Goal: Task Accomplishment & Management: Use online tool/utility

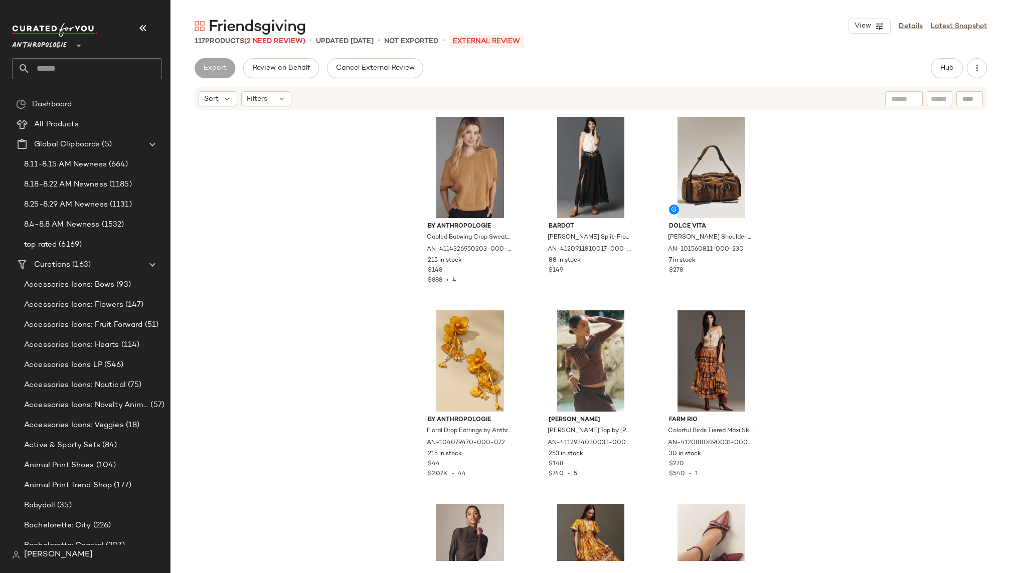
click at [58, 46] on span "Anthropologie" at bounding box center [39, 43] width 55 height 18
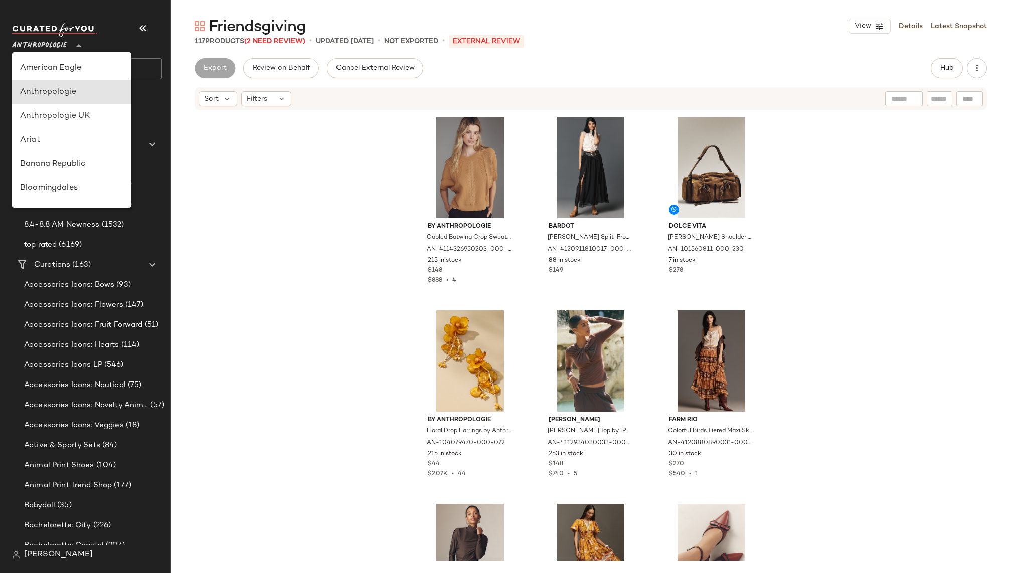
scroll to position [24, 0]
click at [70, 90] on div "Anthropologie UK" at bounding box center [71, 92] width 103 height 12
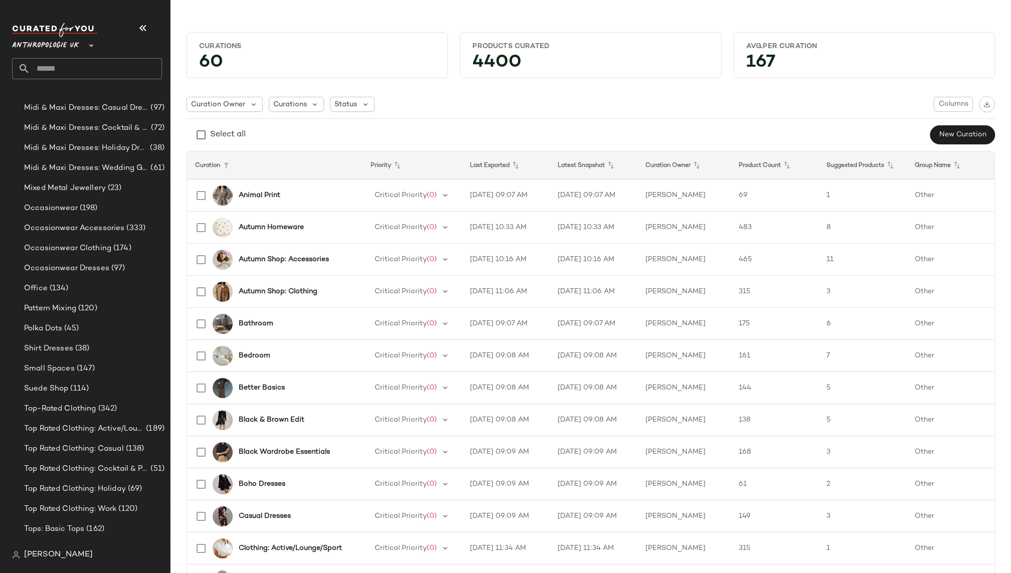
scroll to position [755, 0]
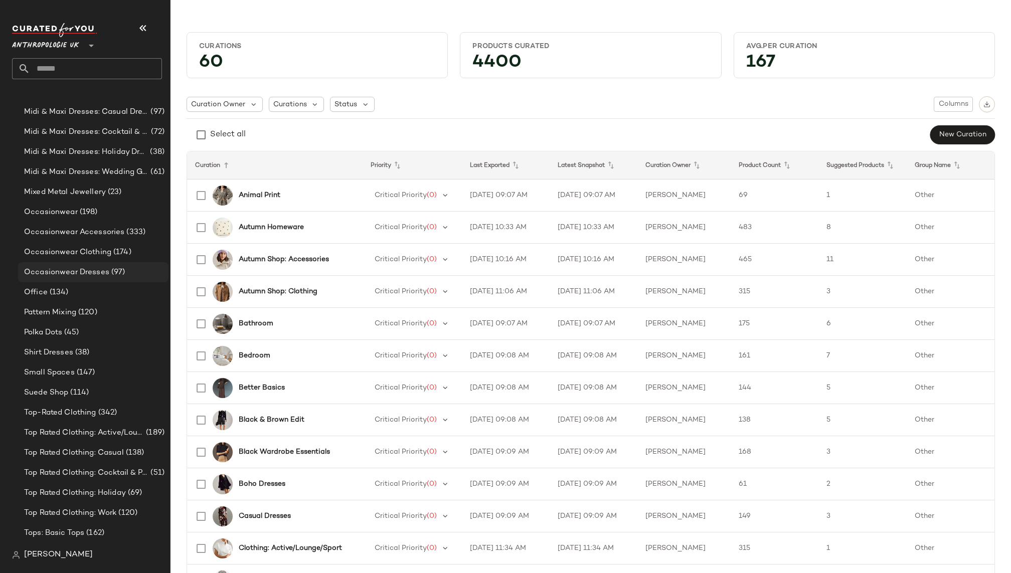
click at [109, 267] on span "(97)" at bounding box center [117, 273] width 16 height 12
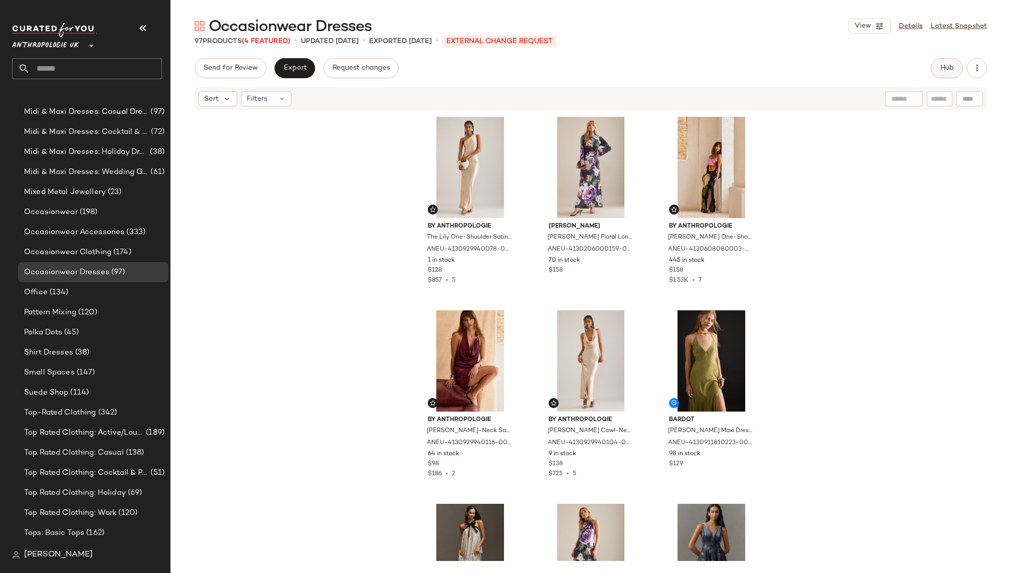
click at [939, 63] on button "Hub" at bounding box center [947, 68] width 32 height 20
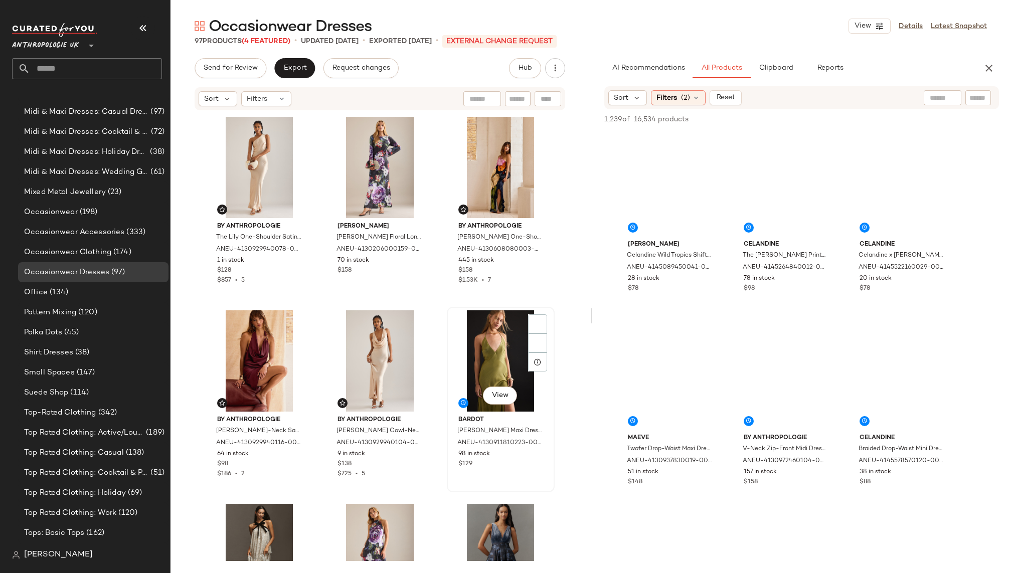
click at [474, 359] on div "View" at bounding box center [500, 360] width 101 height 101
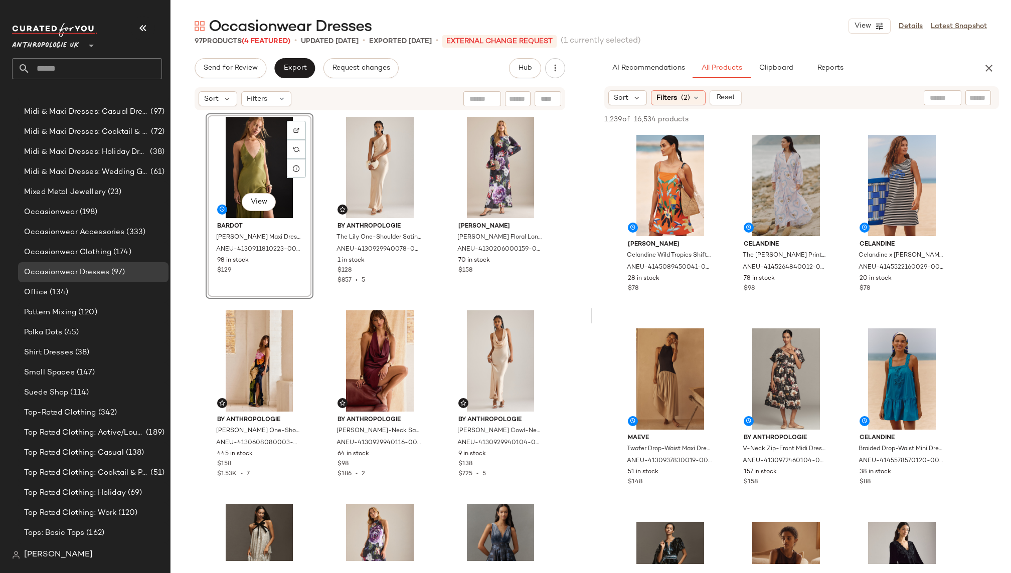
drag, startPoint x: 476, startPoint y: 367, endPoint x: 734, endPoint y: 7, distance: 443.1
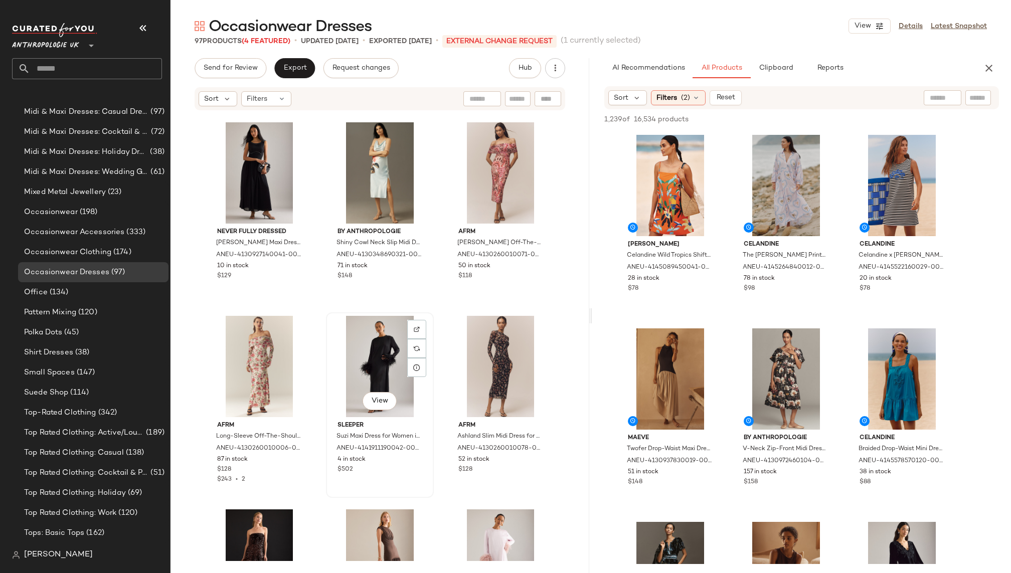
scroll to position [792, 0]
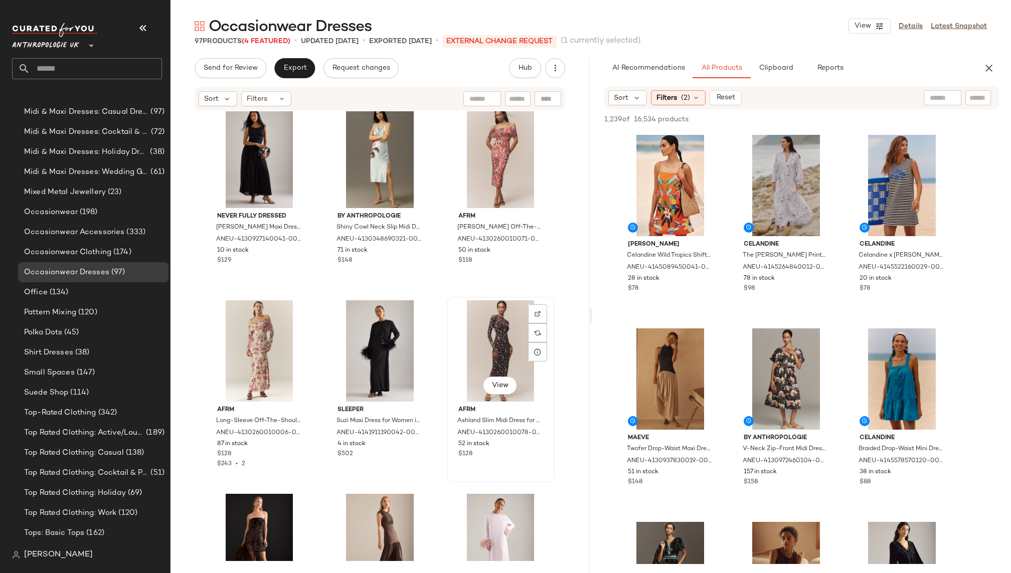
click at [465, 349] on div "View" at bounding box center [500, 350] width 101 height 101
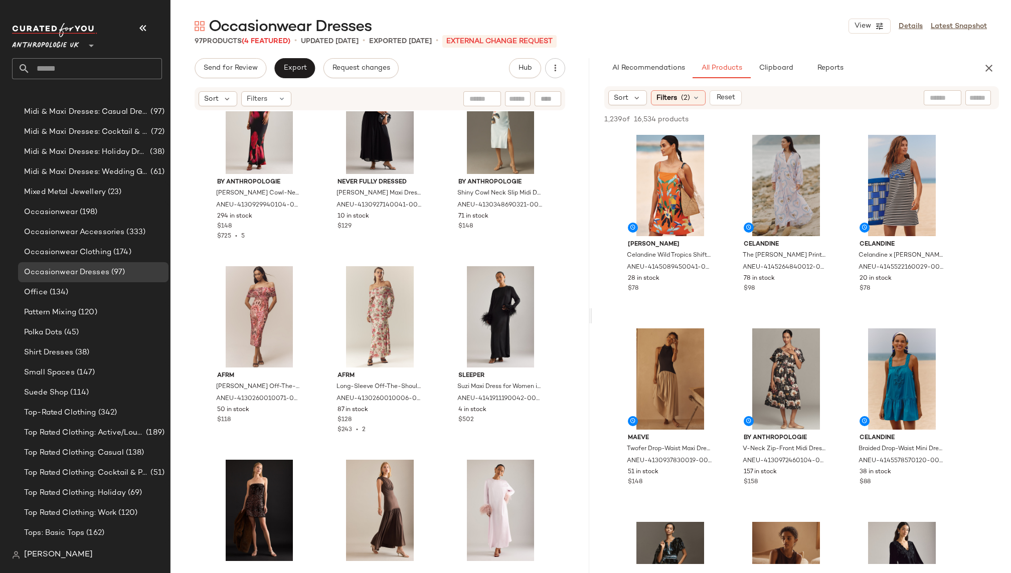
scroll to position [833, 0]
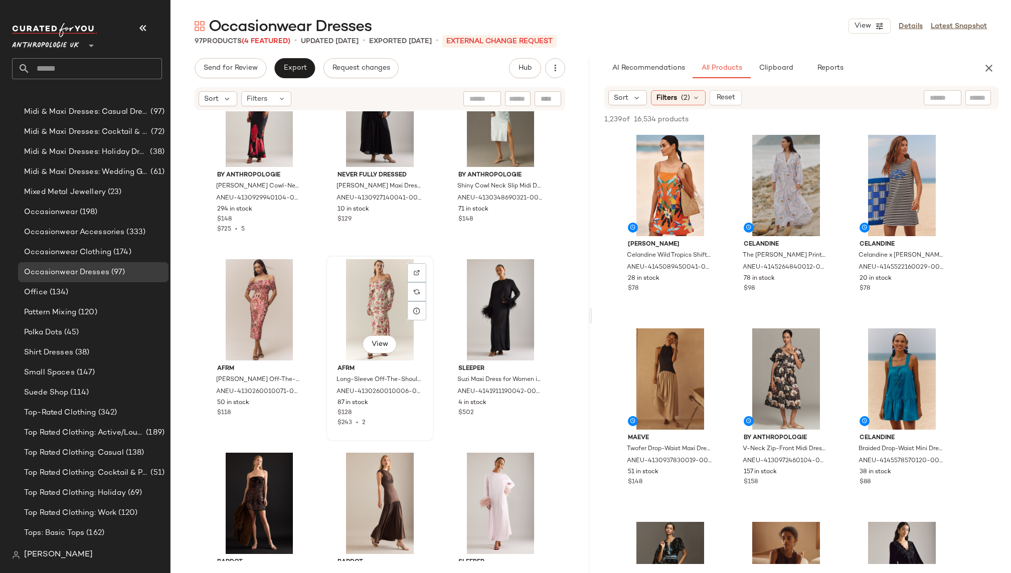
click at [368, 293] on div "View" at bounding box center [379, 309] width 101 height 101
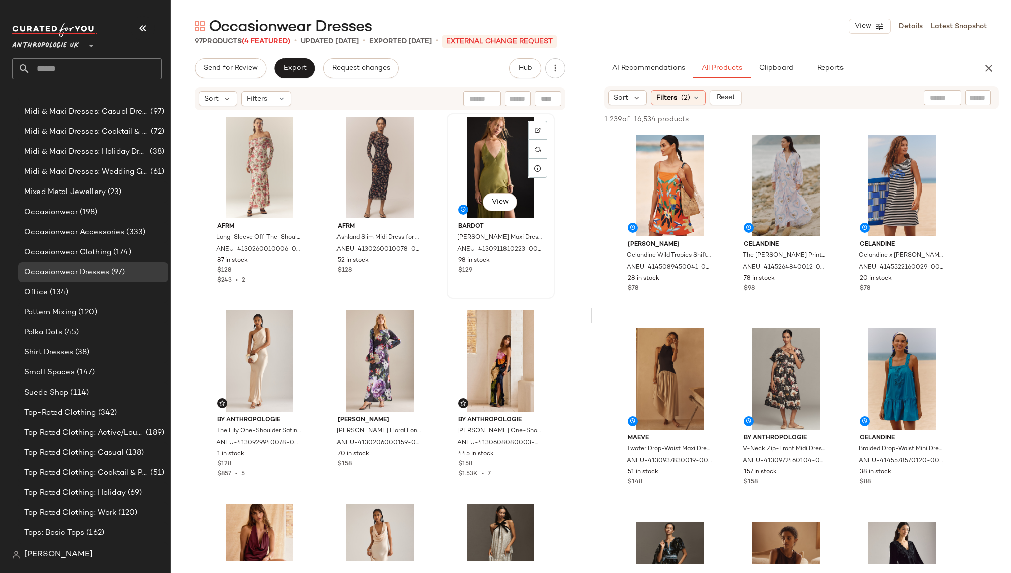
click at [483, 168] on div "View" at bounding box center [500, 167] width 101 height 101
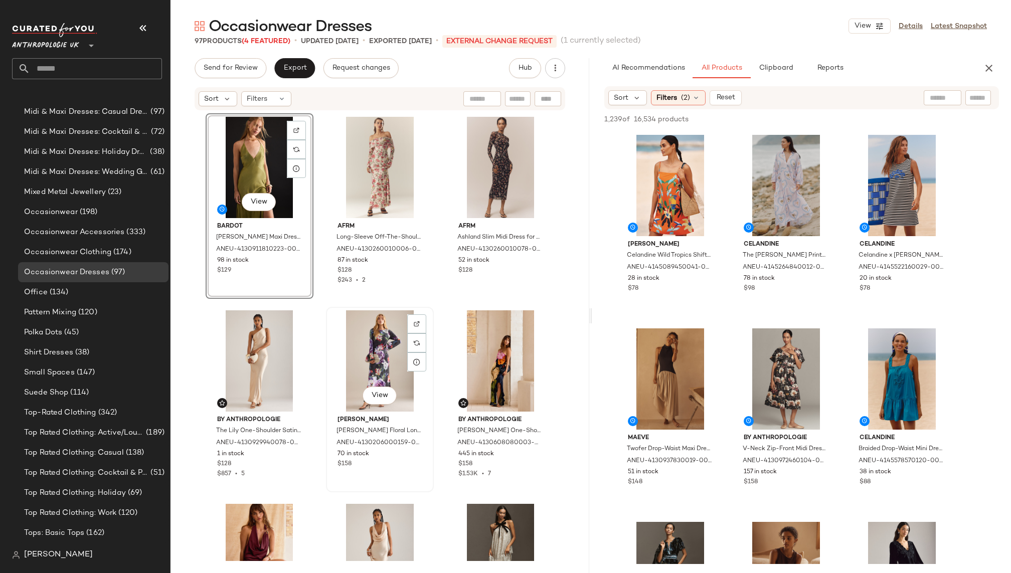
click at [362, 365] on div "View" at bounding box center [379, 360] width 101 height 101
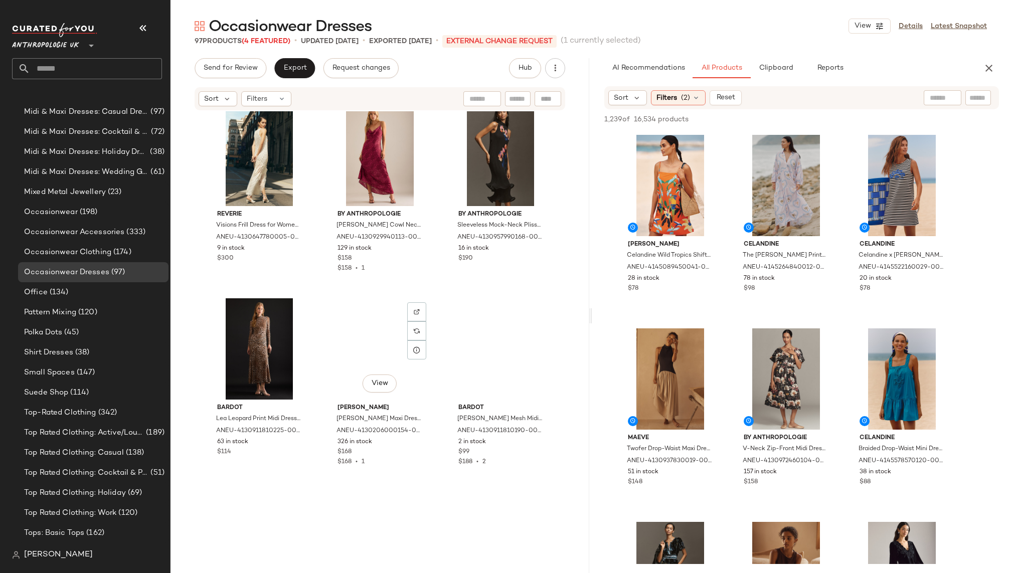
scroll to position [1966, 0]
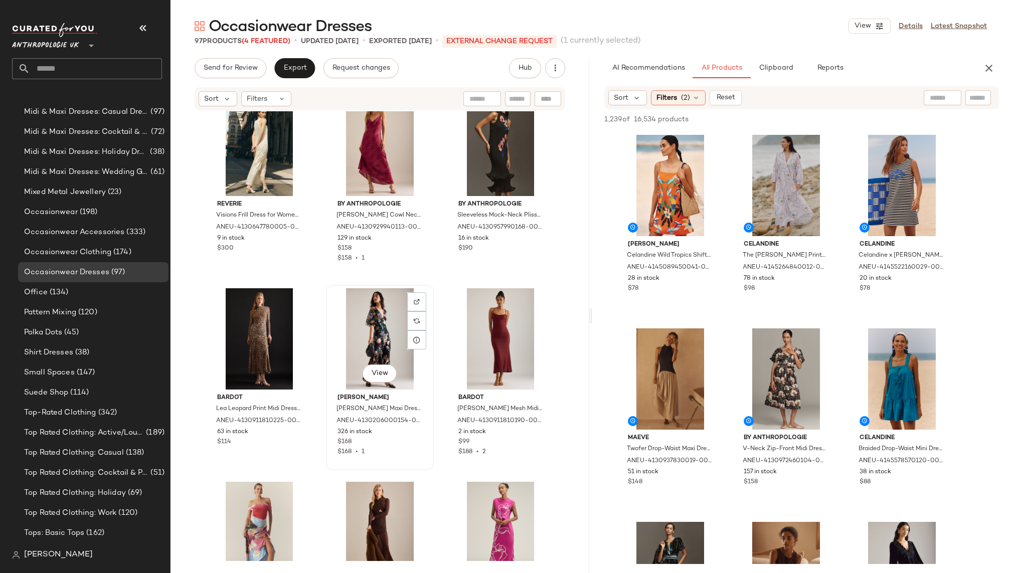
click at [371, 346] on div "View" at bounding box center [379, 338] width 101 height 101
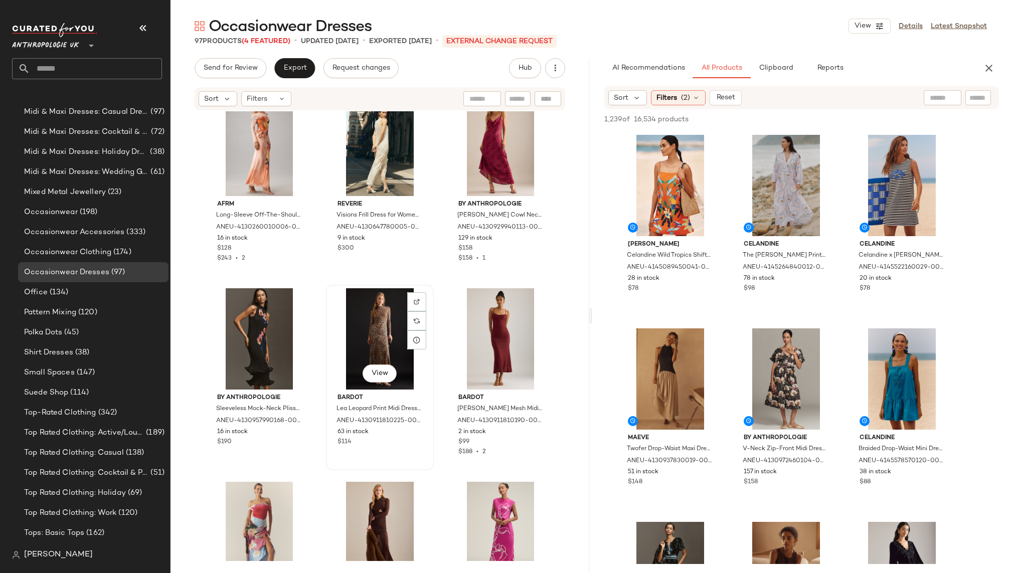
click at [370, 340] on div "View" at bounding box center [379, 338] width 101 height 101
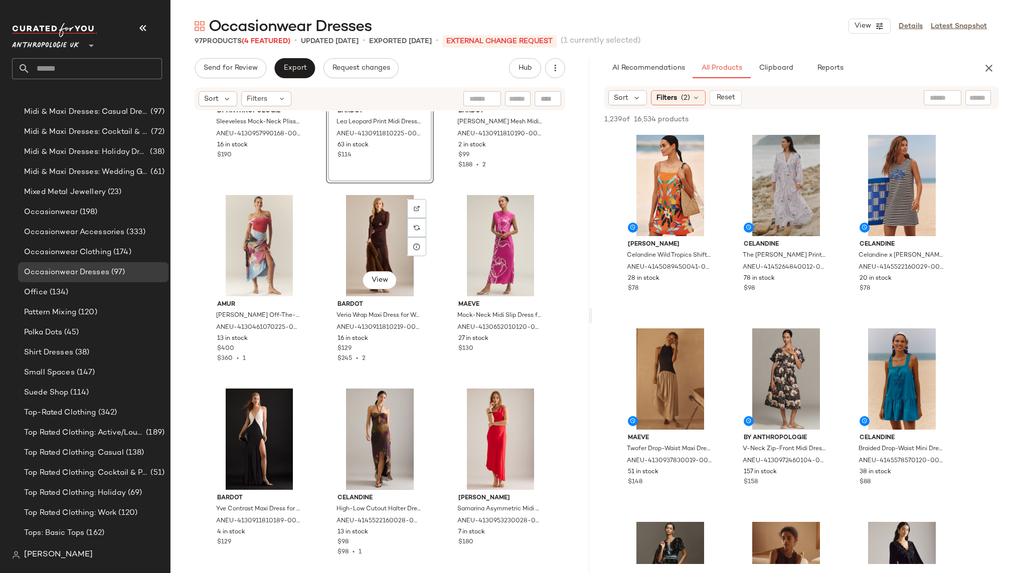
scroll to position [2246, 0]
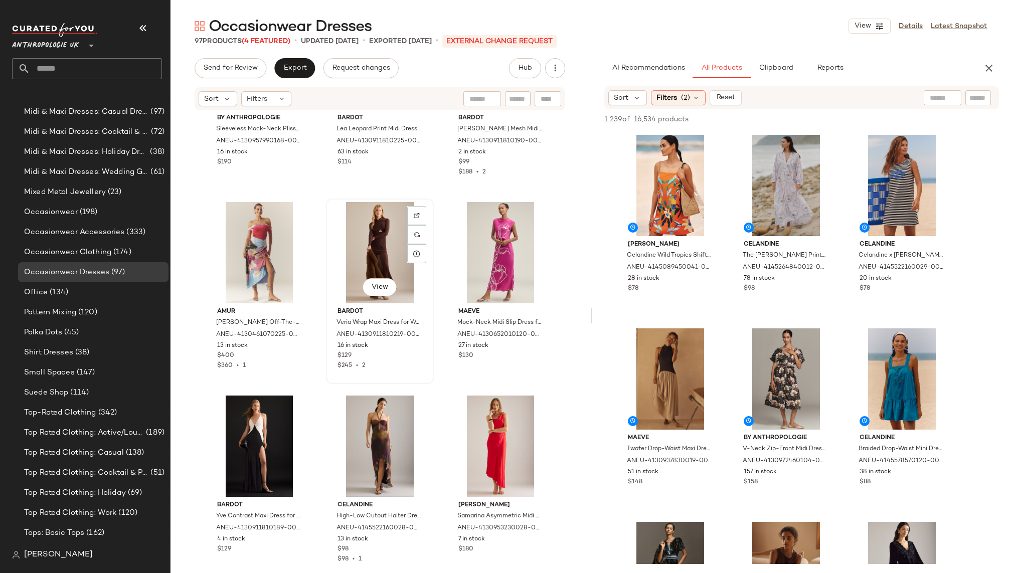
click at [351, 251] on div "View" at bounding box center [379, 252] width 101 height 101
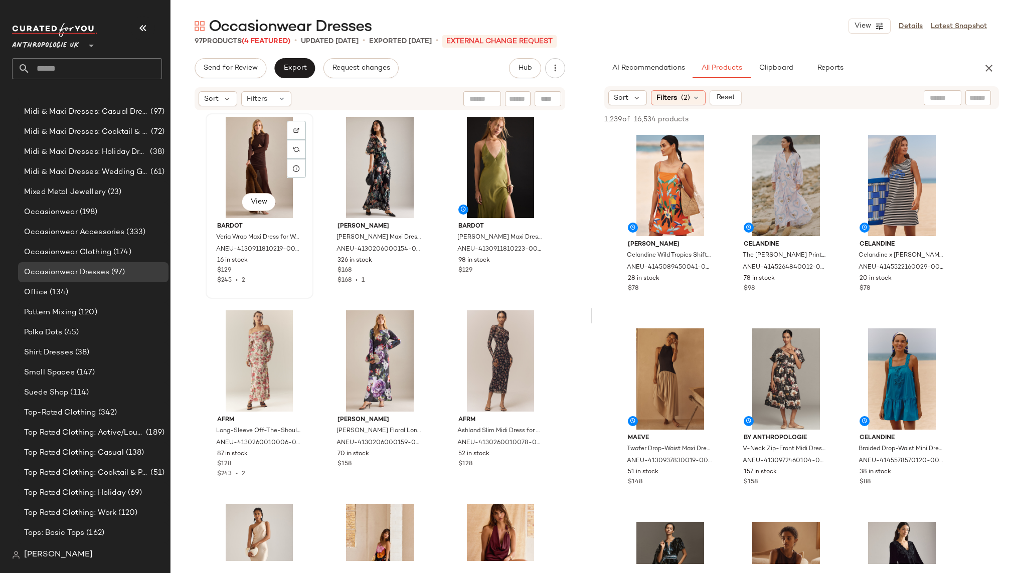
click at [250, 164] on div "View" at bounding box center [259, 167] width 101 height 101
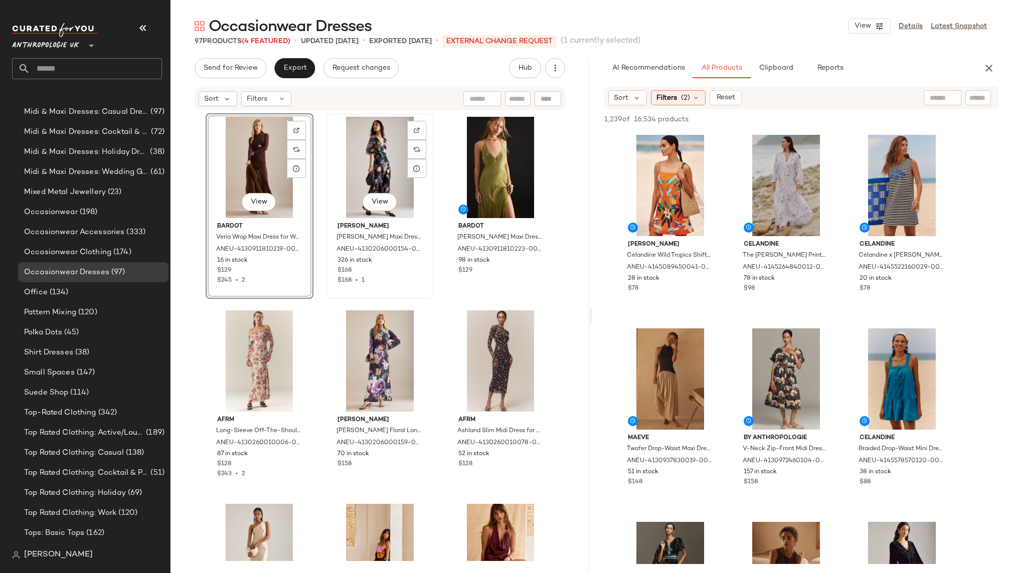
click at [376, 164] on div "View" at bounding box center [379, 167] width 101 height 101
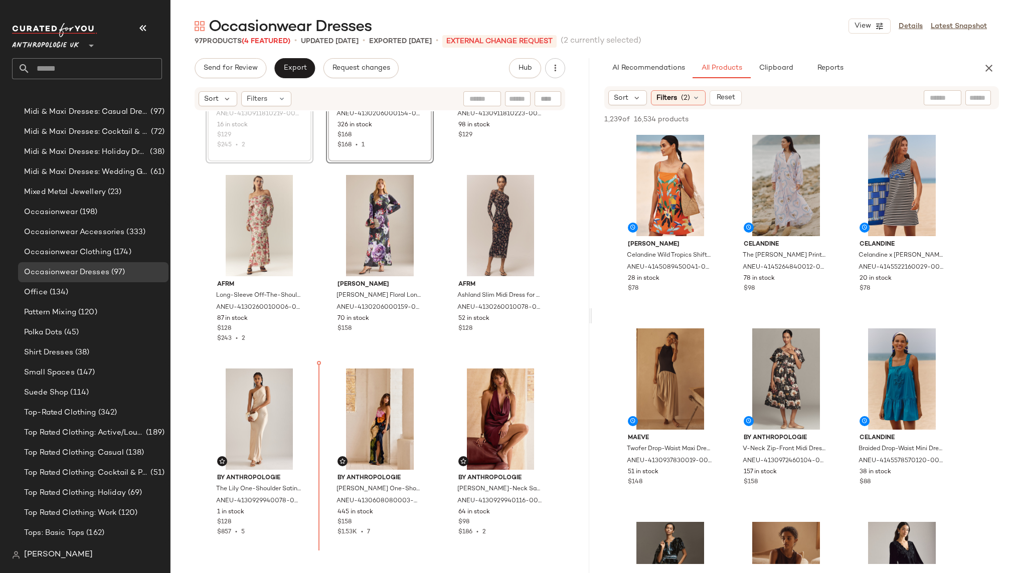
scroll to position [140, 0]
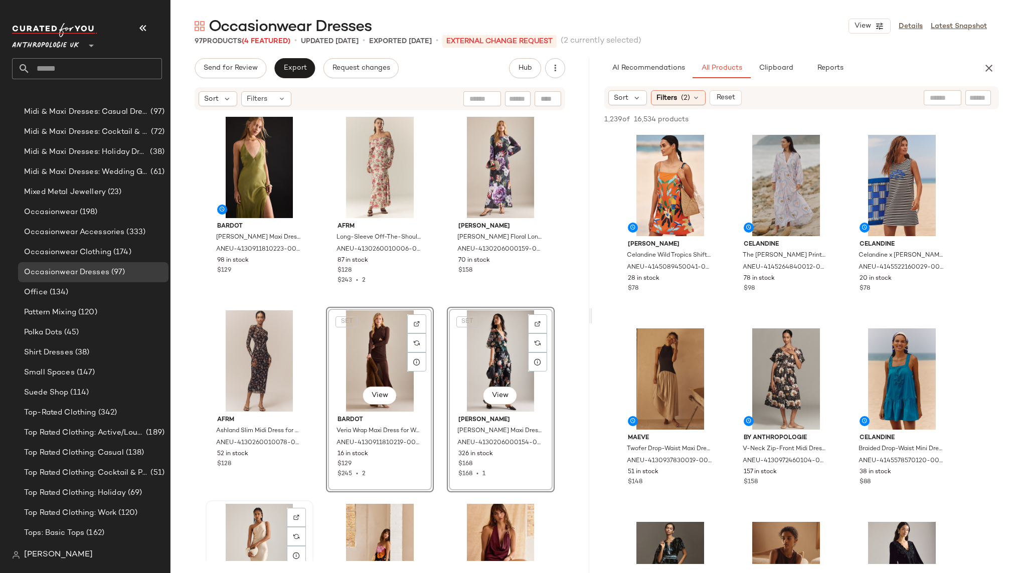
click at [250, 518] on div "View" at bounding box center [259, 554] width 101 height 101
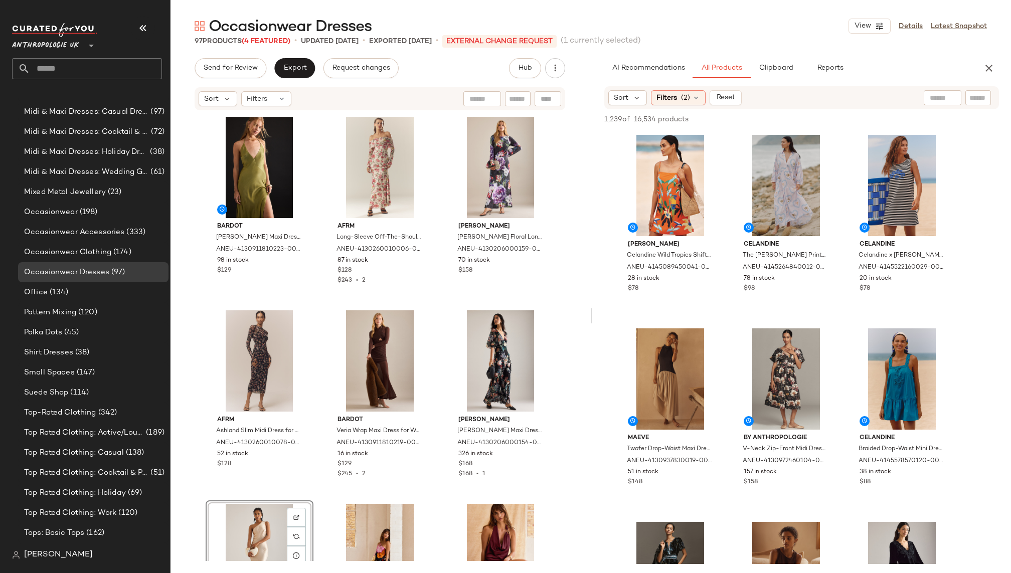
scroll to position [3, 0]
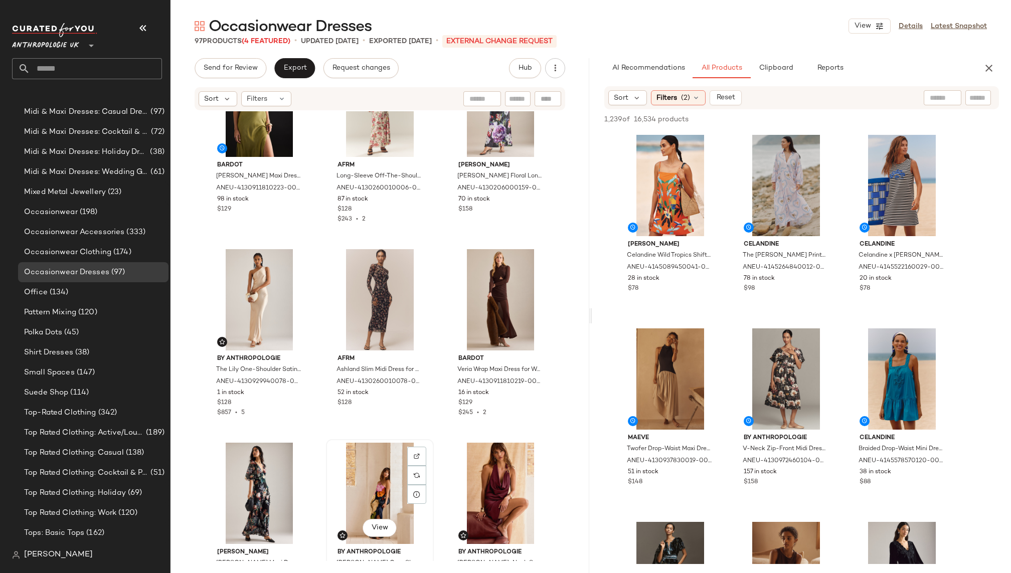
scroll to position [55, 0]
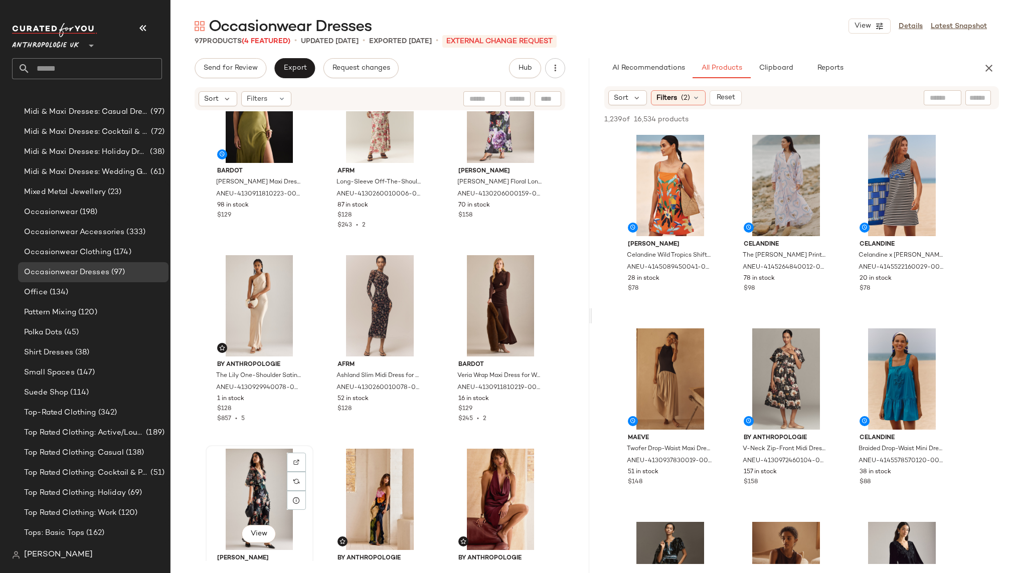
click at [237, 509] on div "View" at bounding box center [259, 499] width 101 height 101
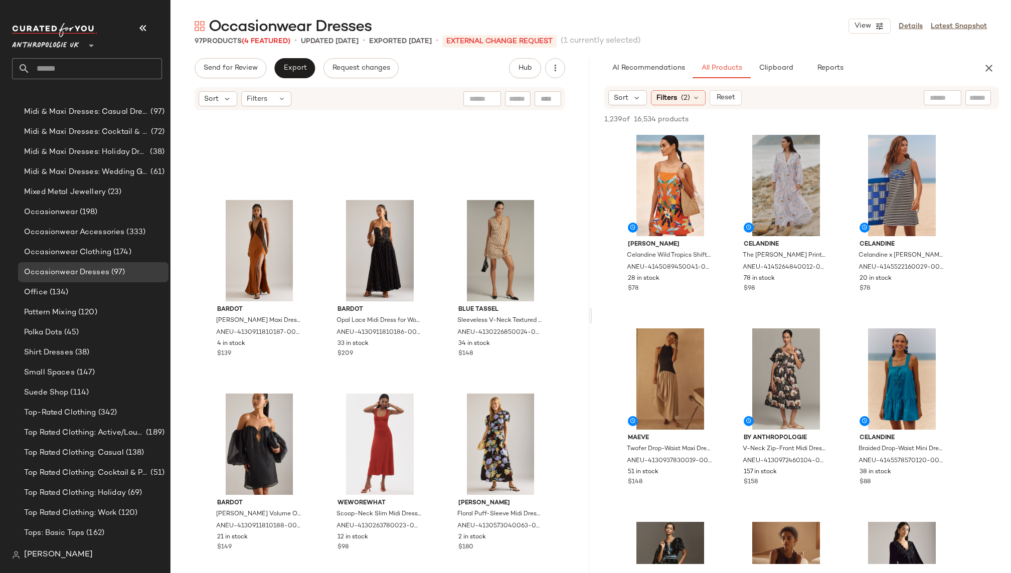
scroll to position [2599, 0]
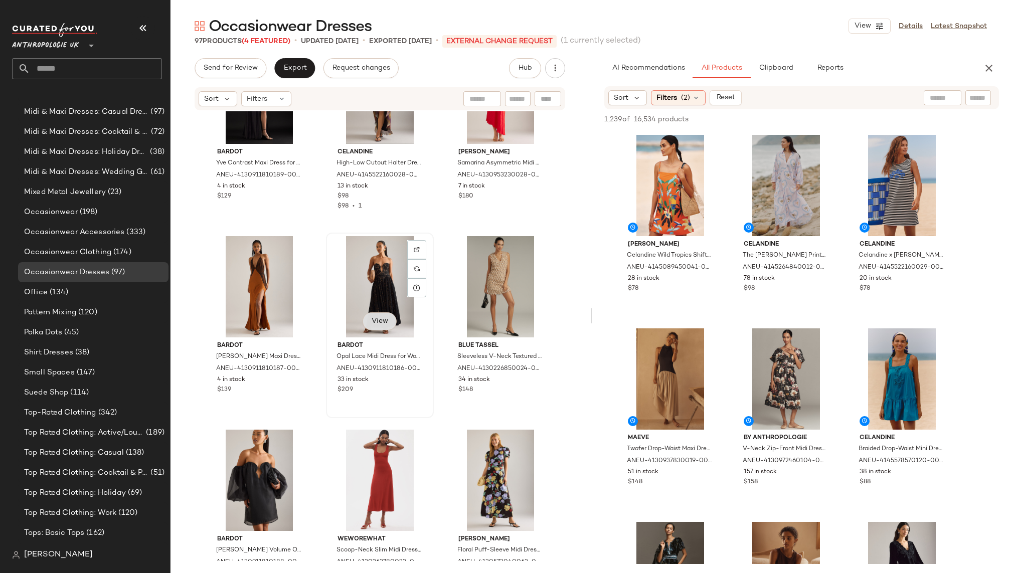
click at [382, 318] on span "View" at bounding box center [379, 321] width 17 height 8
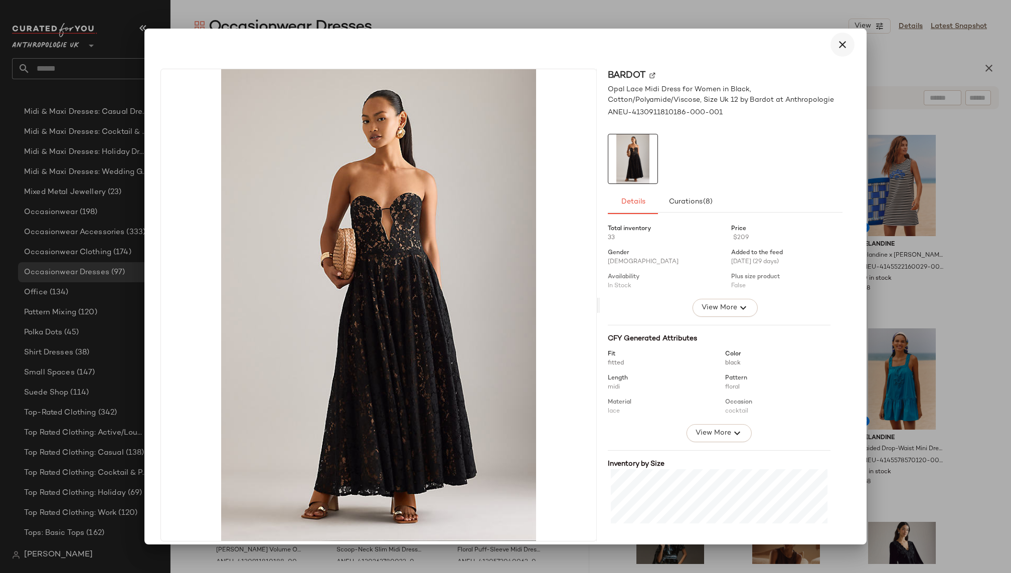
click at [841, 42] on icon "button" at bounding box center [842, 45] width 12 height 12
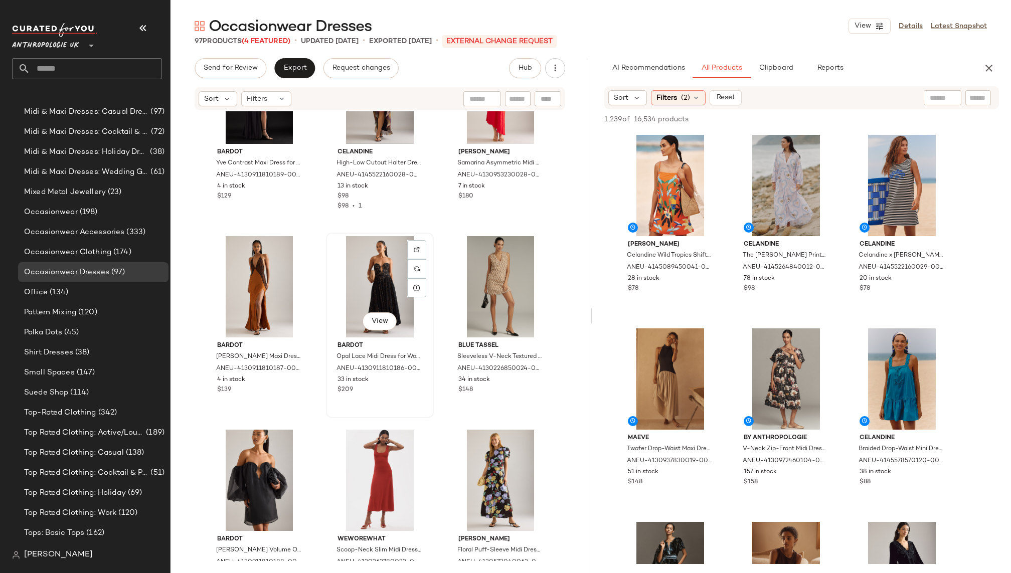
click at [370, 286] on div "View" at bounding box center [379, 286] width 101 height 101
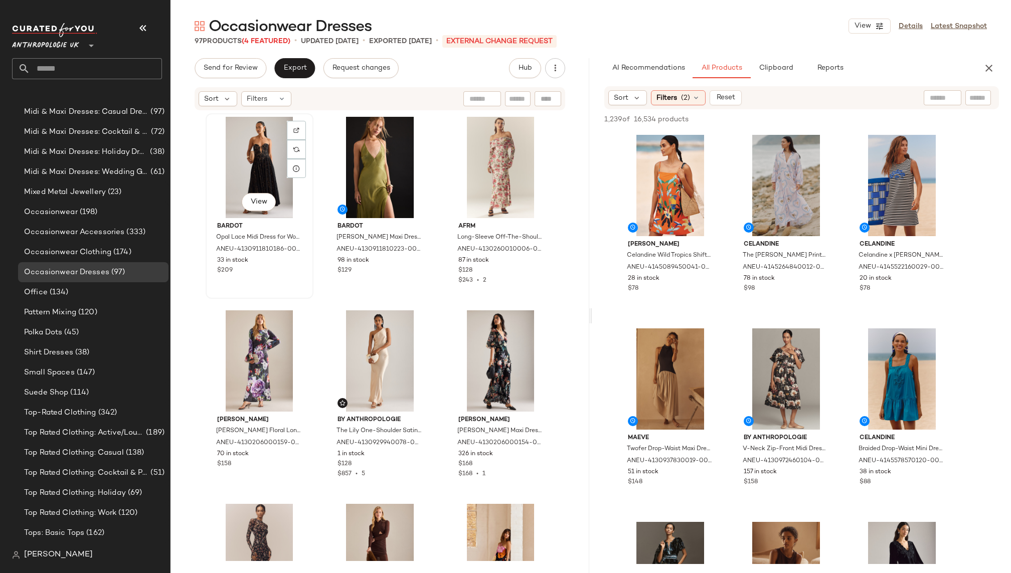
click at [247, 163] on div "View" at bounding box center [259, 167] width 101 height 101
click at [471, 387] on div "View" at bounding box center [500, 360] width 101 height 101
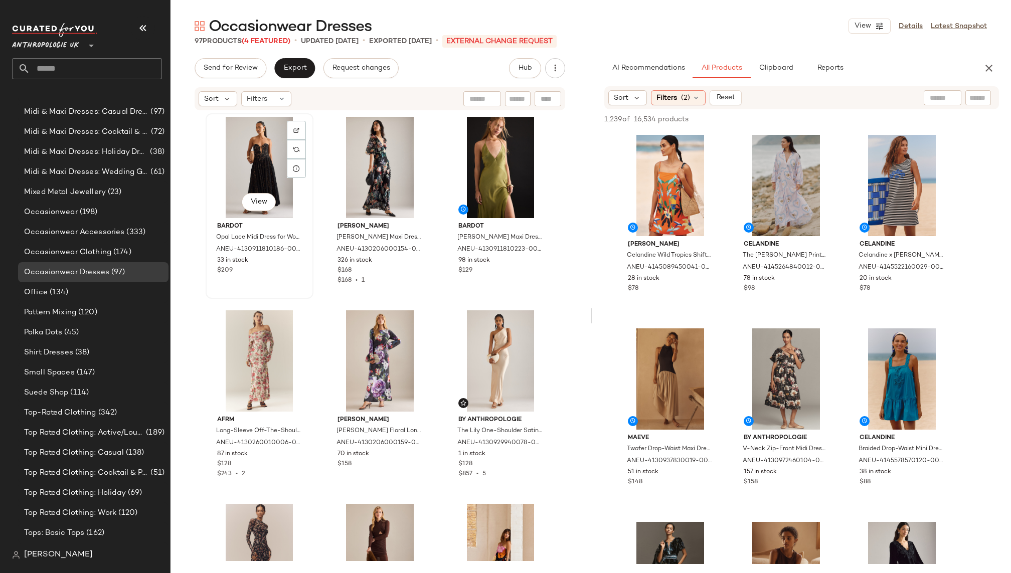
click at [242, 175] on div "View" at bounding box center [259, 167] width 101 height 101
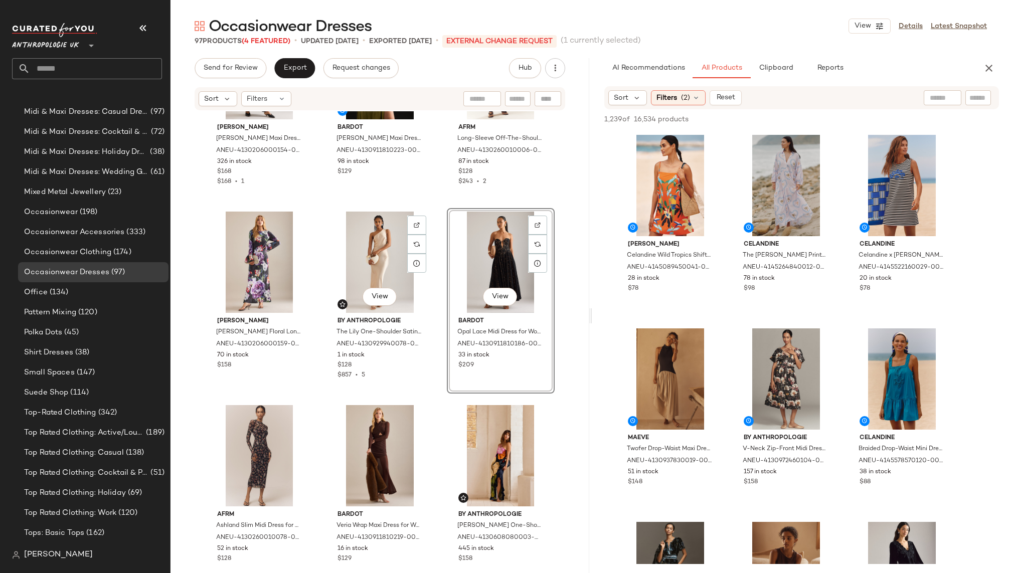
scroll to position [75, 0]
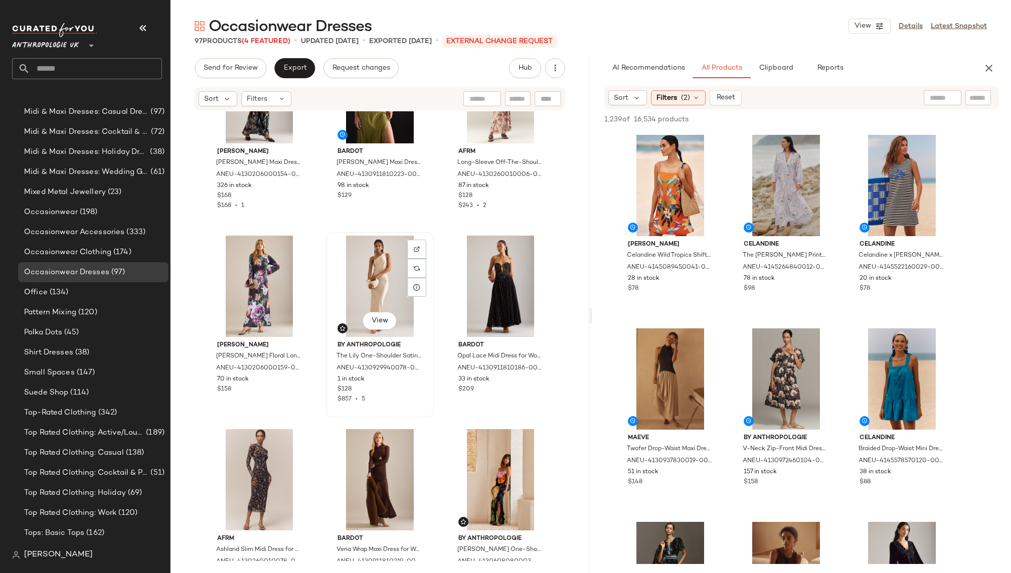
click at [375, 275] on div "View" at bounding box center [379, 286] width 101 height 101
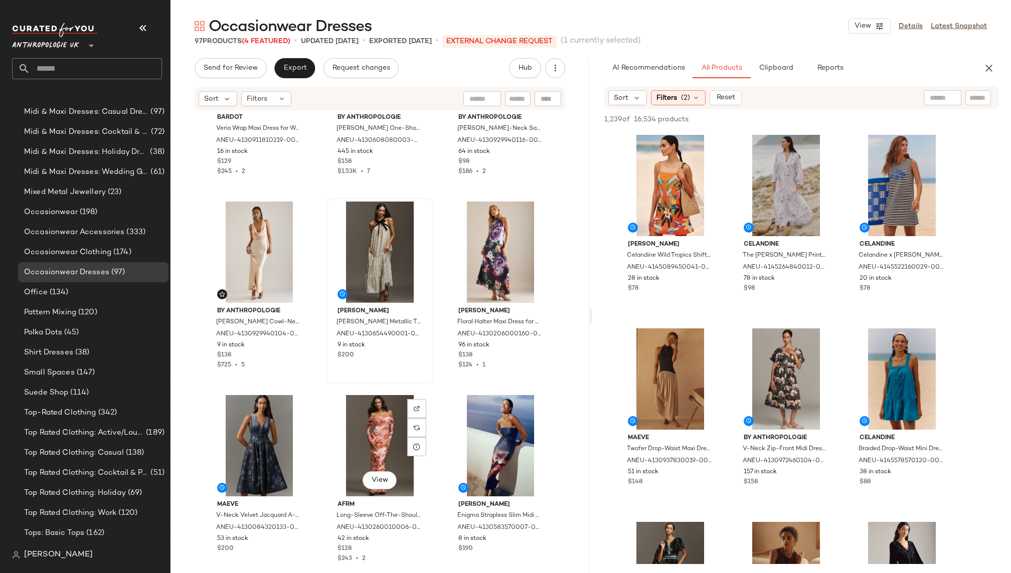
scroll to position [506, 0]
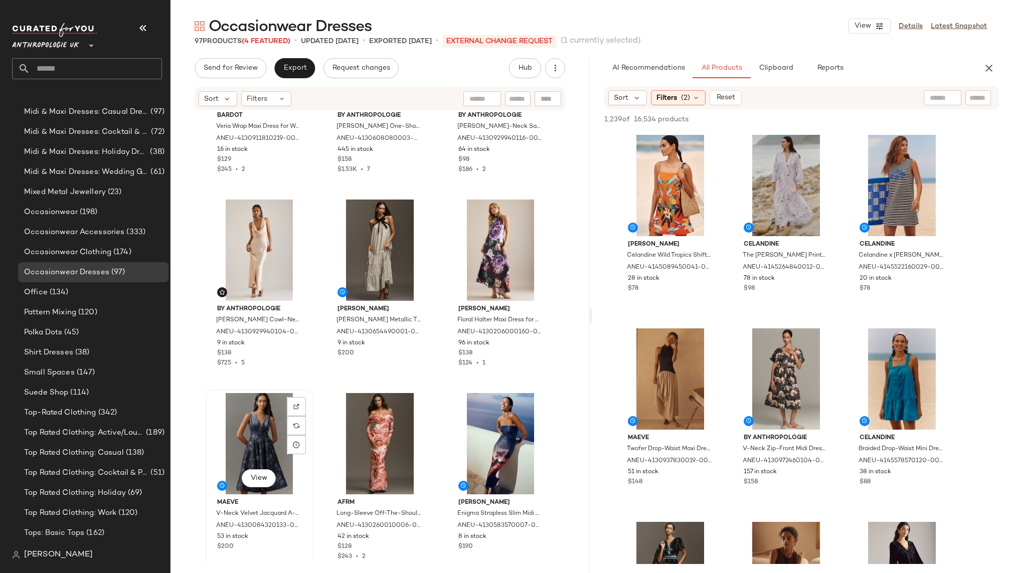
click at [266, 429] on div "View" at bounding box center [259, 443] width 101 height 101
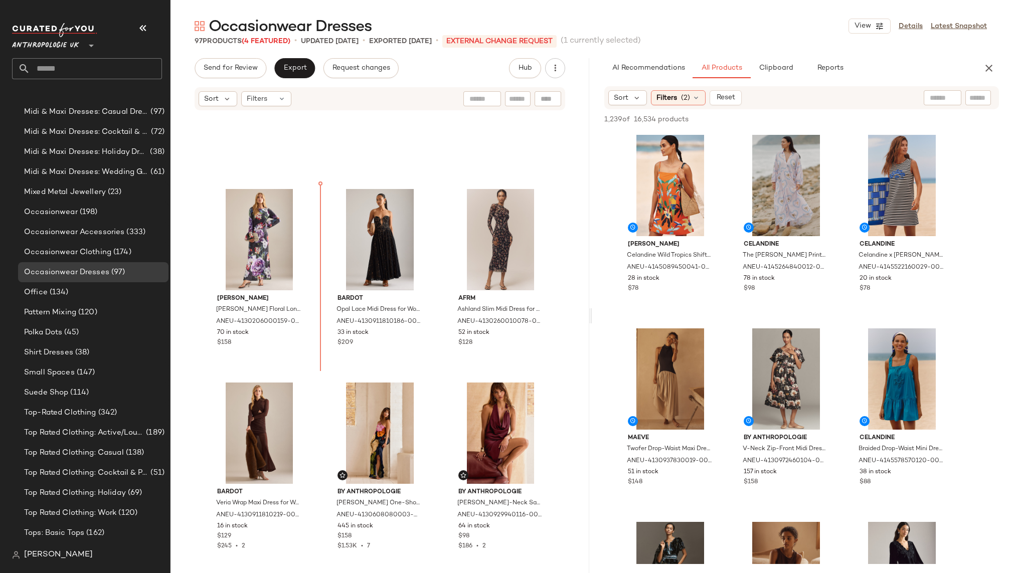
scroll to position [109, 0]
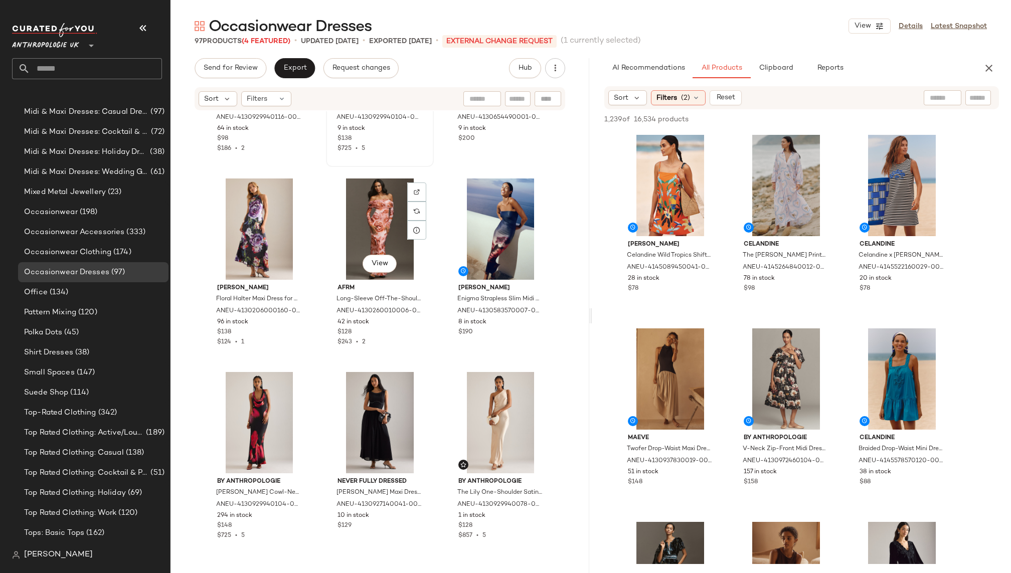
scroll to position [723, 0]
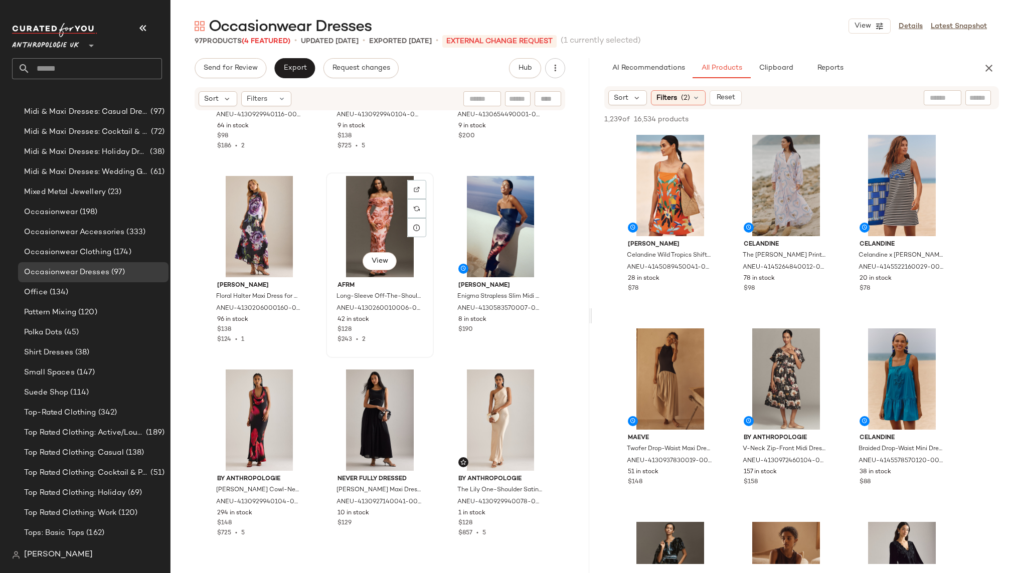
click at [369, 225] on div "View" at bounding box center [379, 226] width 101 height 101
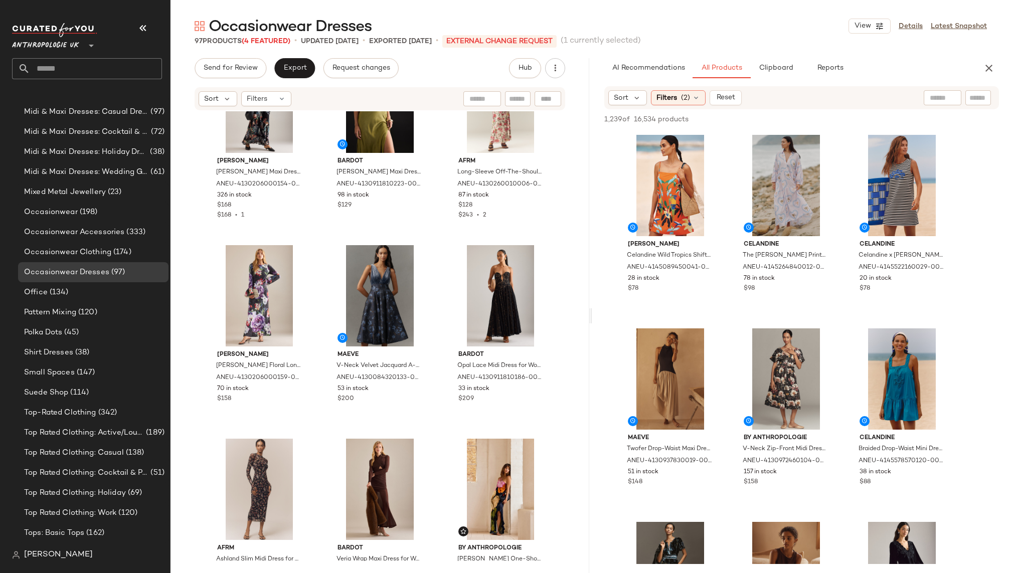
scroll to position [59, 0]
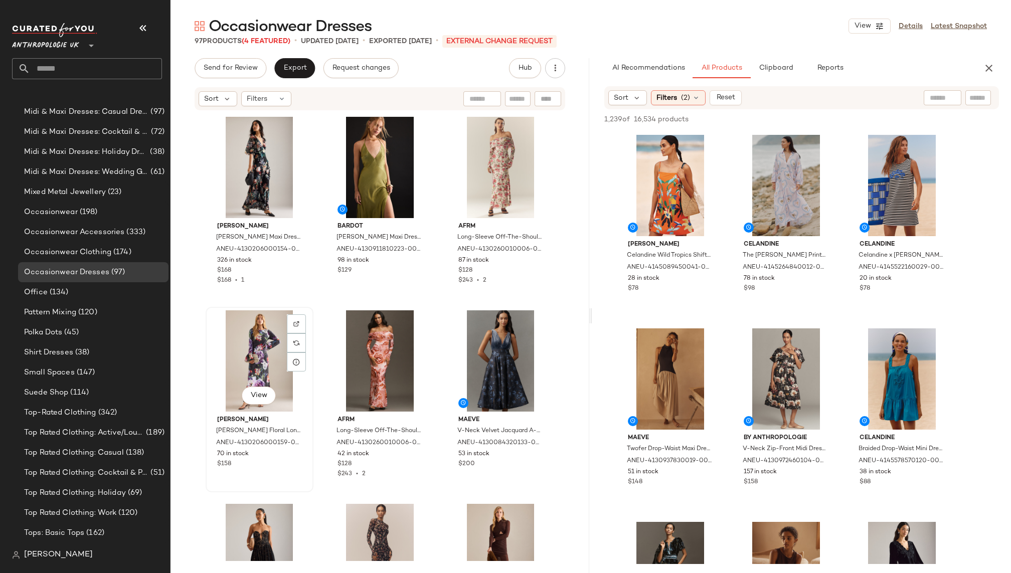
click at [257, 341] on div "View" at bounding box center [259, 360] width 101 height 101
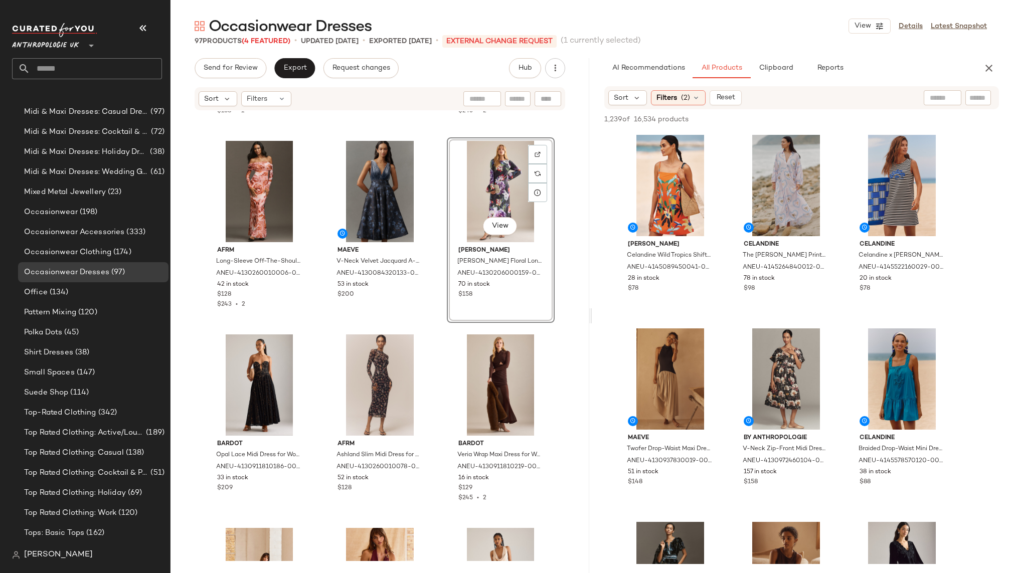
scroll to position [159, 0]
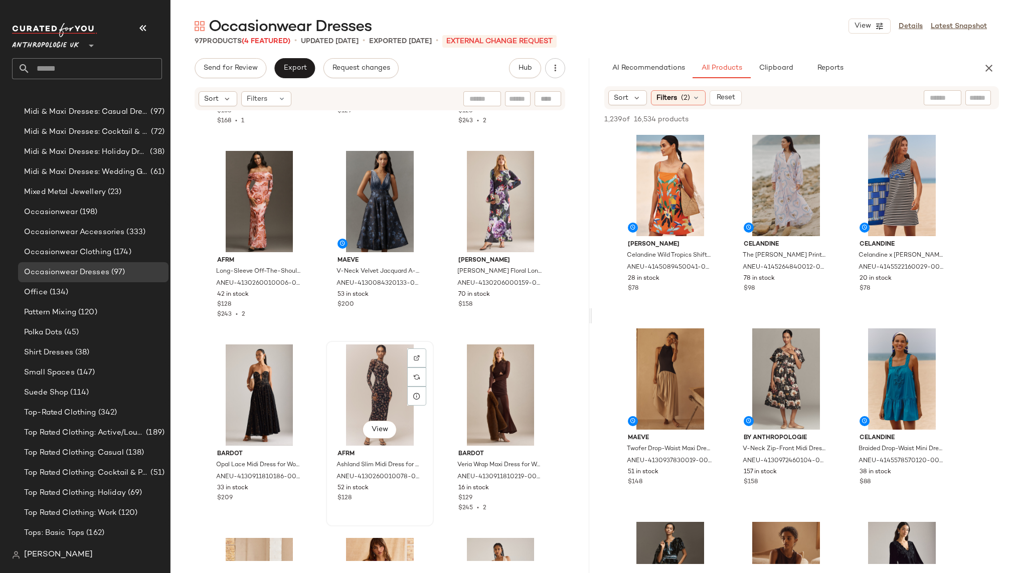
click at [363, 384] on div "View" at bounding box center [379, 395] width 101 height 101
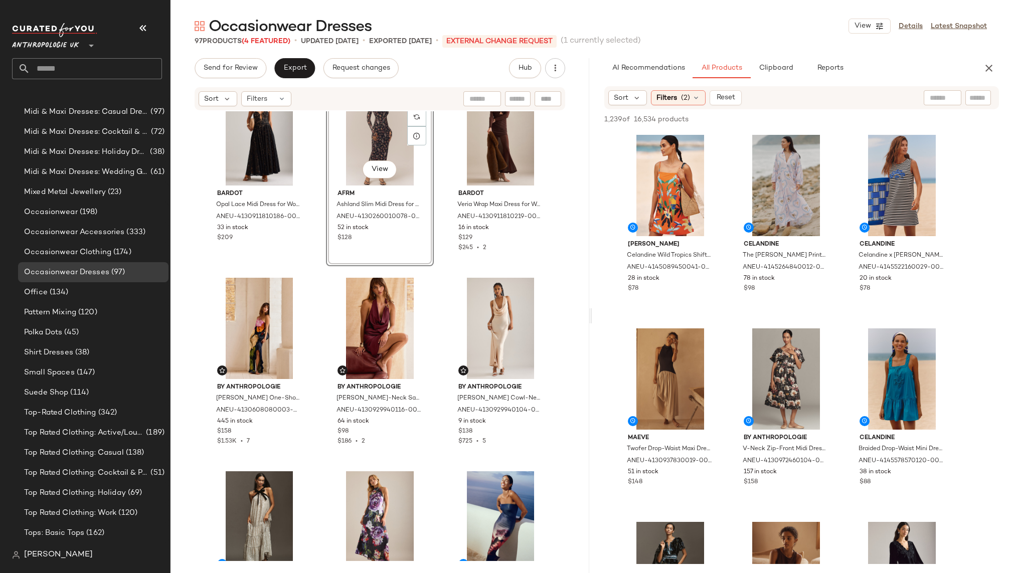
scroll to position [420, 0]
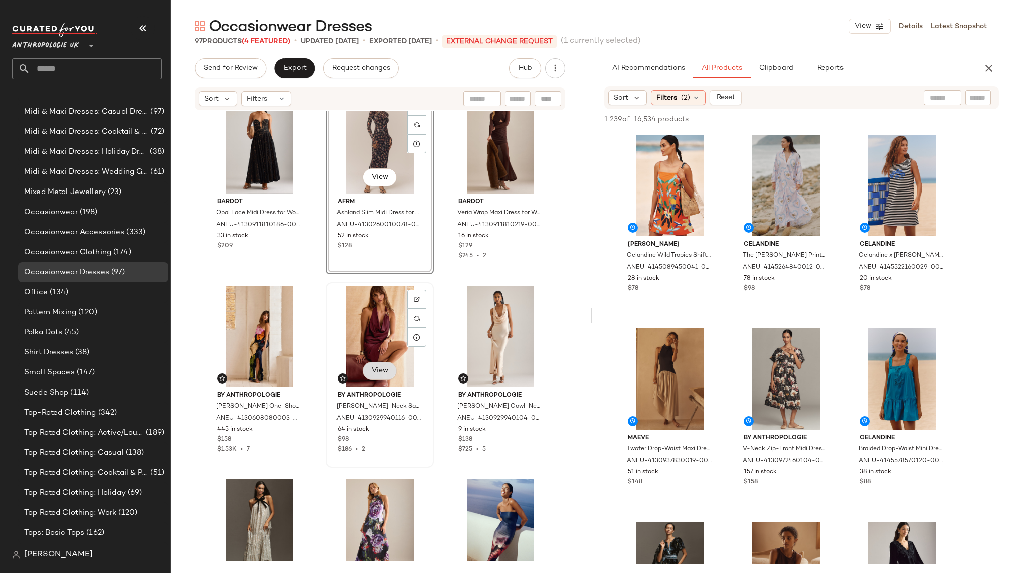
click at [378, 362] on button "View" at bounding box center [380, 371] width 34 height 18
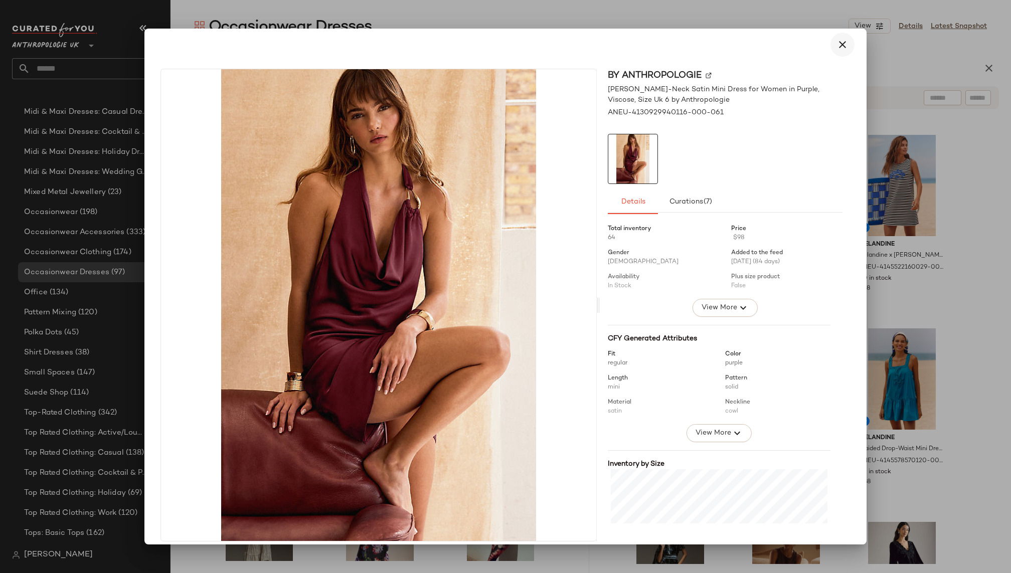
click at [843, 46] on button "button" at bounding box center [842, 45] width 24 height 24
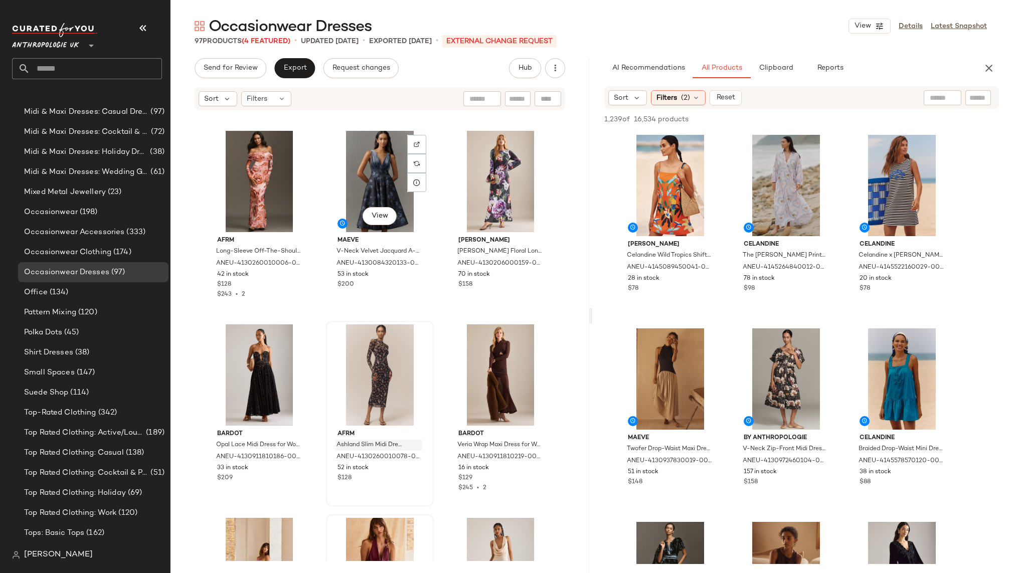
scroll to position [394, 0]
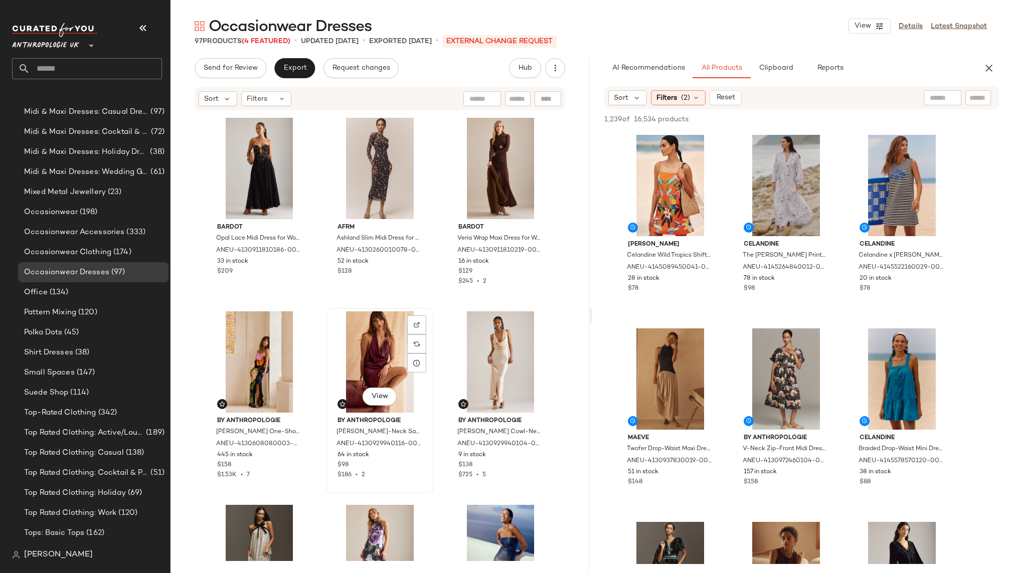
click at [360, 332] on div "View" at bounding box center [379, 361] width 101 height 101
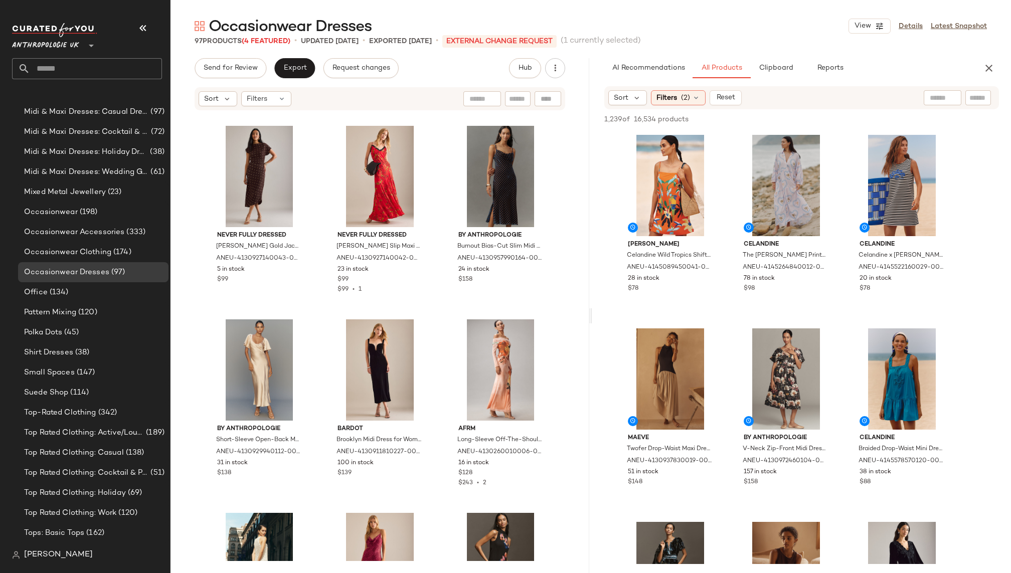
scroll to position [1749, 0]
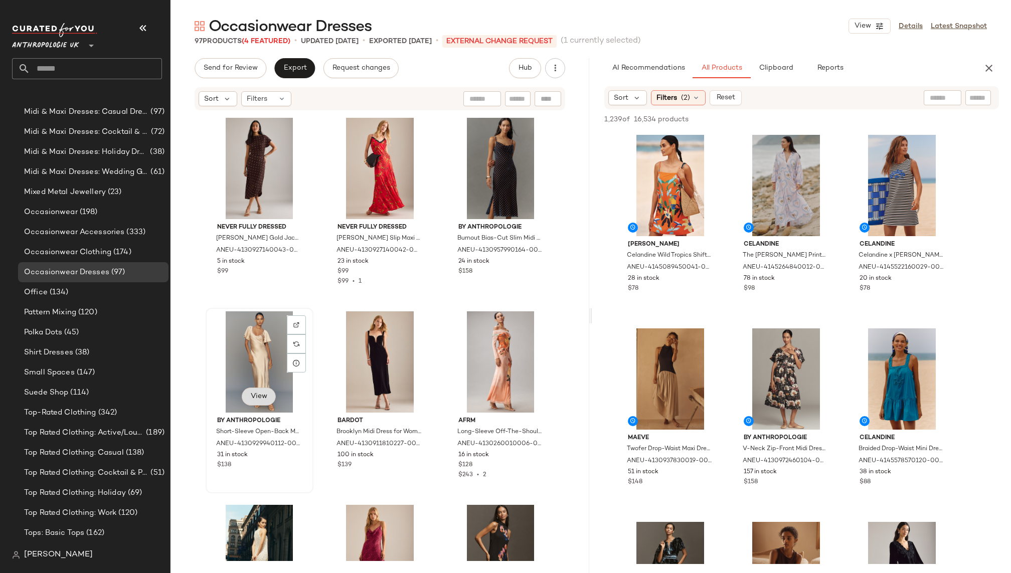
click at [255, 396] on span "View" at bounding box center [258, 397] width 17 height 8
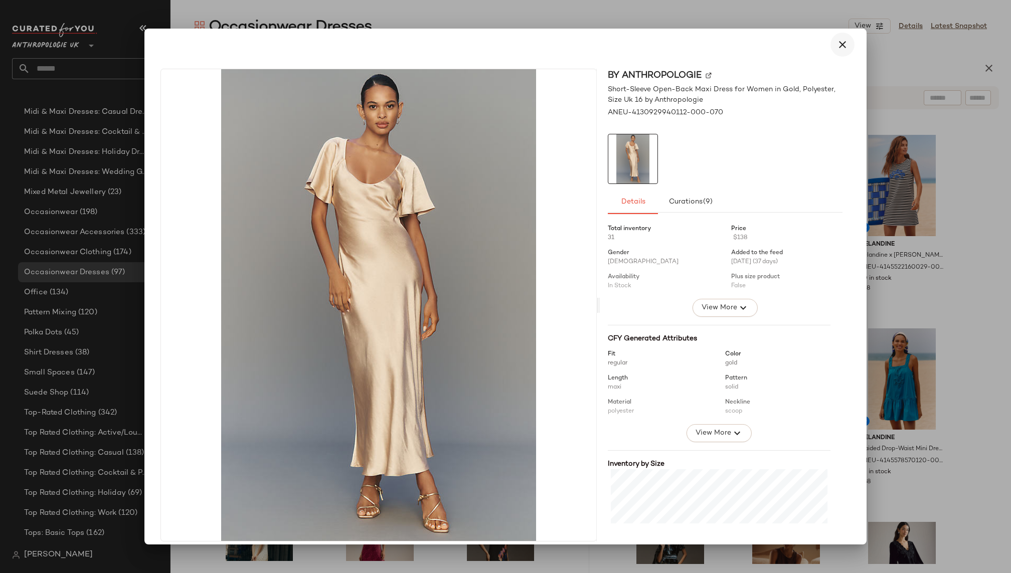
click at [841, 43] on icon "button" at bounding box center [842, 45] width 12 height 12
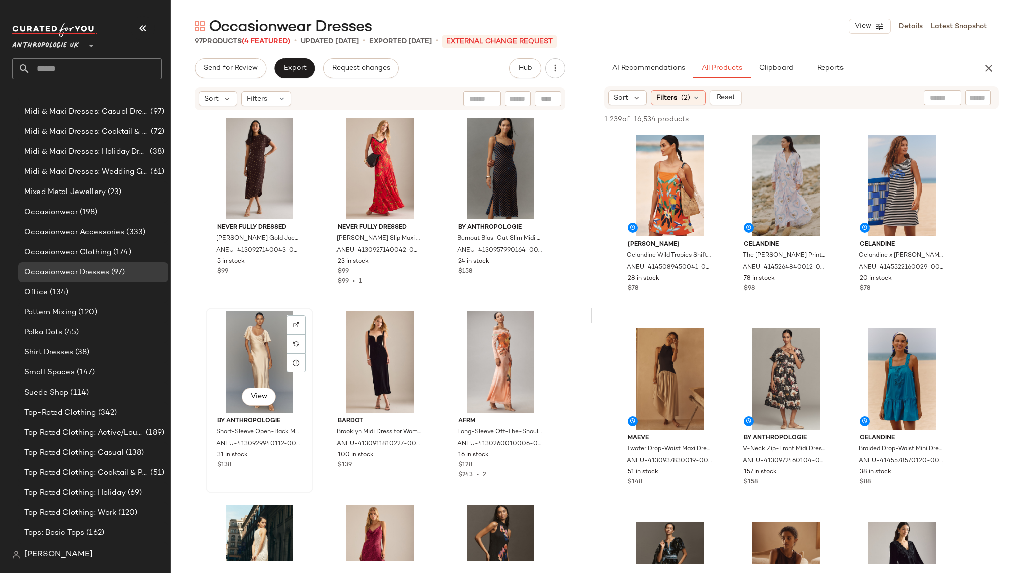
click at [231, 358] on div "View" at bounding box center [259, 361] width 101 height 101
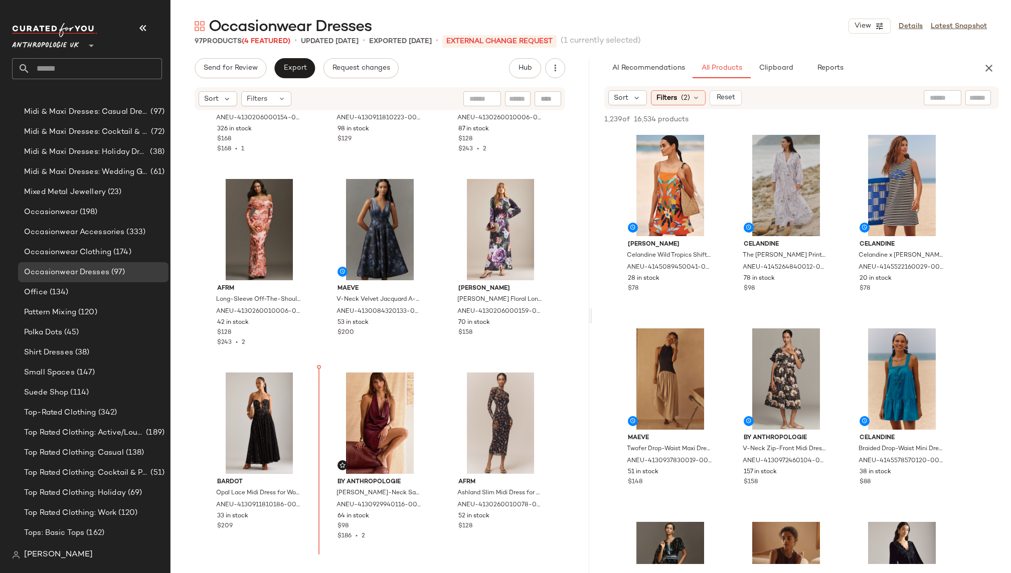
scroll to position [148, 0]
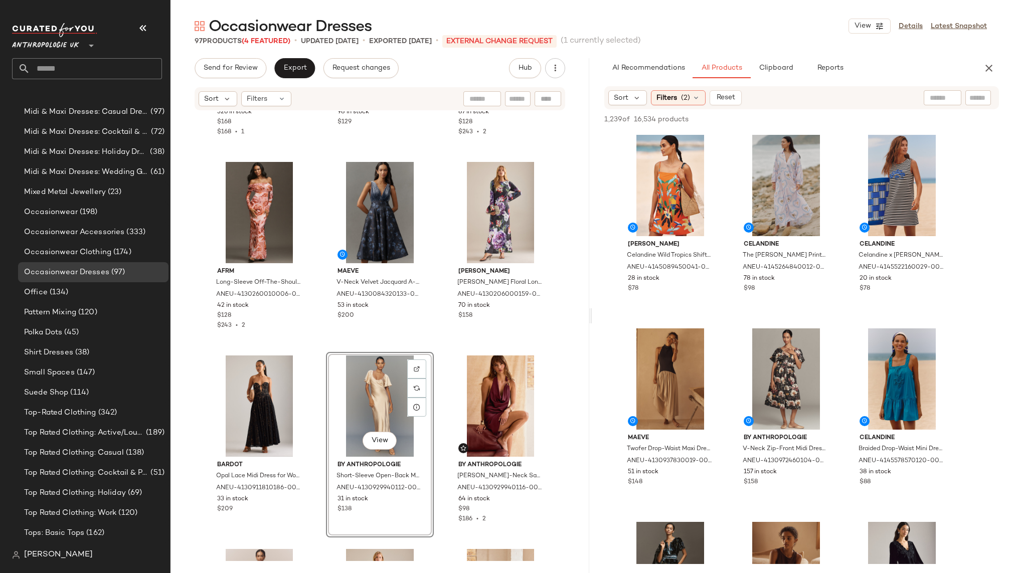
click at [432, 511] on div "[PERSON_NAME] Floral Maxi Dress for Women, Viscose, Size Uk 12 by [PERSON_NAME]…" at bounding box center [379, 336] width 419 height 450
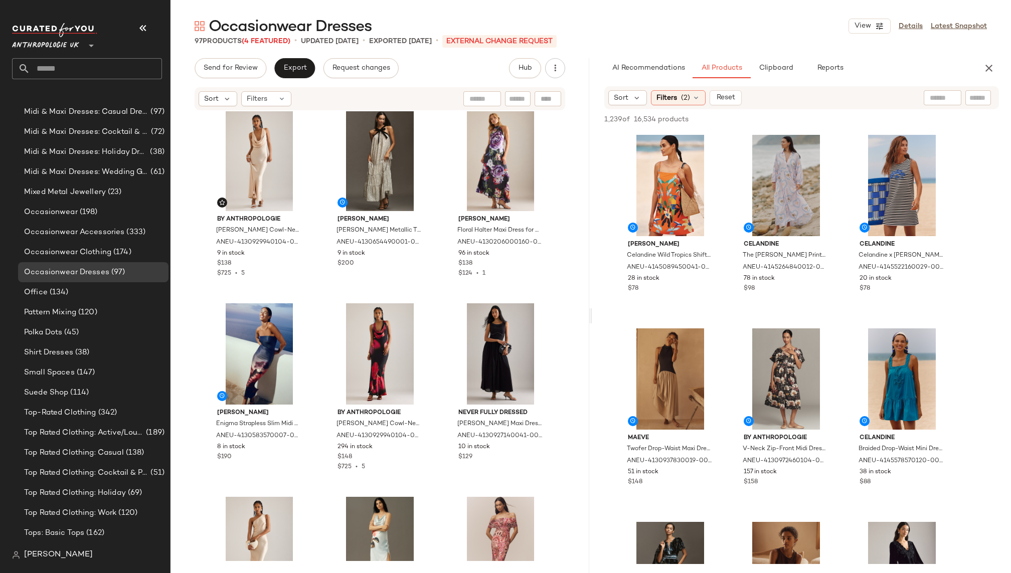
scroll to position [790, 0]
click at [385, 356] on div "View" at bounding box center [379, 352] width 101 height 101
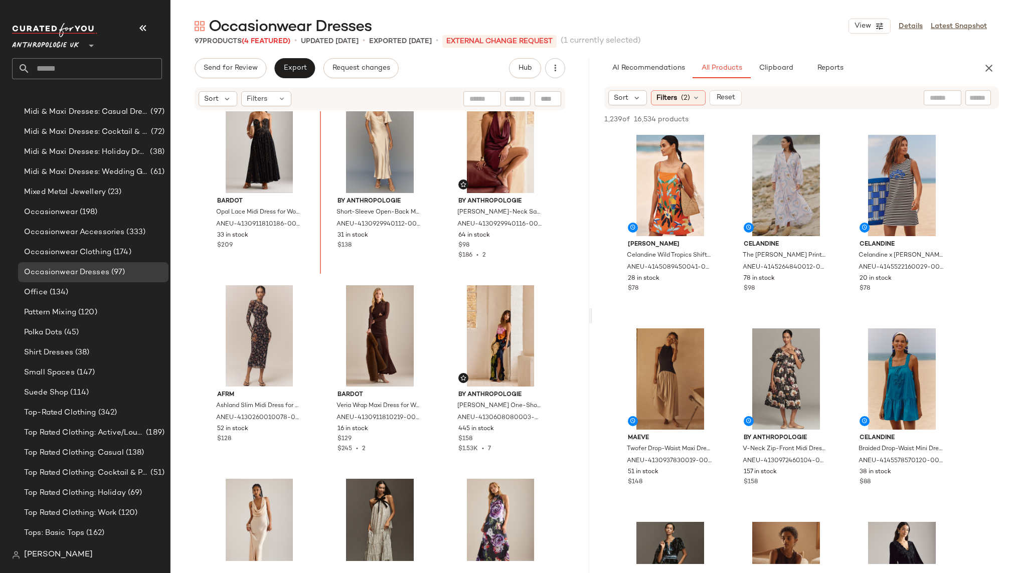
scroll to position [397, 0]
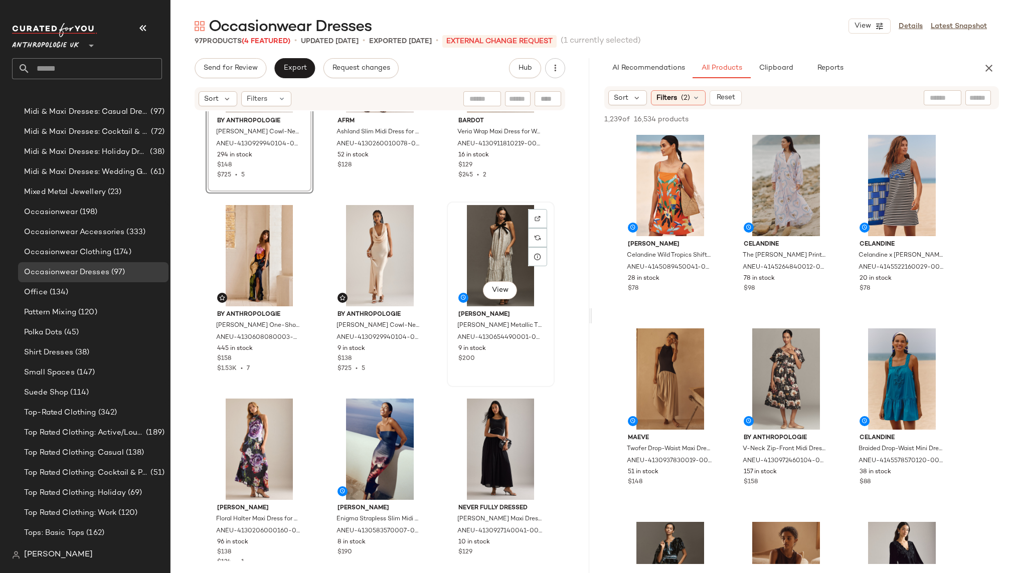
click at [471, 252] on div "View" at bounding box center [500, 255] width 101 height 101
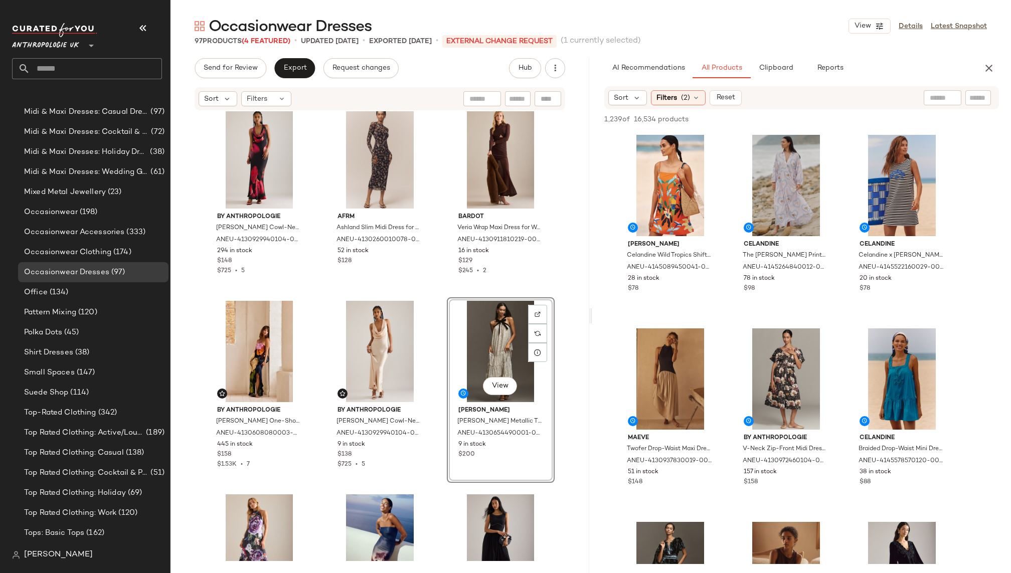
scroll to position [591, 0]
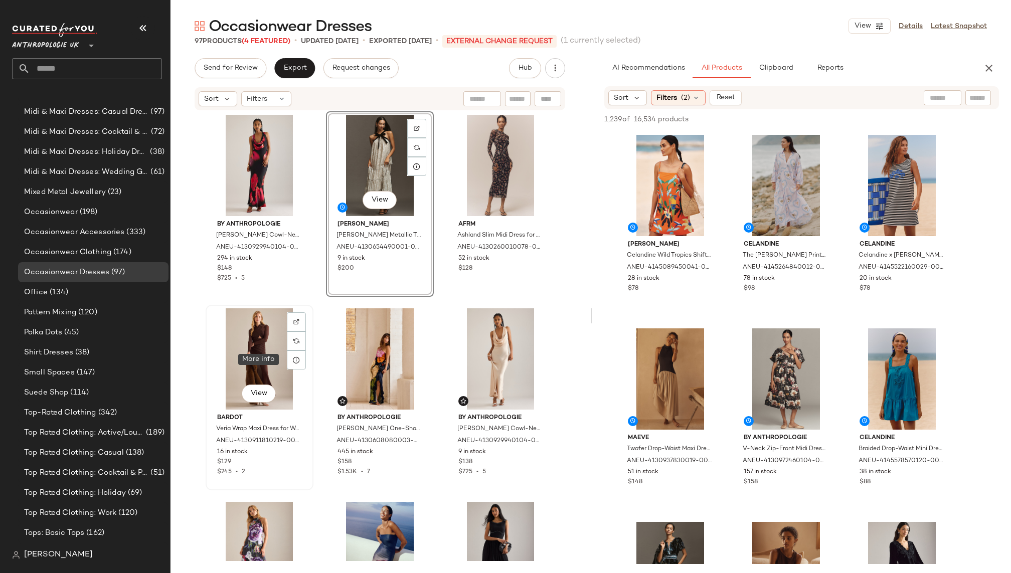
click at [247, 358] on div "View" at bounding box center [259, 358] width 101 height 101
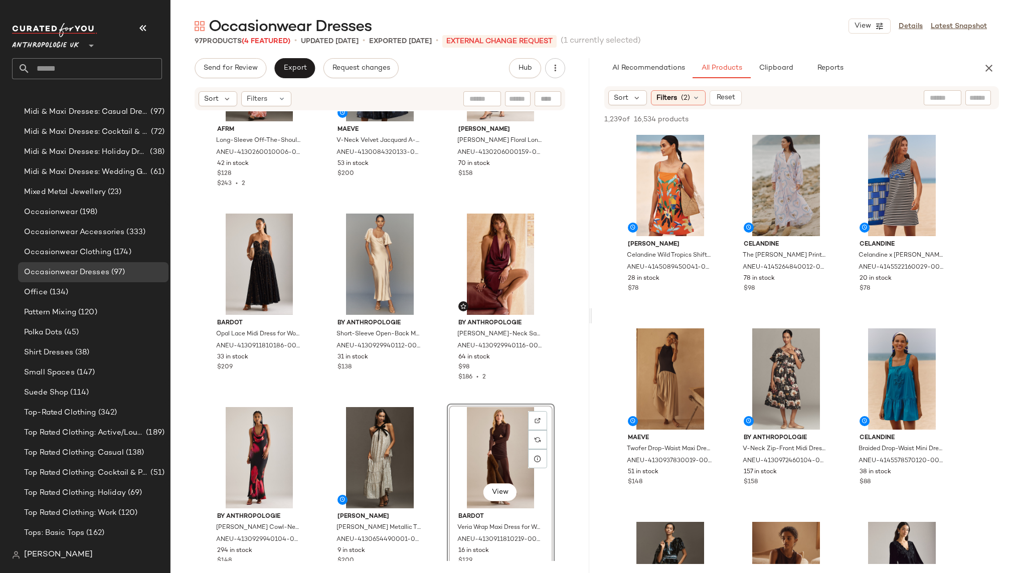
scroll to position [332, 0]
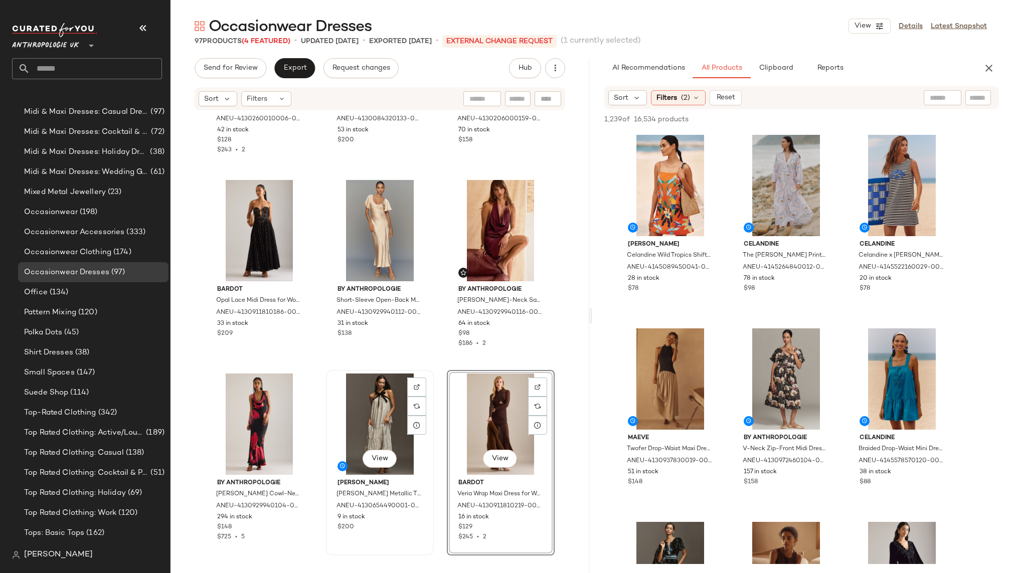
click at [332, 448] on div "View" at bounding box center [379, 424] width 101 height 101
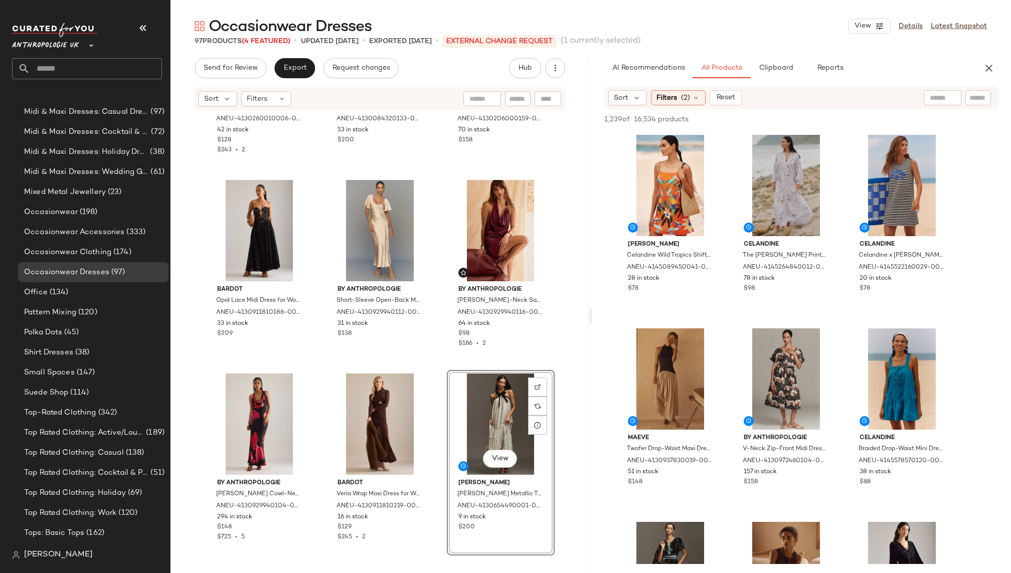
click at [431, 428] on div "AFRM Long-Sleeve Off-The-Shoulder Mesh Maxi Dress for Women in Orange, Polyeste…" at bounding box center [379, 336] width 419 height 450
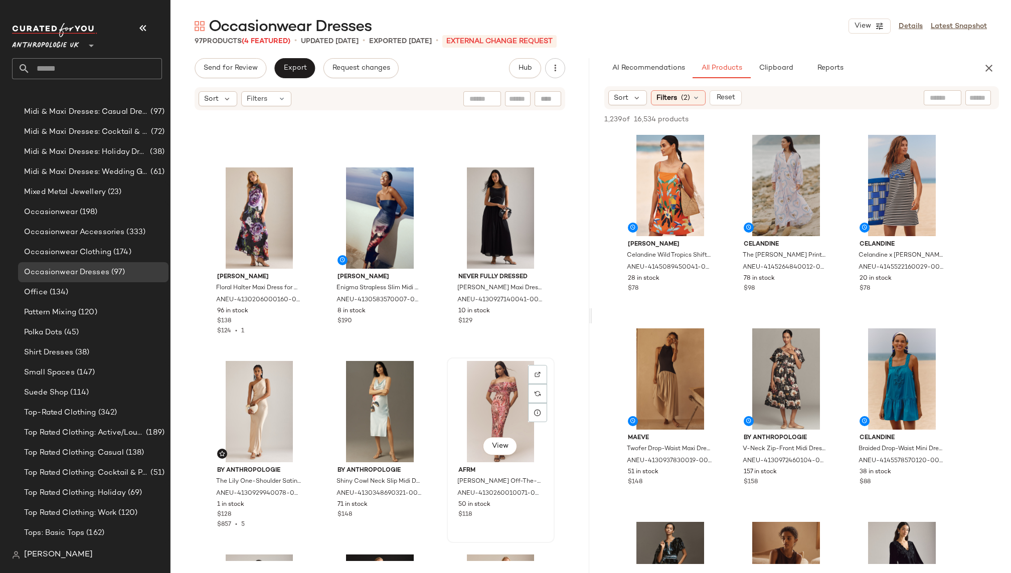
scroll to position [919, 0]
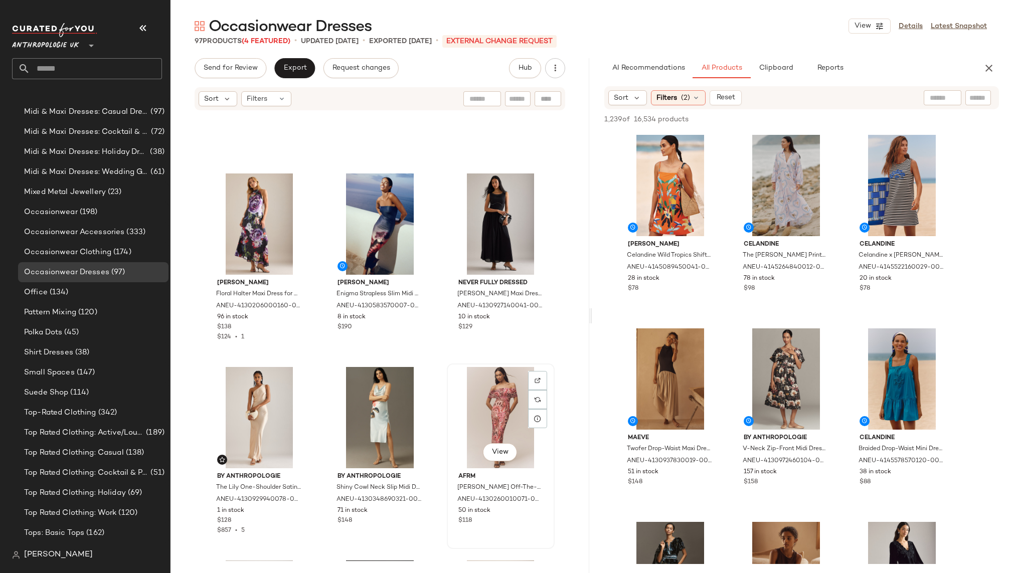
click at [470, 425] on div "View" at bounding box center [500, 417] width 101 height 101
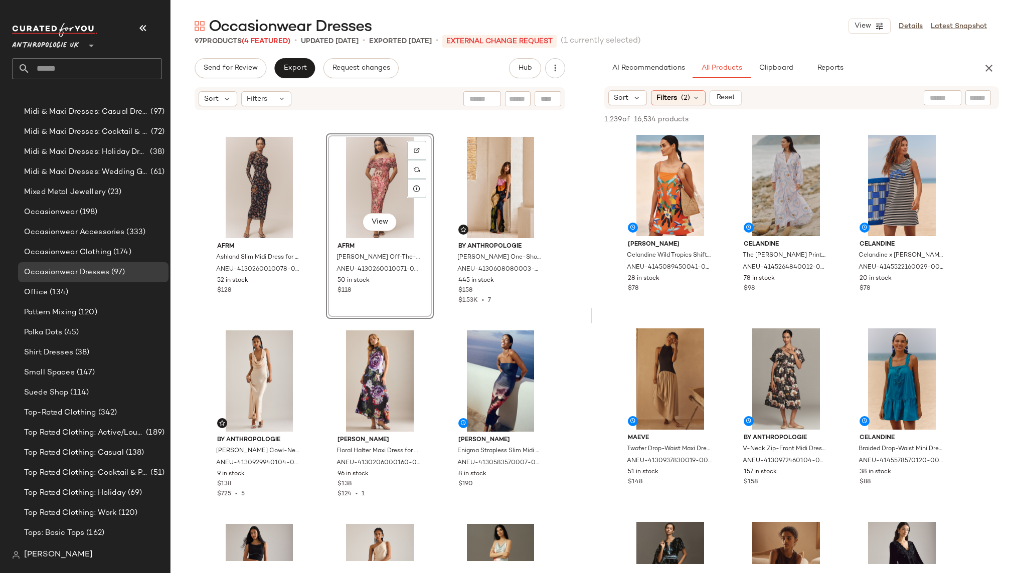
scroll to position [763, 0]
click at [366, 388] on div "View" at bounding box center [379, 379] width 101 height 101
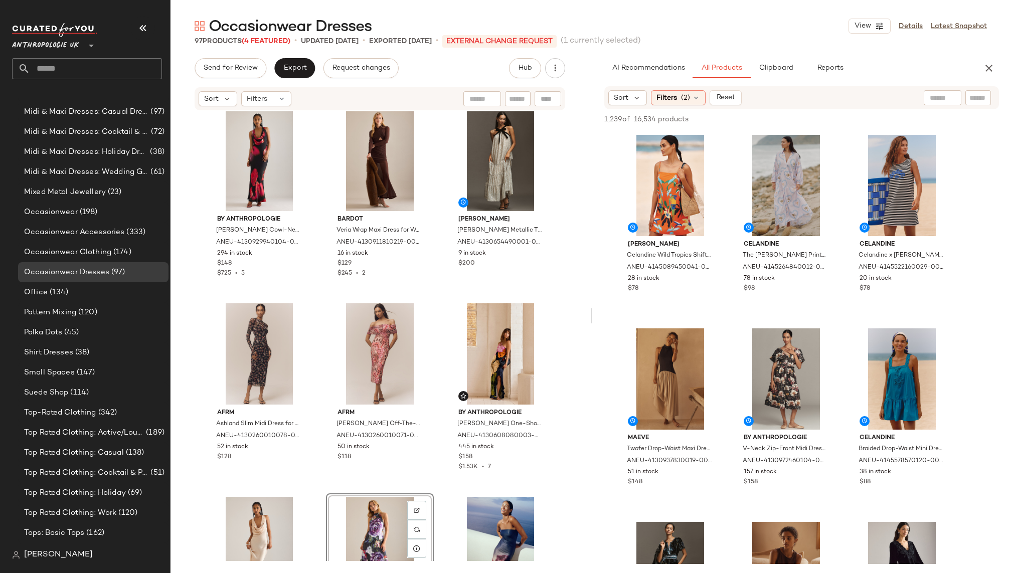
scroll to position [600, 0]
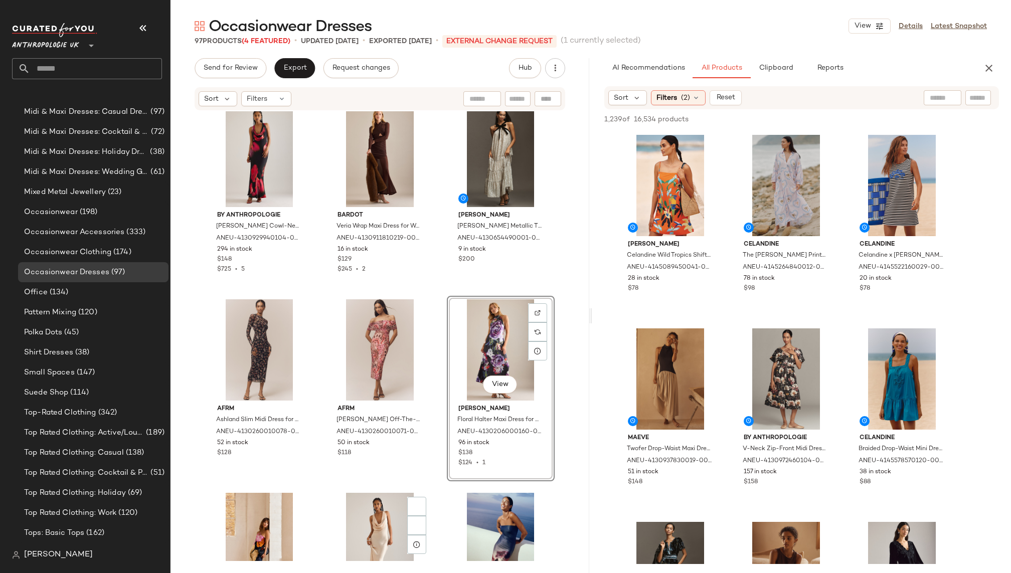
click at [432, 494] on div "By Anthropologie [PERSON_NAME] Cowl-Neck Maxi Slip Dress for Women, Viscose/Eco…" at bounding box center [379, 336] width 419 height 450
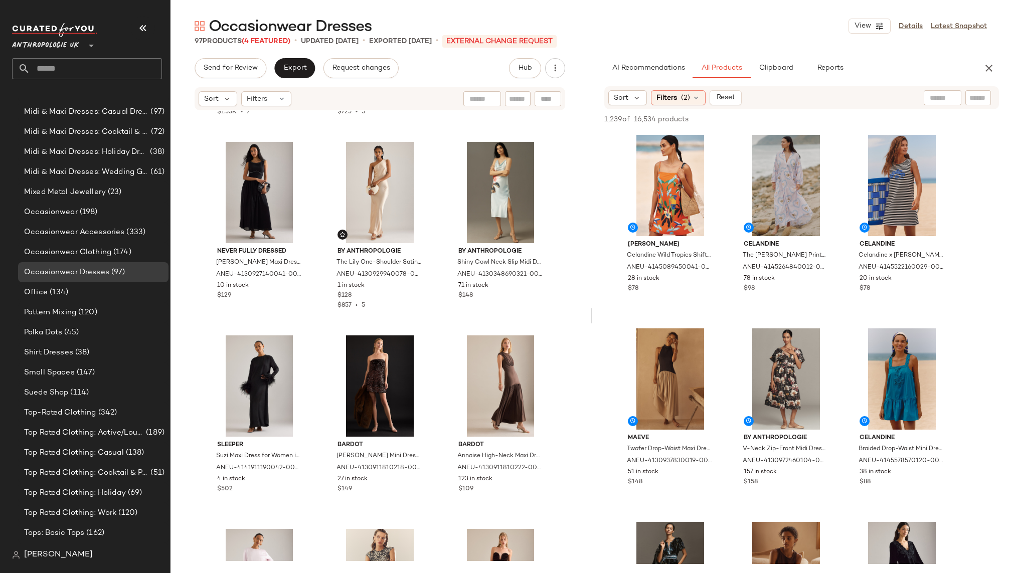
scroll to position [1160, 0]
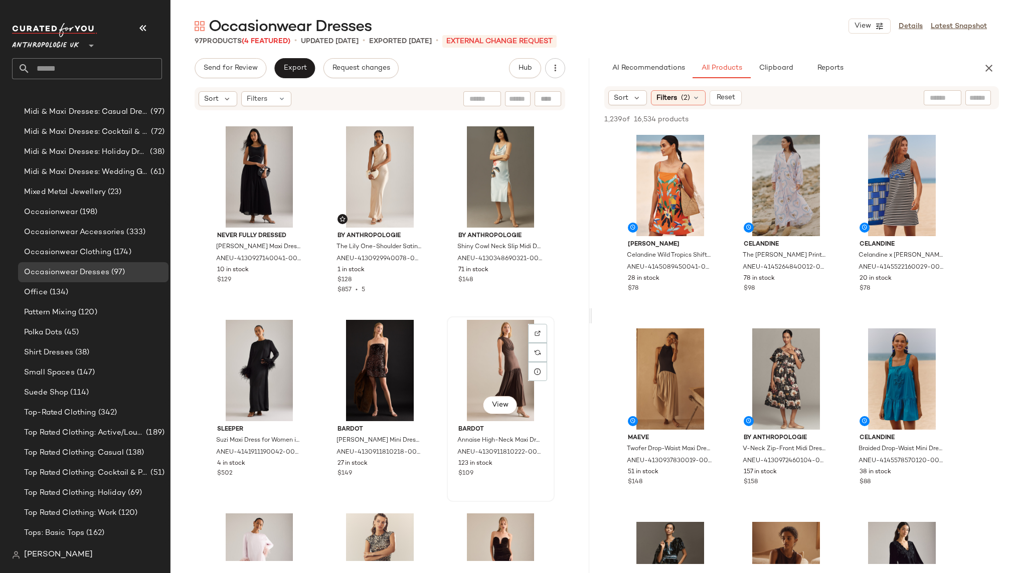
click at [452, 397] on div "View" at bounding box center [500, 370] width 101 height 101
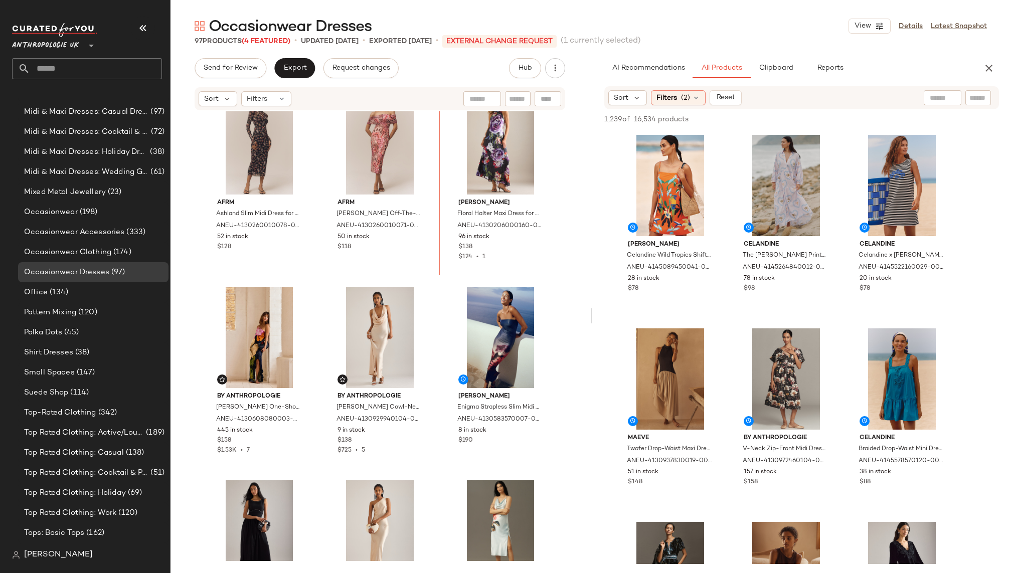
scroll to position [805, 0]
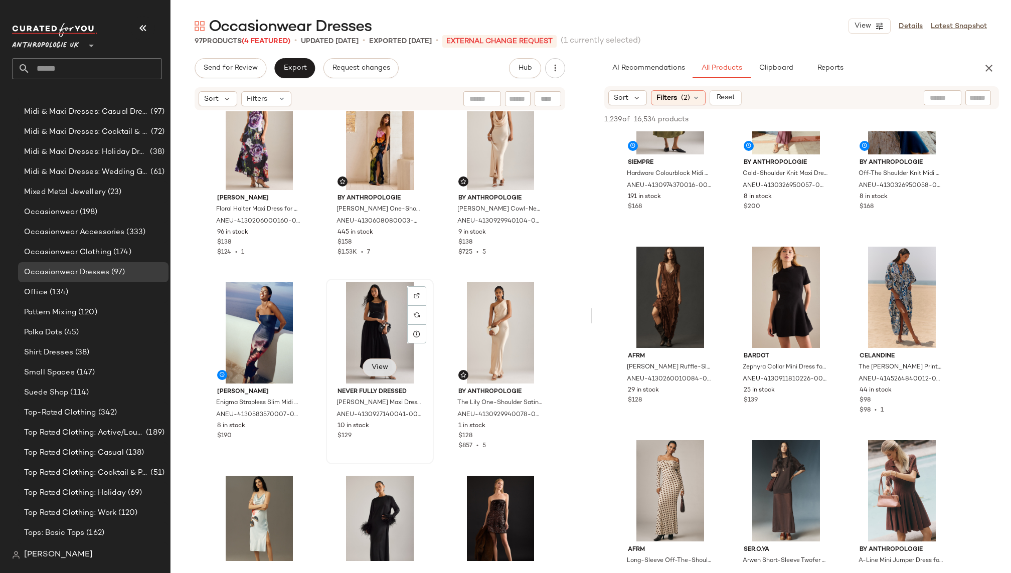
scroll to position [1035, 0]
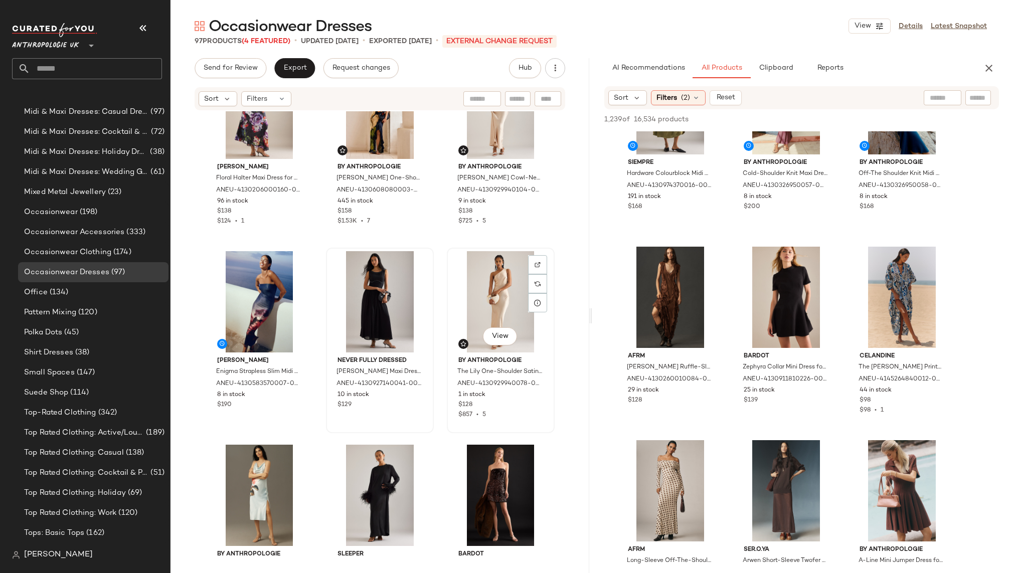
click at [463, 277] on div "View" at bounding box center [500, 301] width 101 height 101
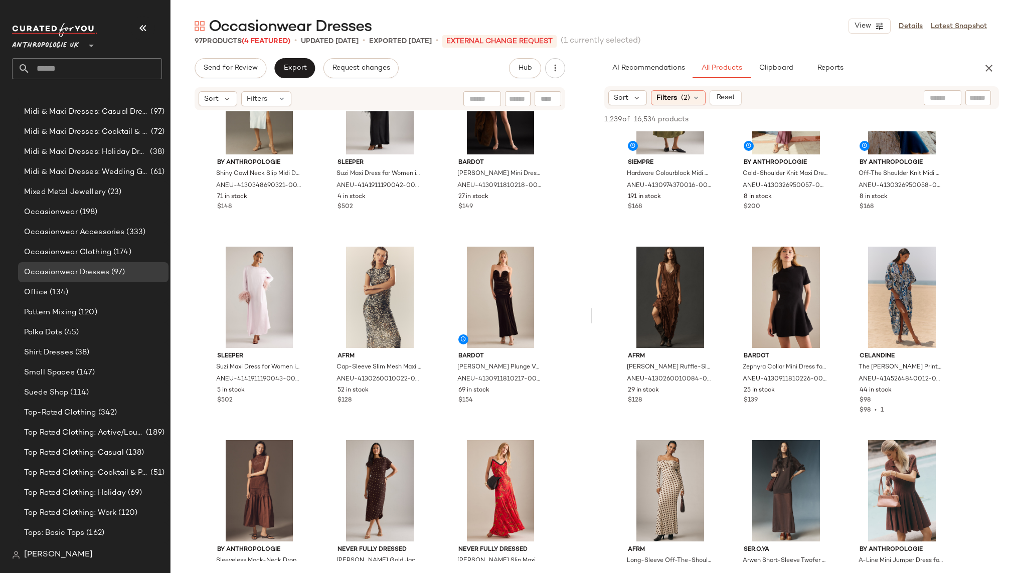
scroll to position [1442, 0]
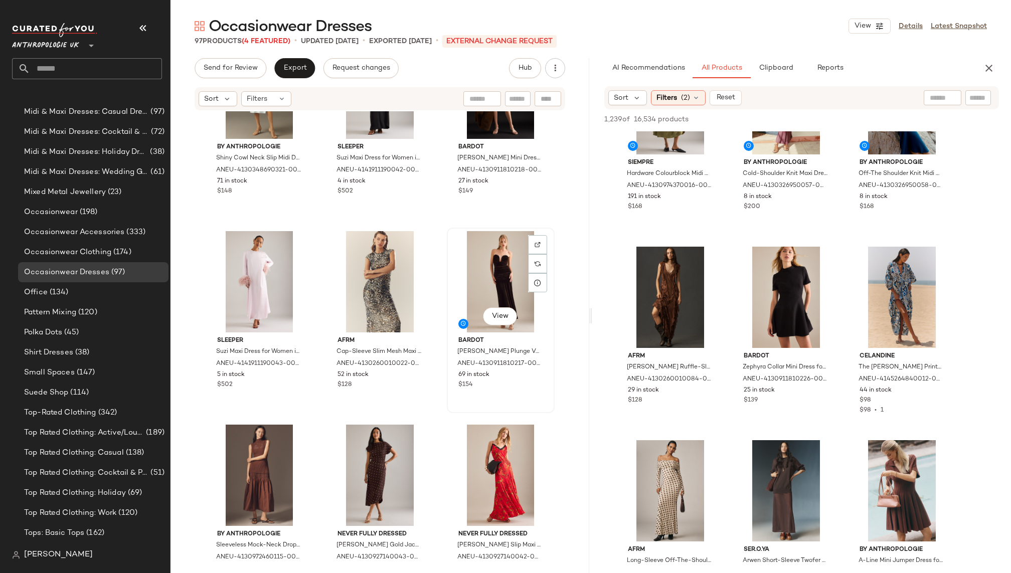
click at [460, 271] on div "View" at bounding box center [500, 281] width 101 height 101
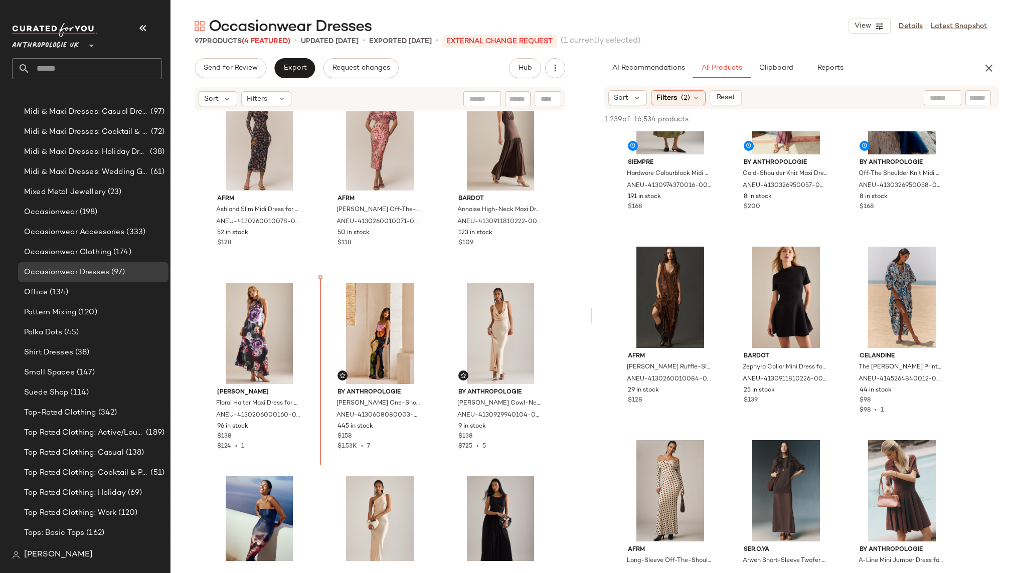
scroll to position [810, 0]
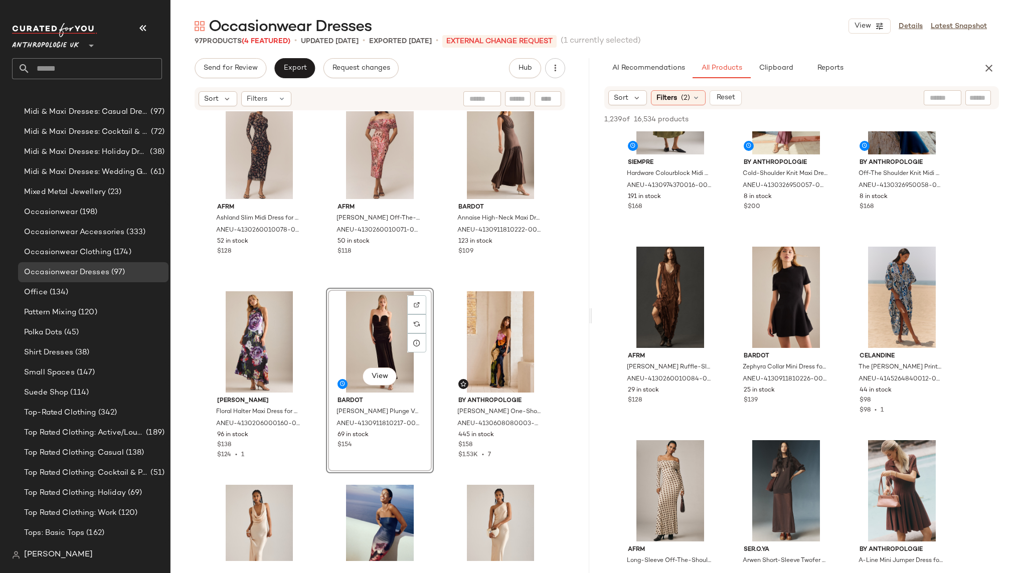
scroll to position [825, 0]
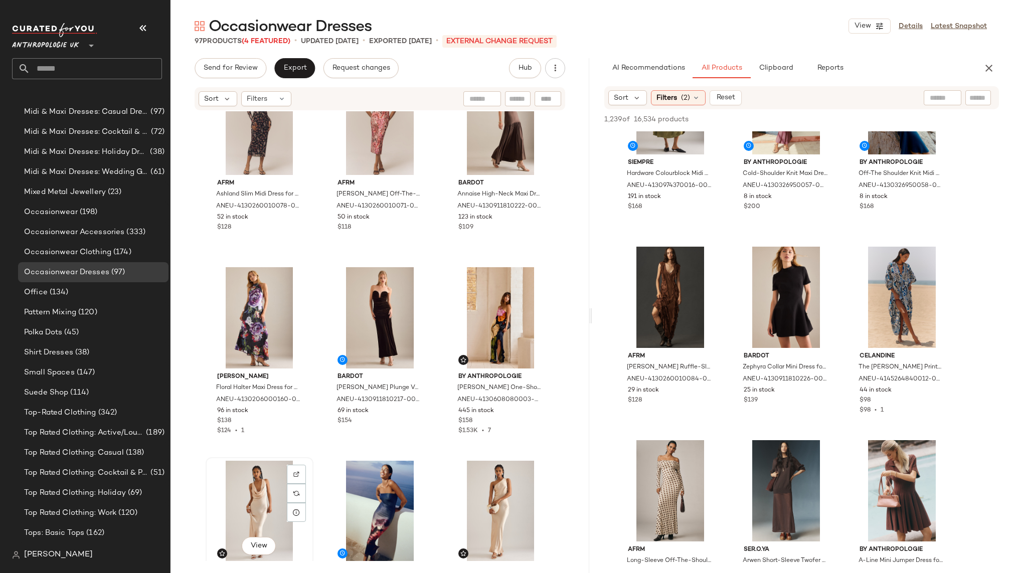
click at [250, 495] on div "View" at bounding box center [259, 511] width 101 height 101
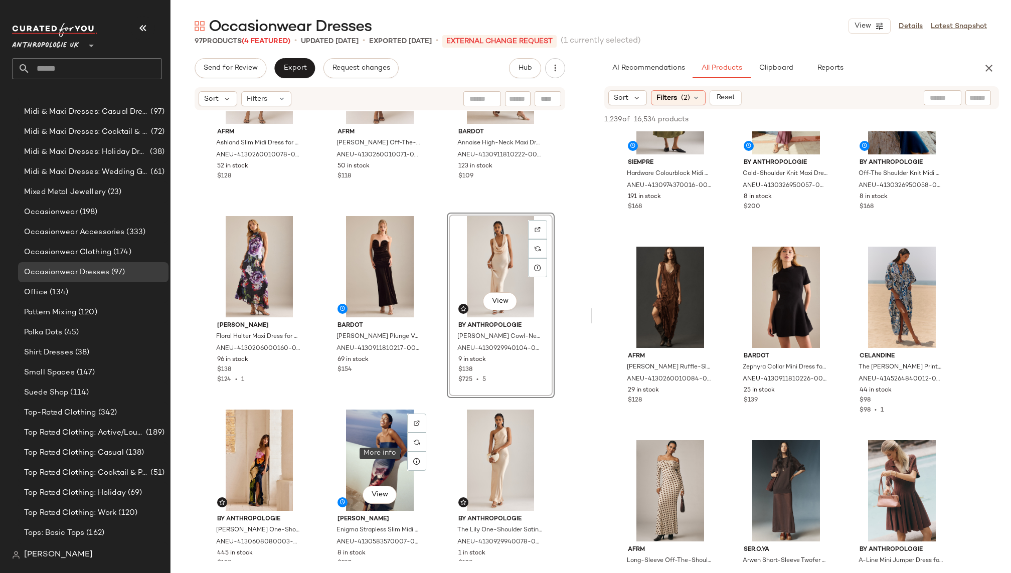
scroll to position [884, 0]
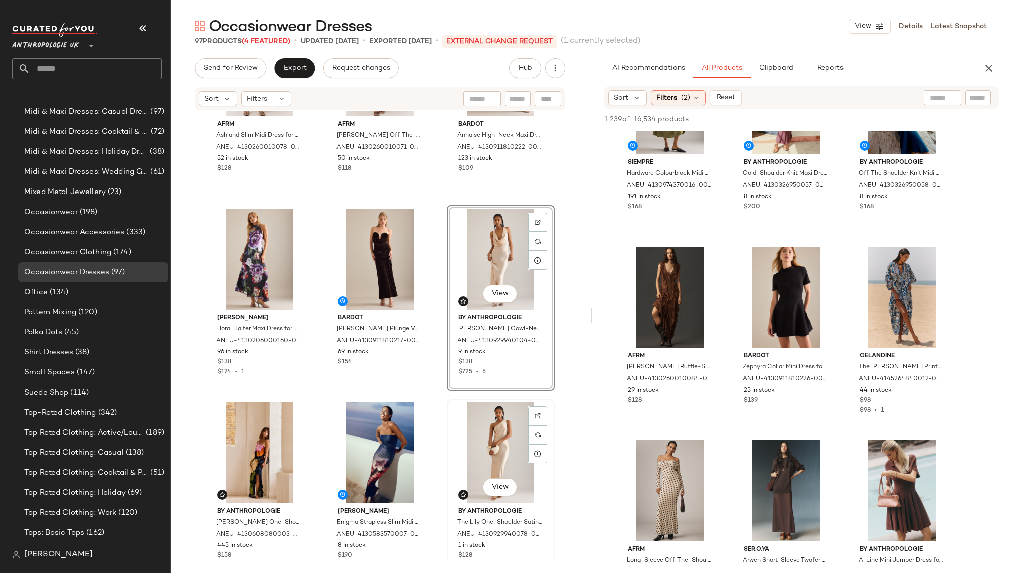
click at [481, 437] on div "View" at bounding box center [500, 452] width 101 height 101
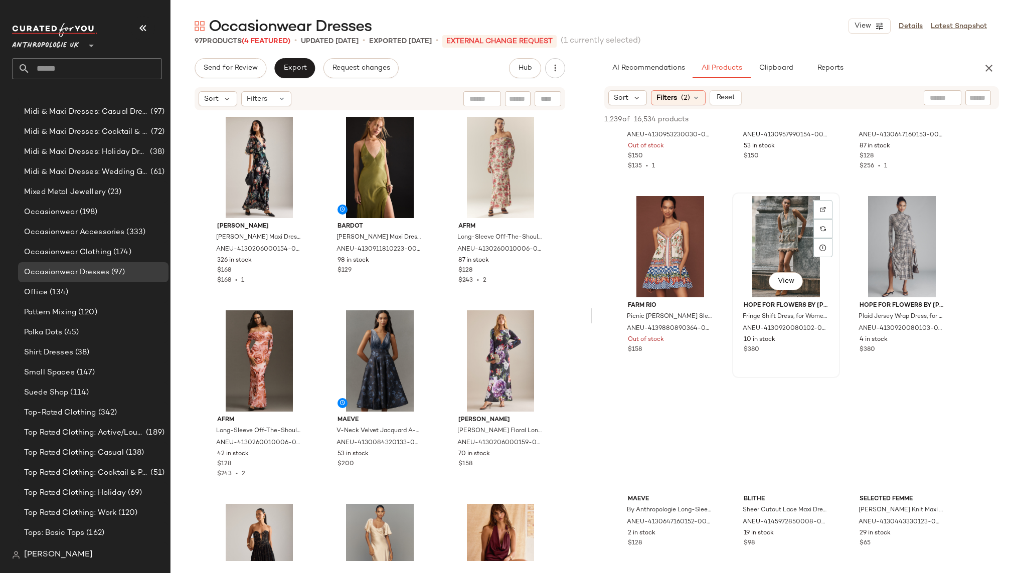
scroll to position [1723, 0]
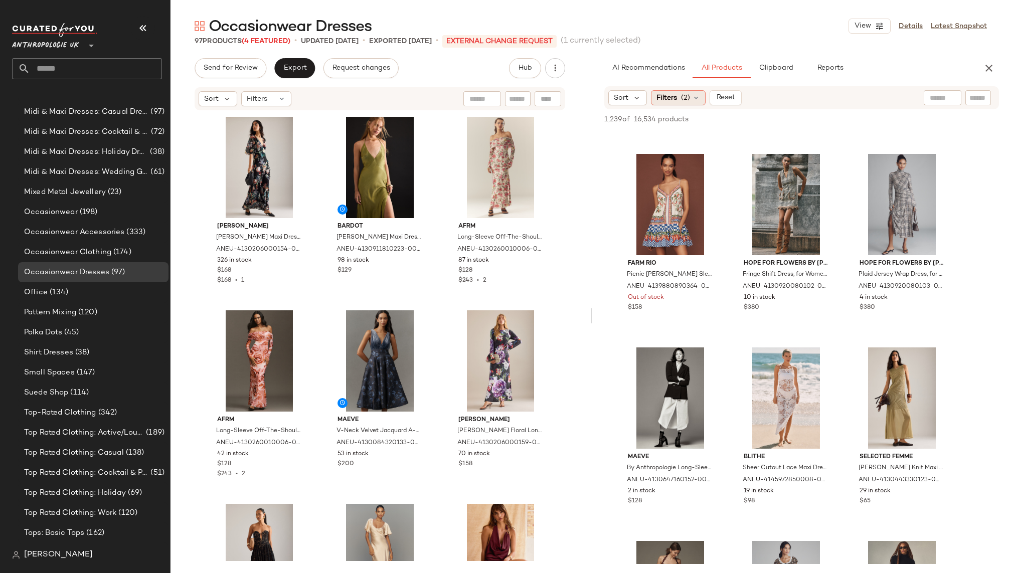
click at [683, 90] on div "Filters (2)" at bounding box center [678, 97] width 55 height 15
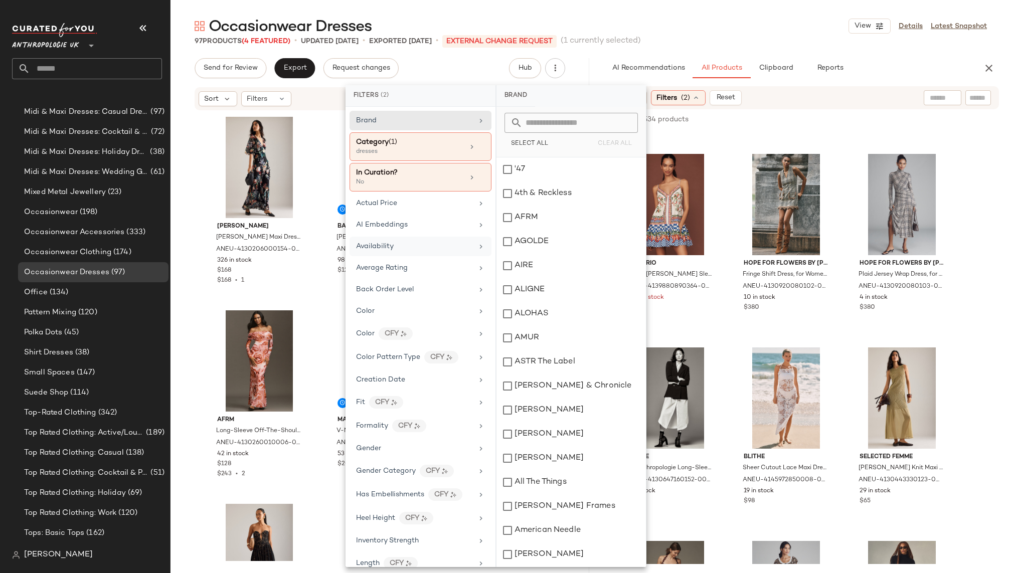
click at [422, 258] on div "Availability" at bounding box center [421, 268] width 142 height 20
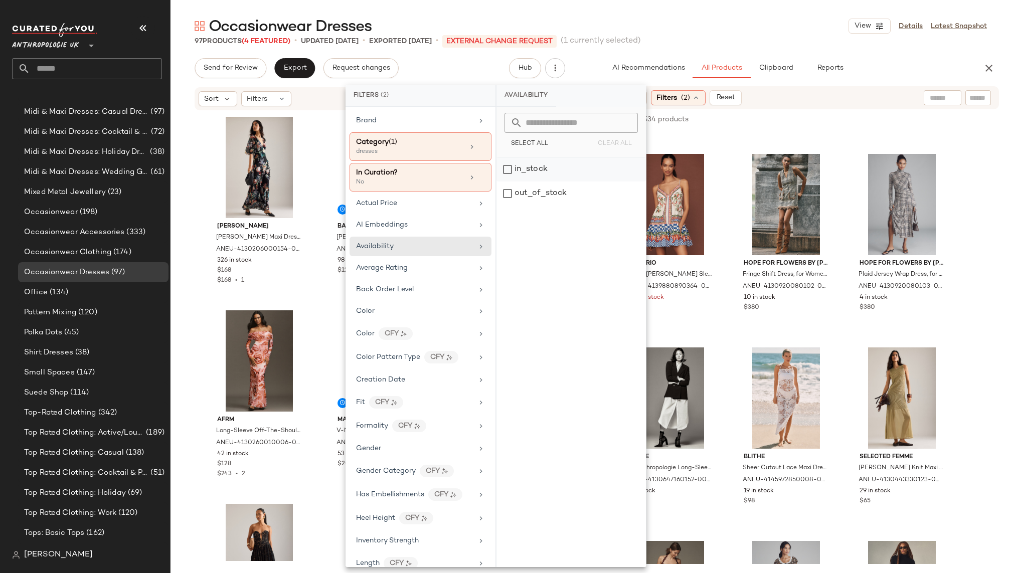
click at [532, 182] on div "in_stock" at bounding box center [570, 194] width 149 height 24
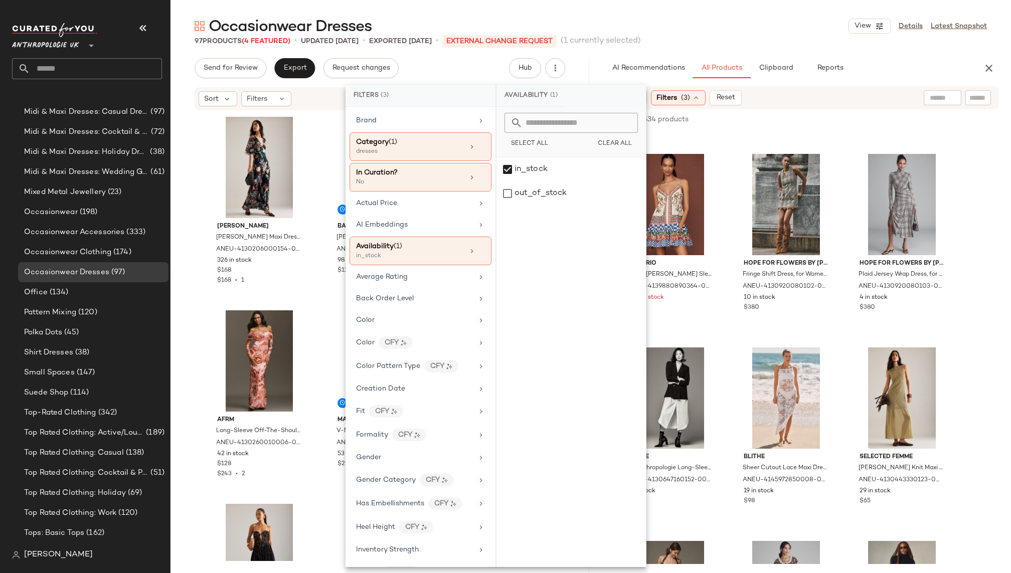
click at [711, 30] on div "Occasionwear Dresses View Details Latest Snapshot" at bounding box center [590, 26] width 840 height 20
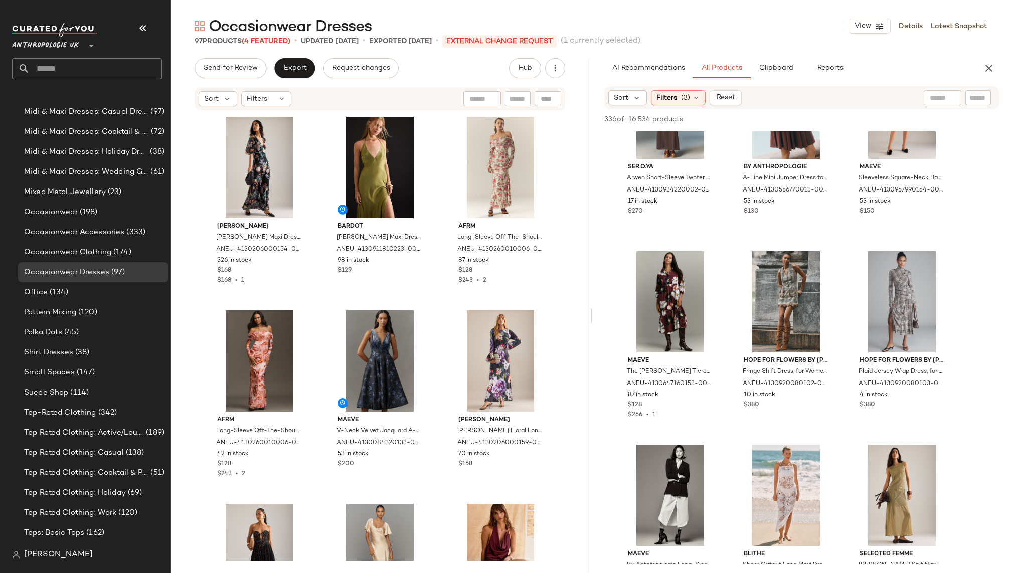
scroll to position [1468, 0]
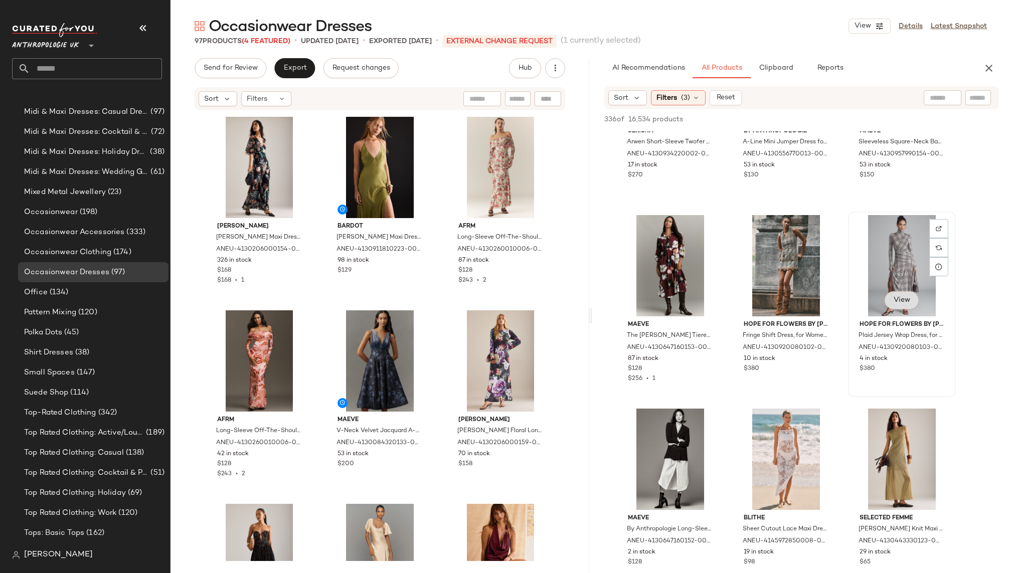
click at [898, 301] on span "View" at bounding box center [901, 300] width 17 height 8
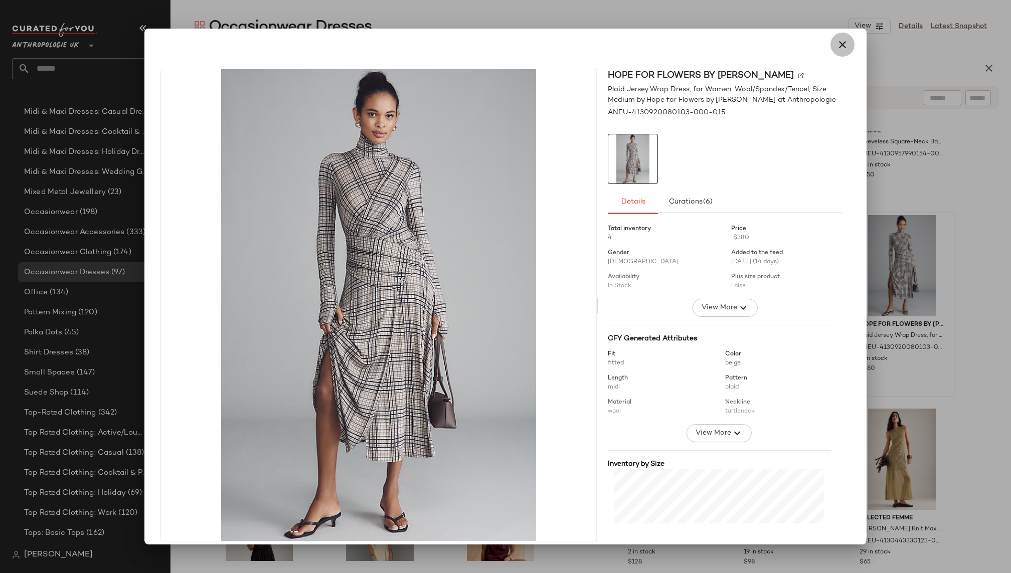
click at [836, 45] on icon "button" at bounding box center [842, 45] width 12 height 12
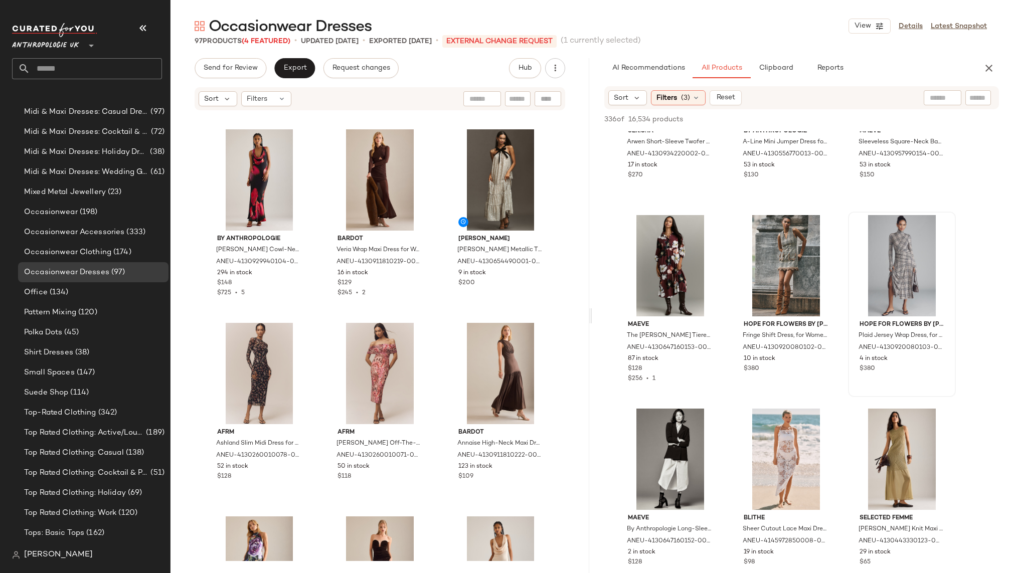
scroll to position [587, 0]
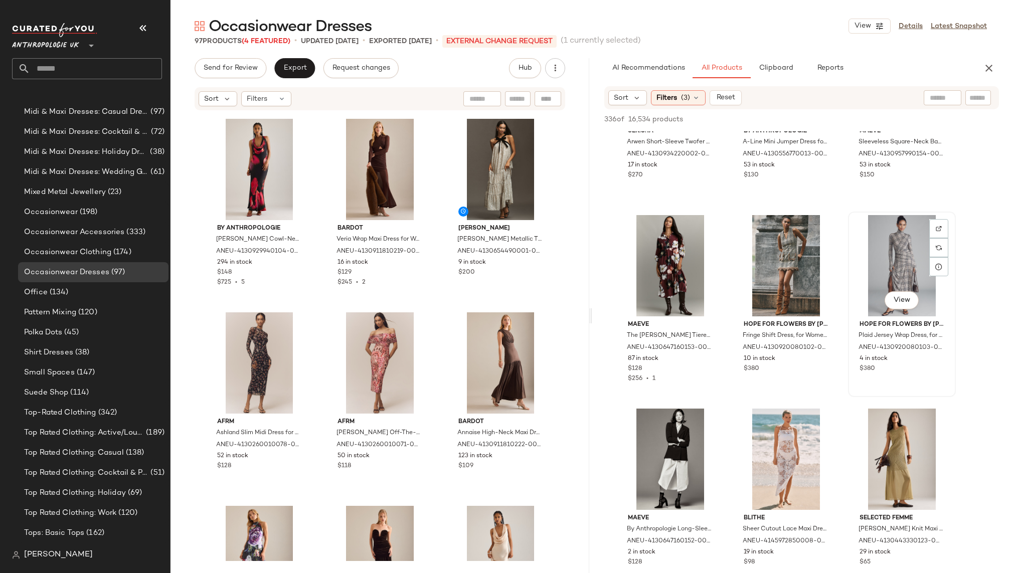
click at [874, 263] on div "View" at bounding box center [901, 265] width 101 height 101
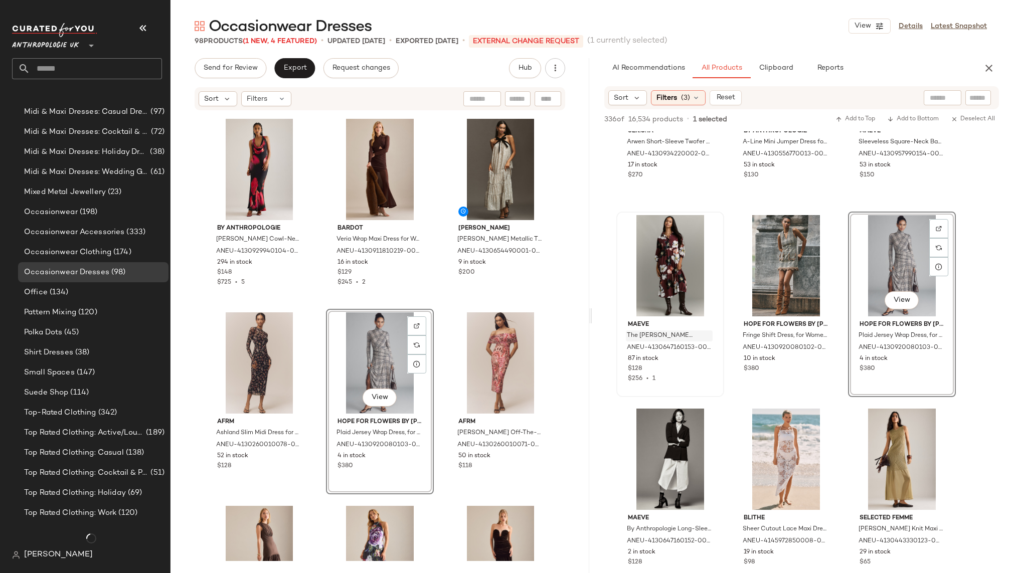
scroll to position [755, 0]
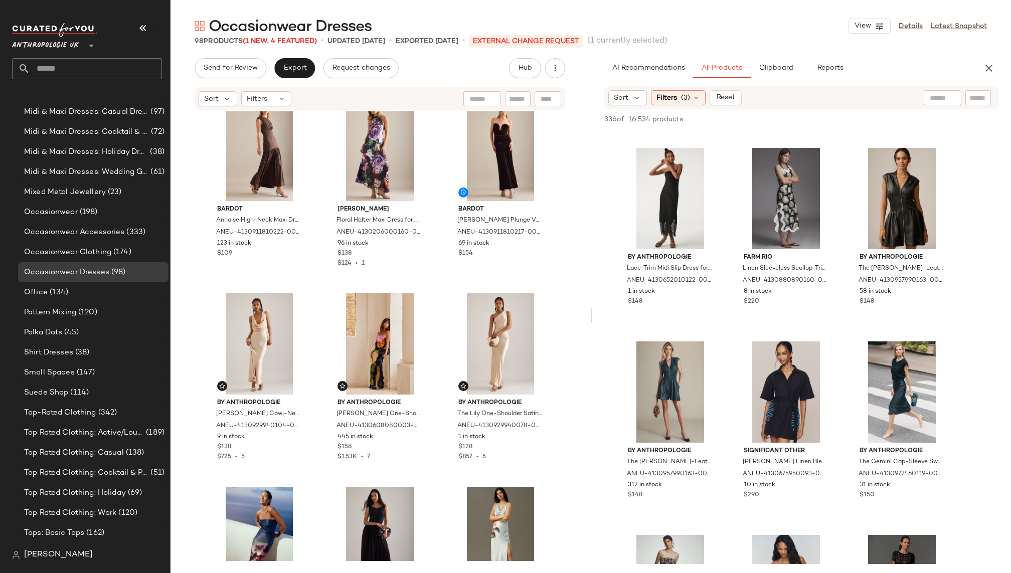
scroll to position [1013, 0]
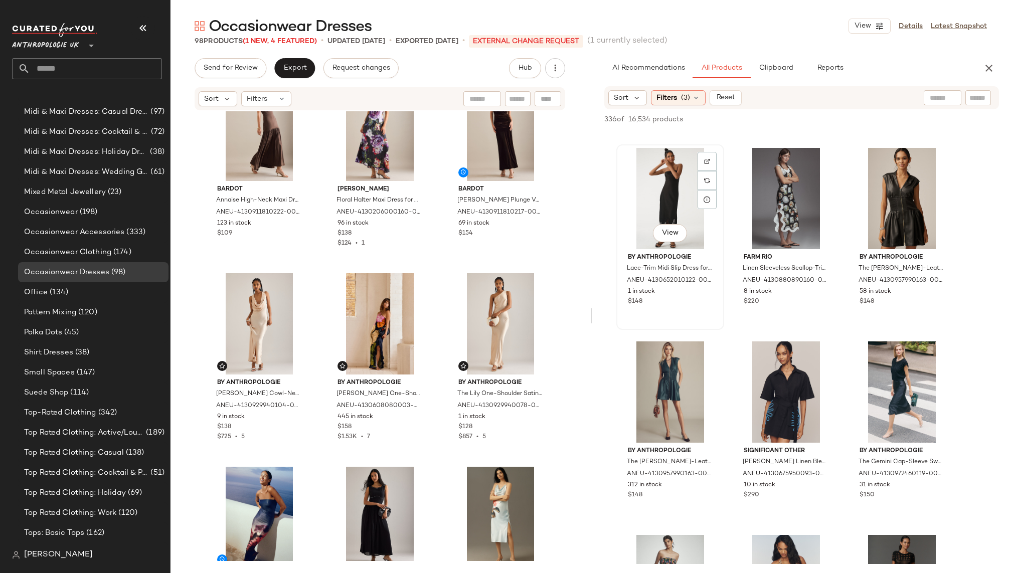
click at [650, 192] on div "View" at bounding box center [670, 198] width 101 height 101
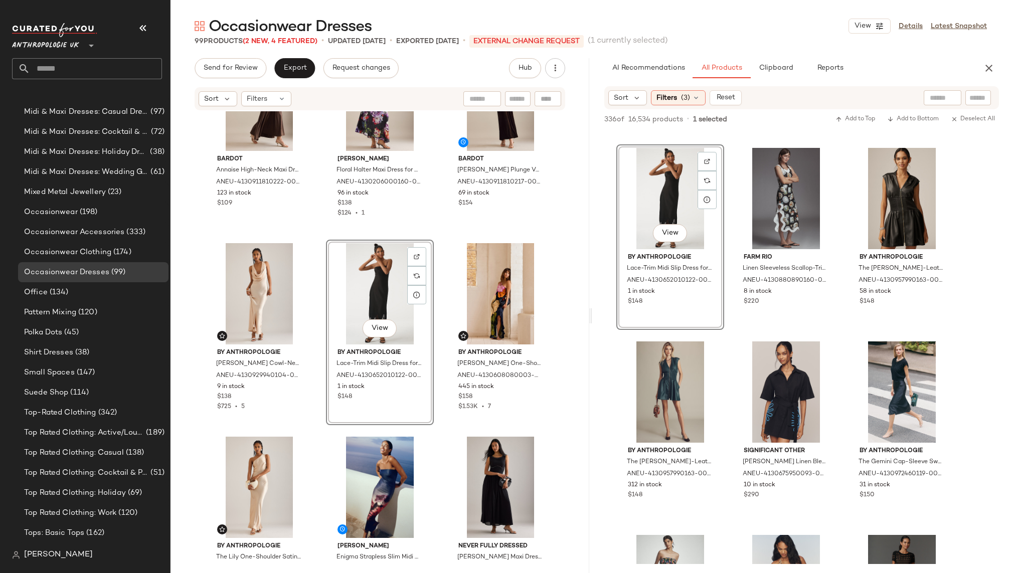
scroll to position [1054, 0]
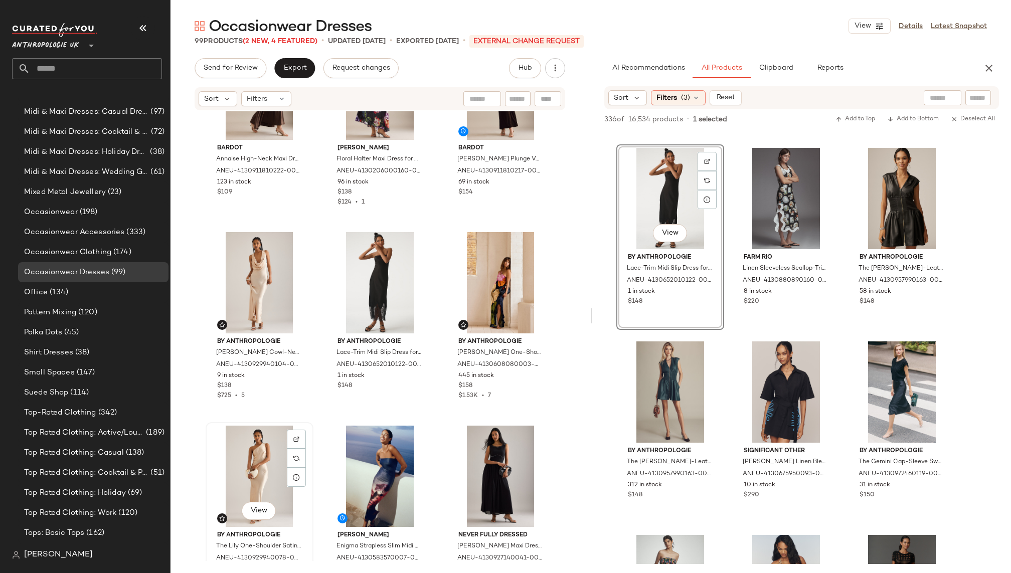
click at [250, 461] on div "View" at bounding box center [259, 476] width 101 height 101
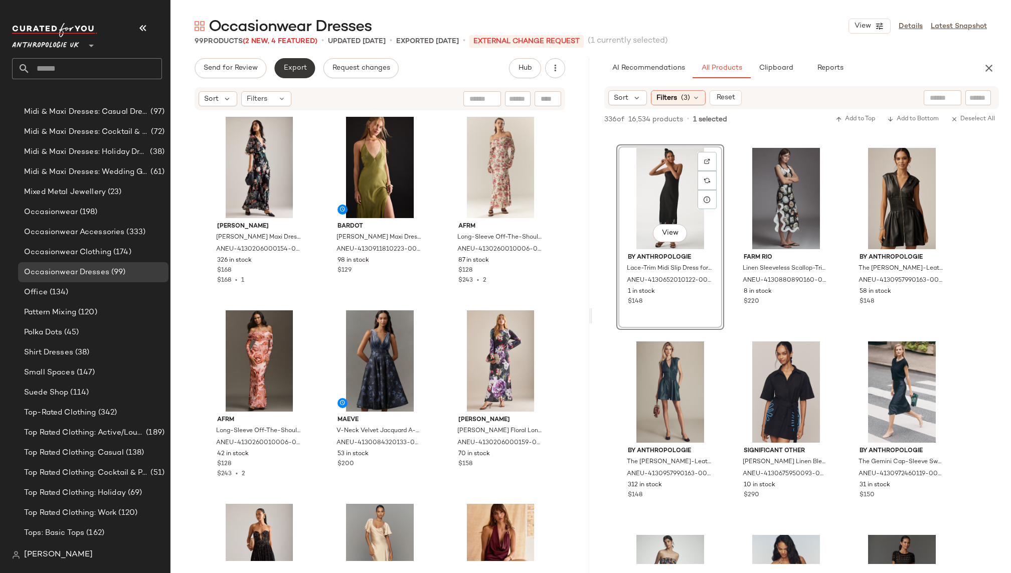
click at [294, 71] on span "Export" at bounding box center [295, 68] width 24 height 8
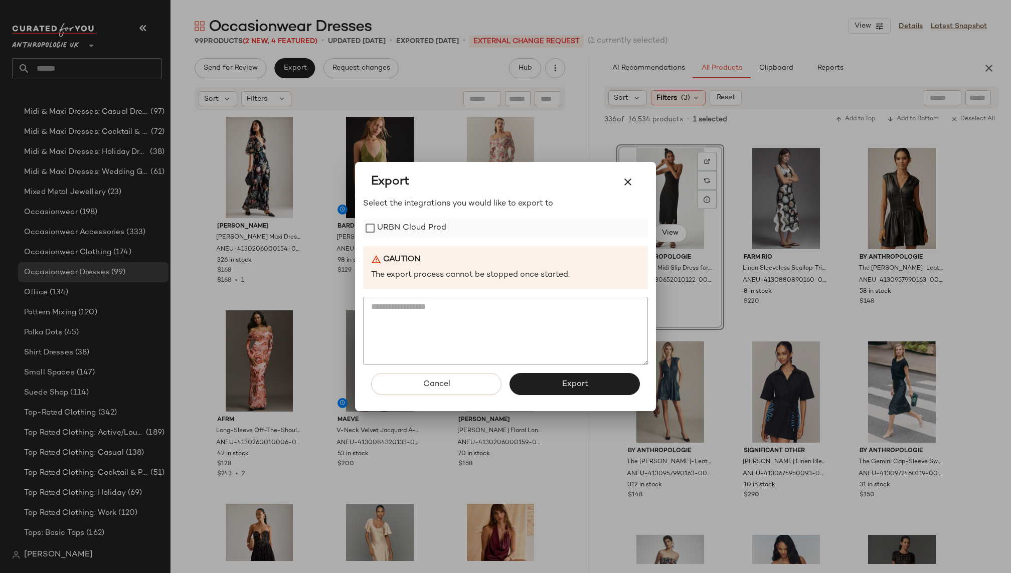
click at [434, 227] on label "URBN Cloud Prod" at bounding box center [411, 228] width 69 height 20
click at [545, 387] on button "Export" at bounding box center [574, 384] width 130 height 22
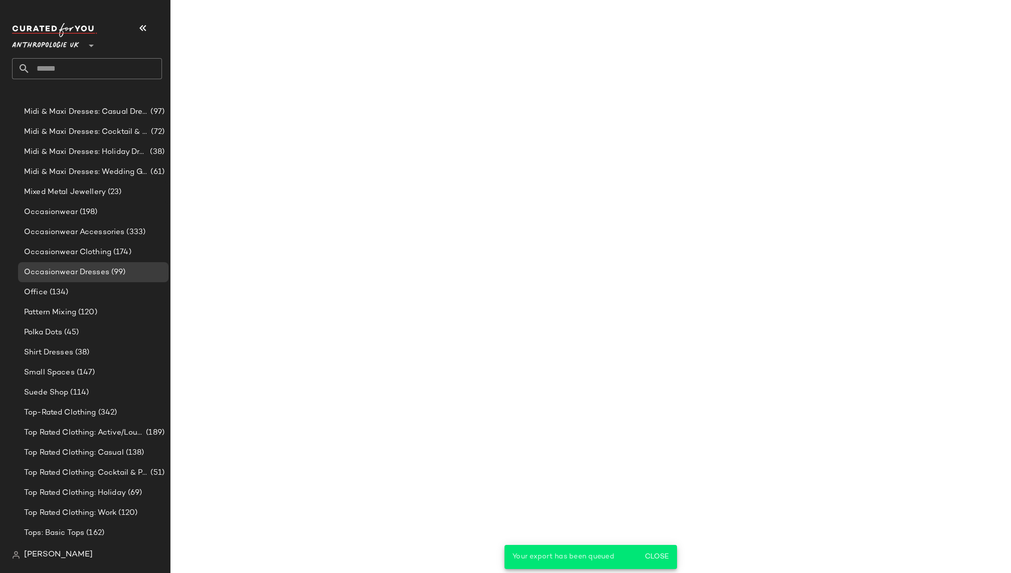
scroll to position [3278, 0]
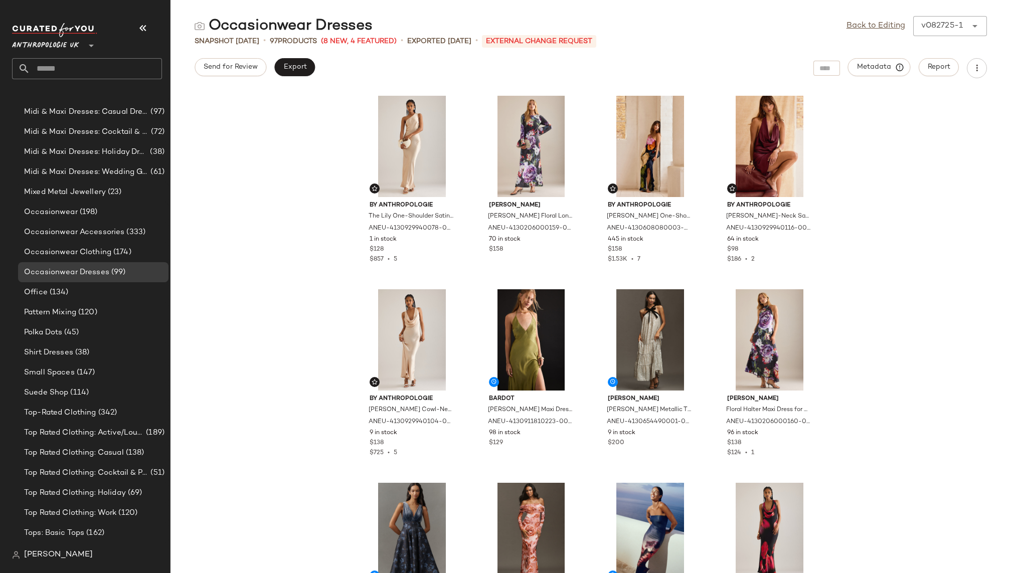
click at [58, 46] on span "Anthropologie UK" at bounding box center [45, 43] width 67 height 18
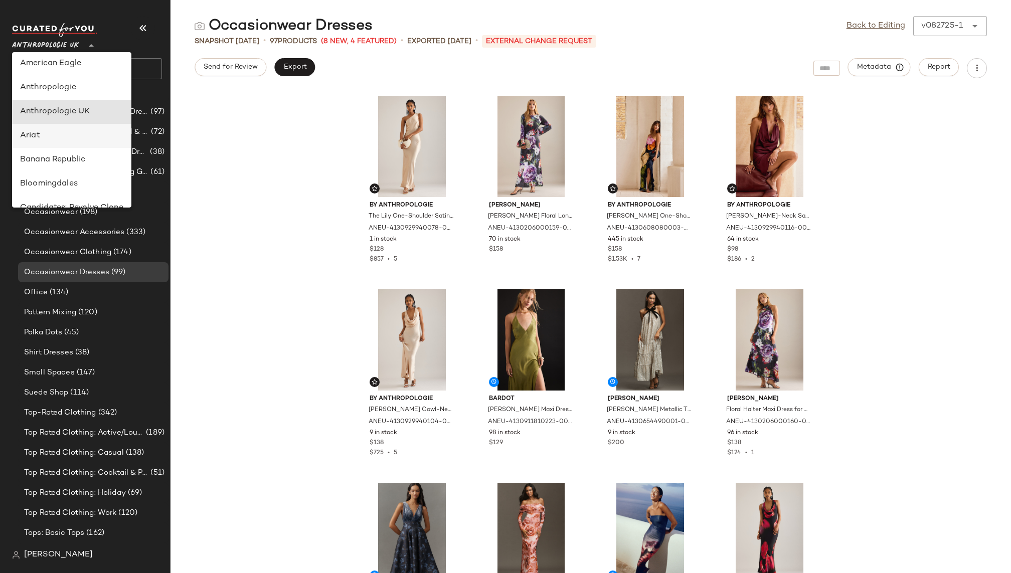
scroll to position [0, 0]
click at [72, 92] on div "Anthropologie" at bounding box center [71, 92] width 103 height 12
type input "**"
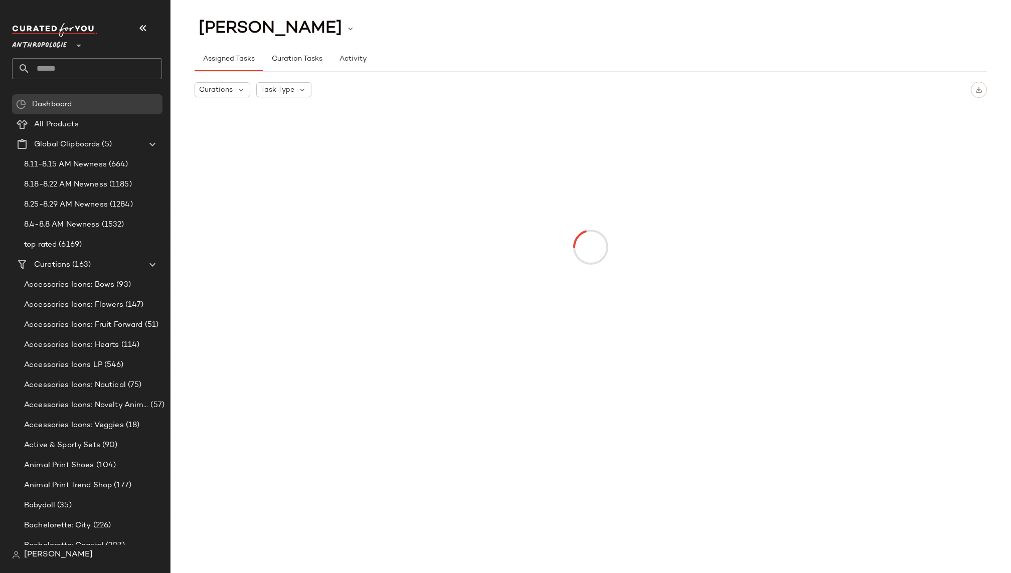
click at [97, 74] on input "text" at bounding box center [96, 68] width 132 height 21
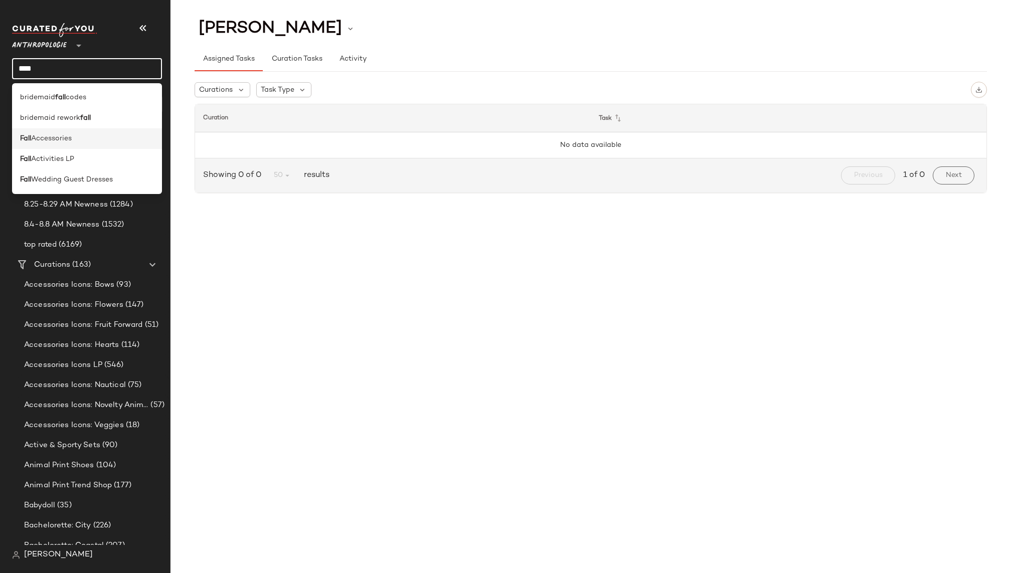
type input "****"
click at [84, 142] on div "Fall Accessories" at bounding box center [87, 138] width 134 height 11
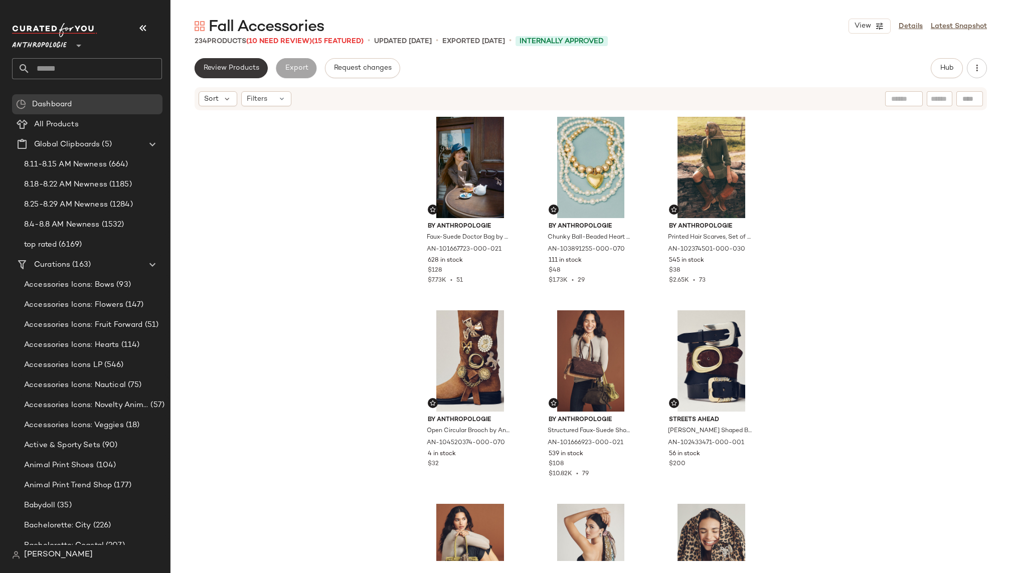
click at [222, 68] on span "Review Products" at bounding box center [231, 68] width 56 height 8
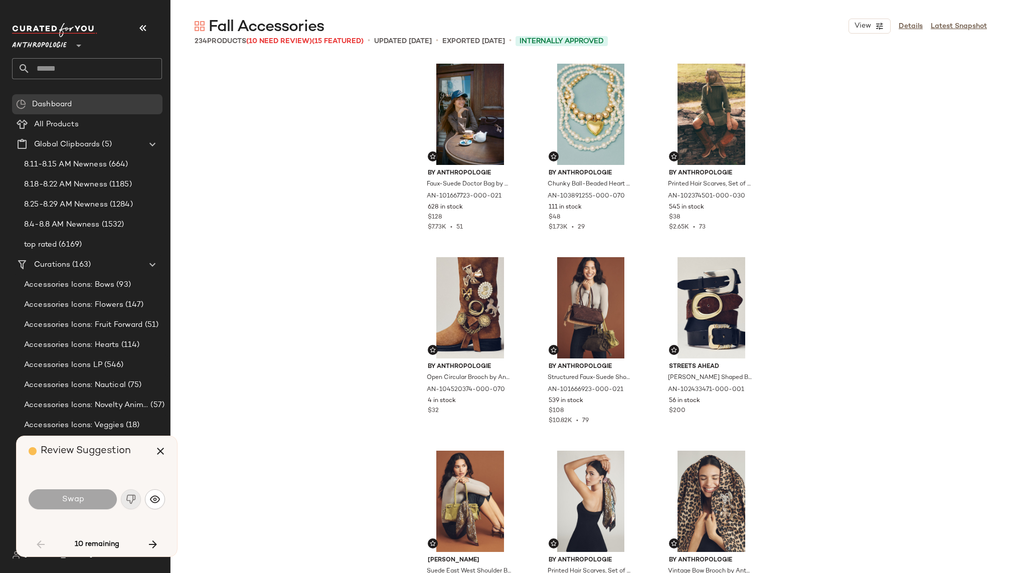
scroll to position [1355, 0]
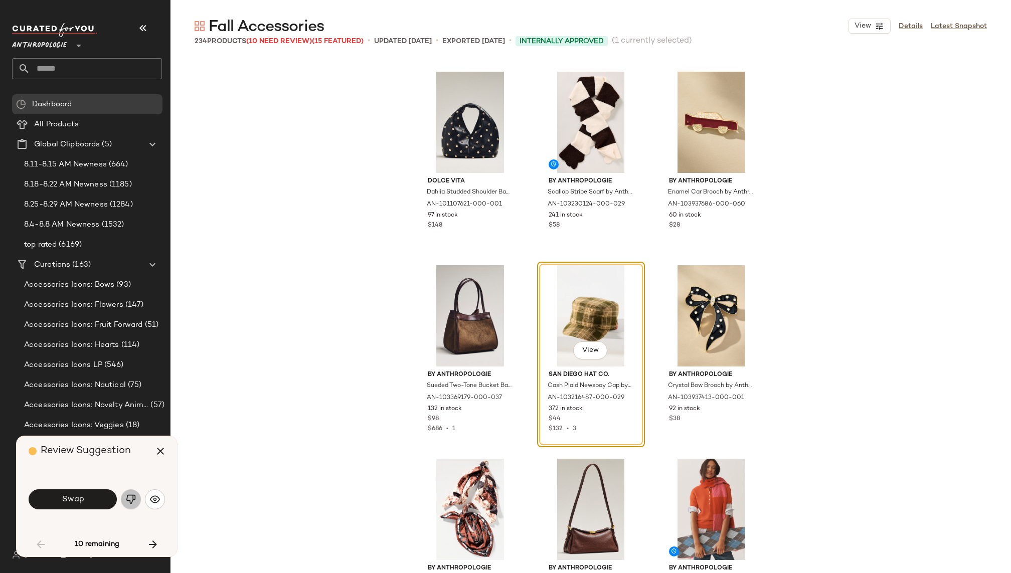
click at [126, 500] on img "button" at bounding box center [131, 499] width 10 height 10
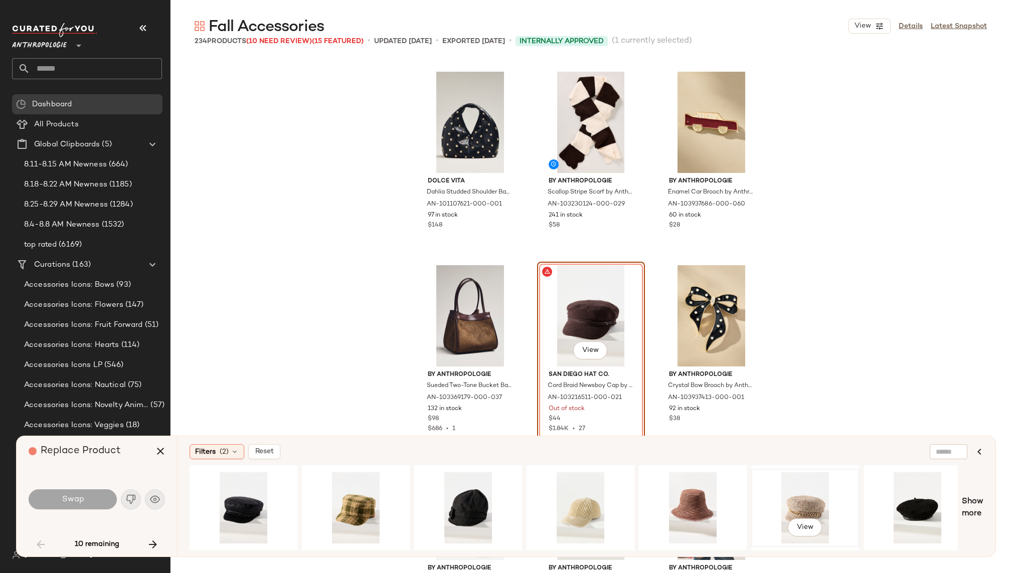
click at [796, 501] on div "View" at bounding box center [805, 507] width 101 height 71
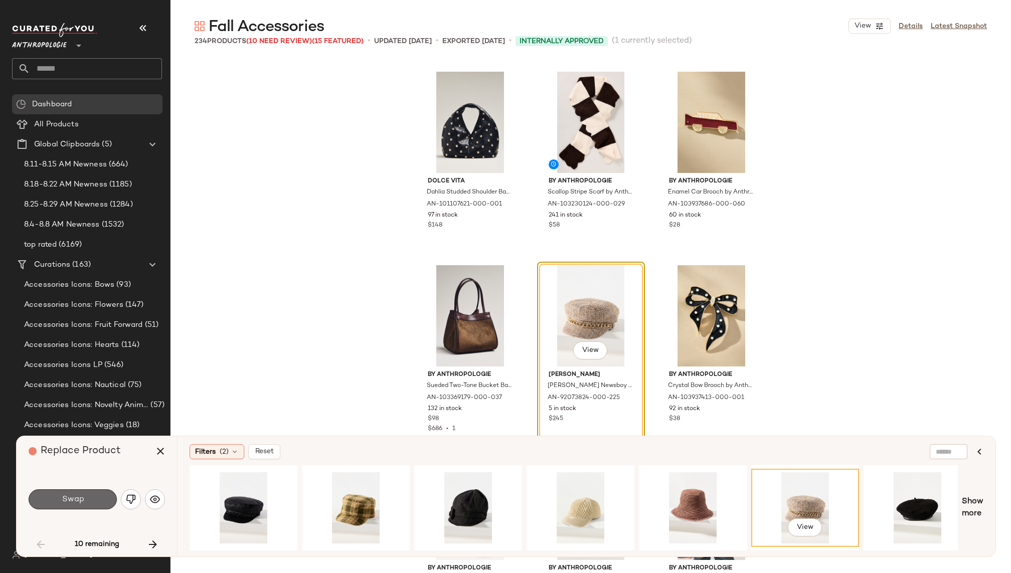
click at [74, 495] on span "Swap" at bounding box center [72, 500] width 23 height 10
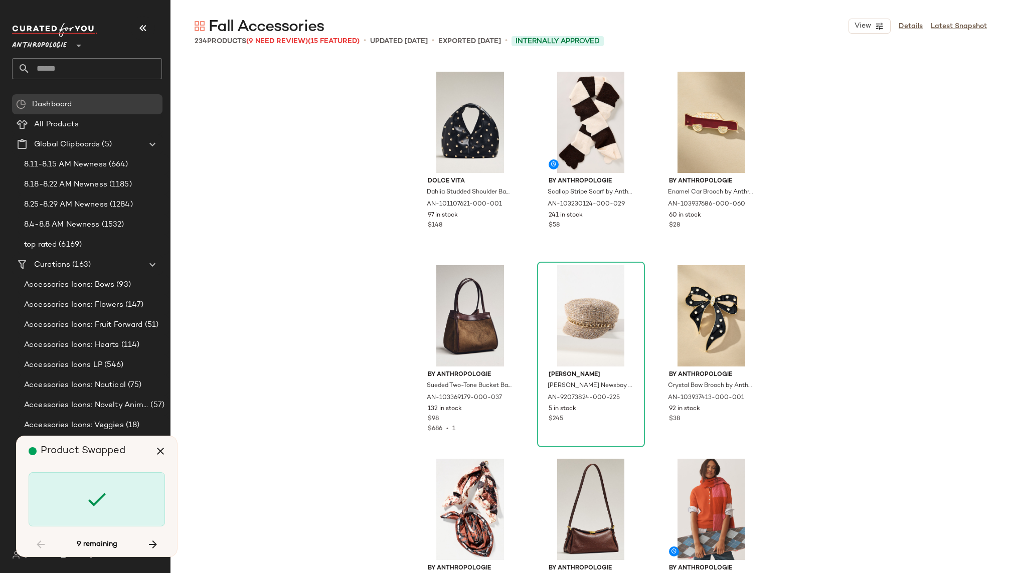
scroll to position [2516, 0]
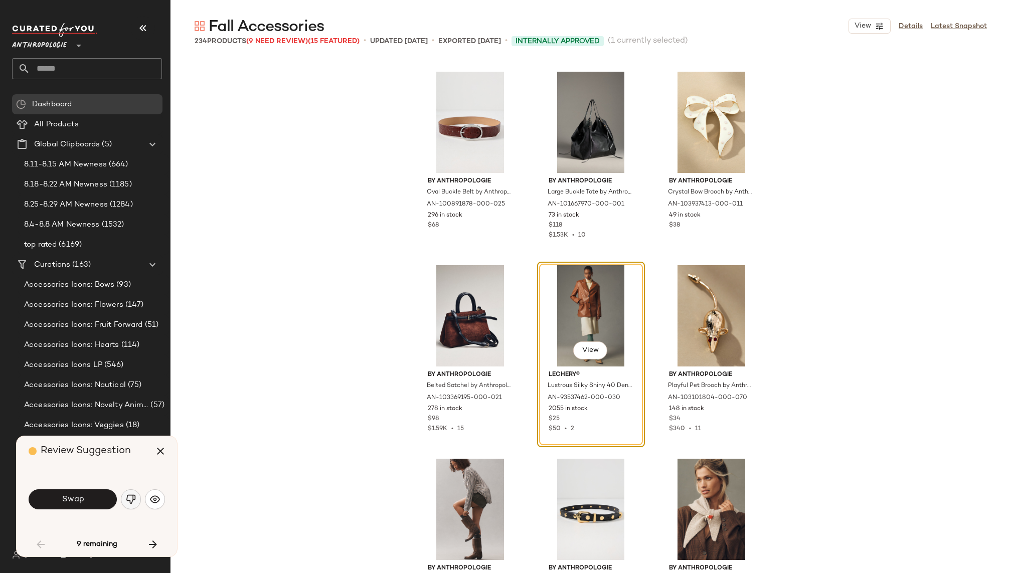
click at [128, 495] on img "button" at bounding box center [131, 499] width 10 height 10
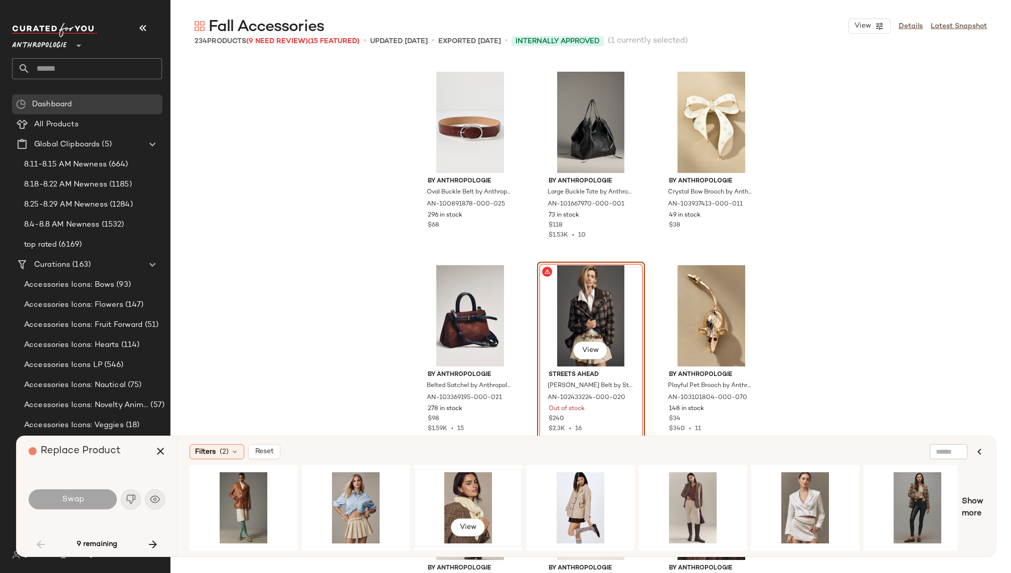
click at [481, 505] on div "View" at bounding box center [468, 507] width 101 height 71
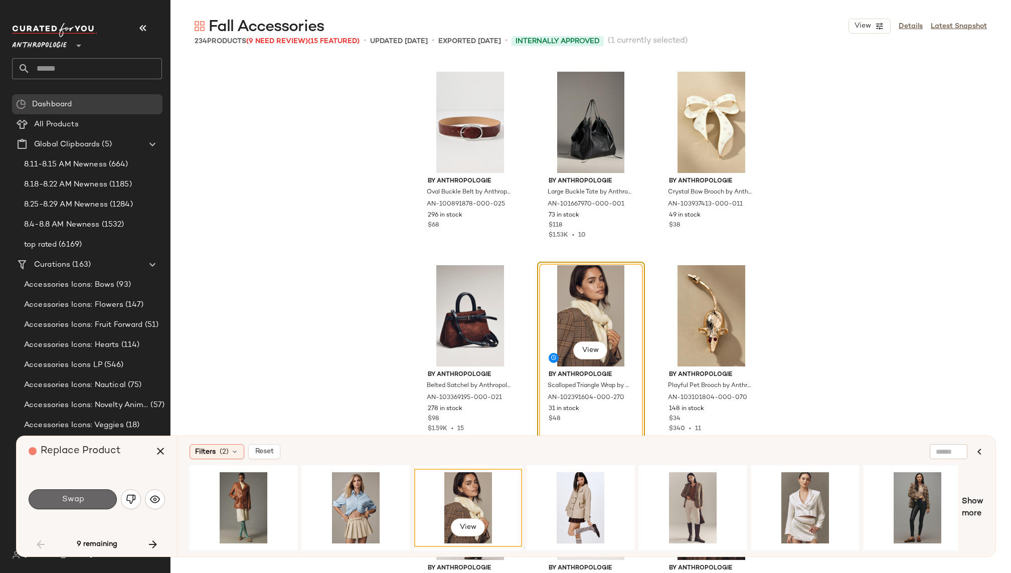
click at [94, 495] on button "Swap" at bounding box center [73, 499] width 88 height 20
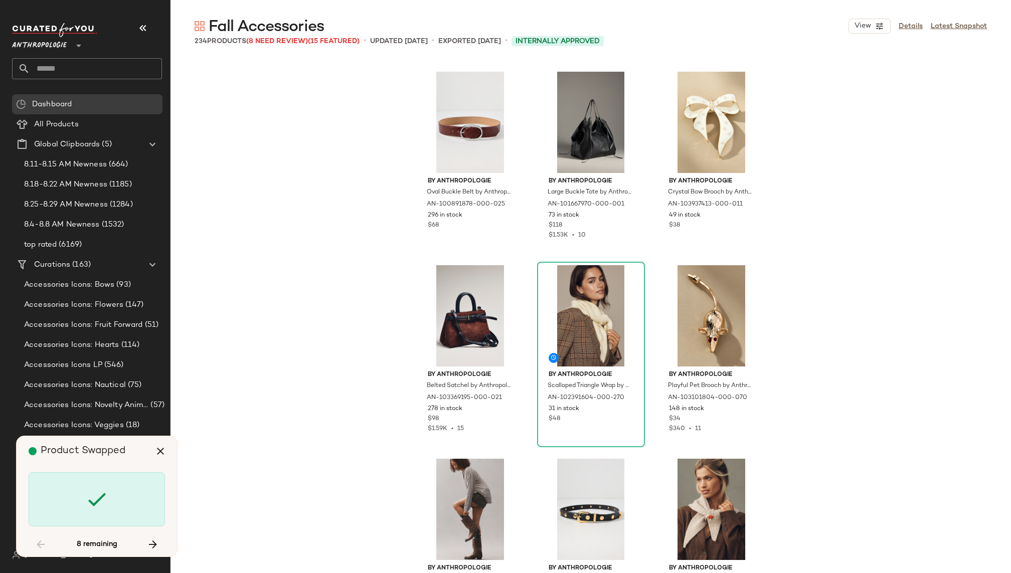
scroll to position [5226, 0]
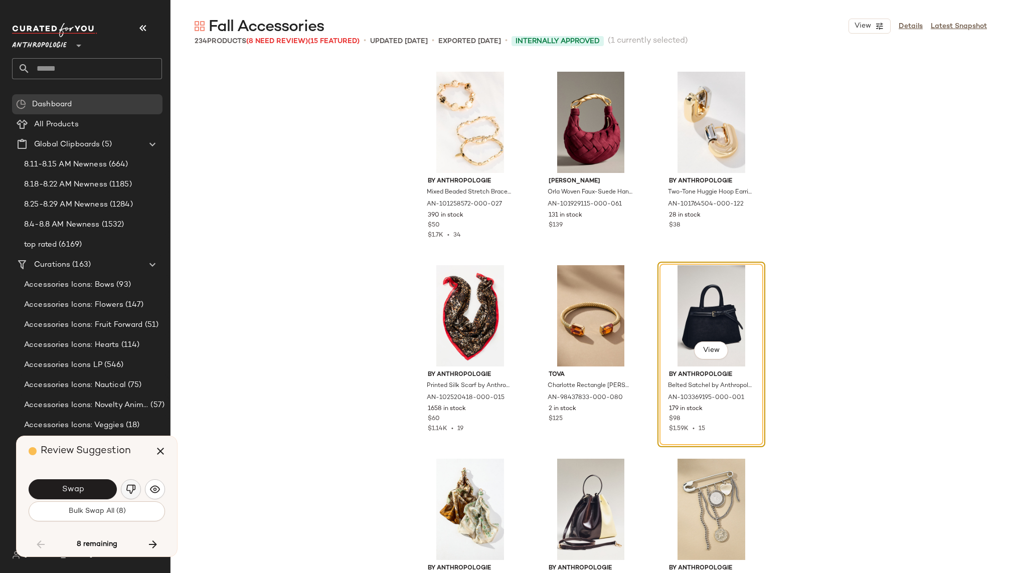
click at [129, 490] on img "button" at bounding box center [131, 489] width 10 height 10
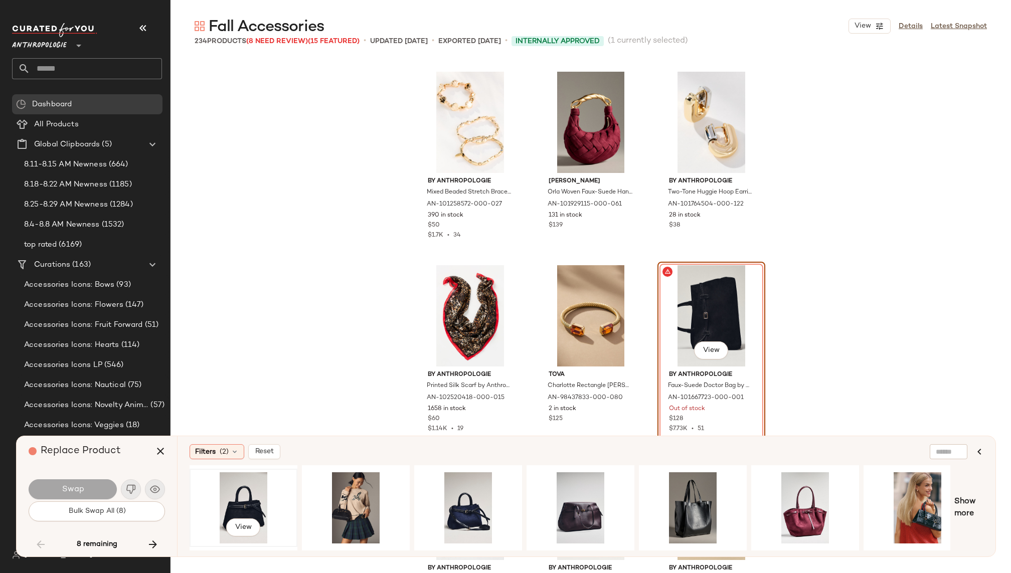
click at [241, 492] on div "View" at bounding box center [243, 507] width 101 height 71
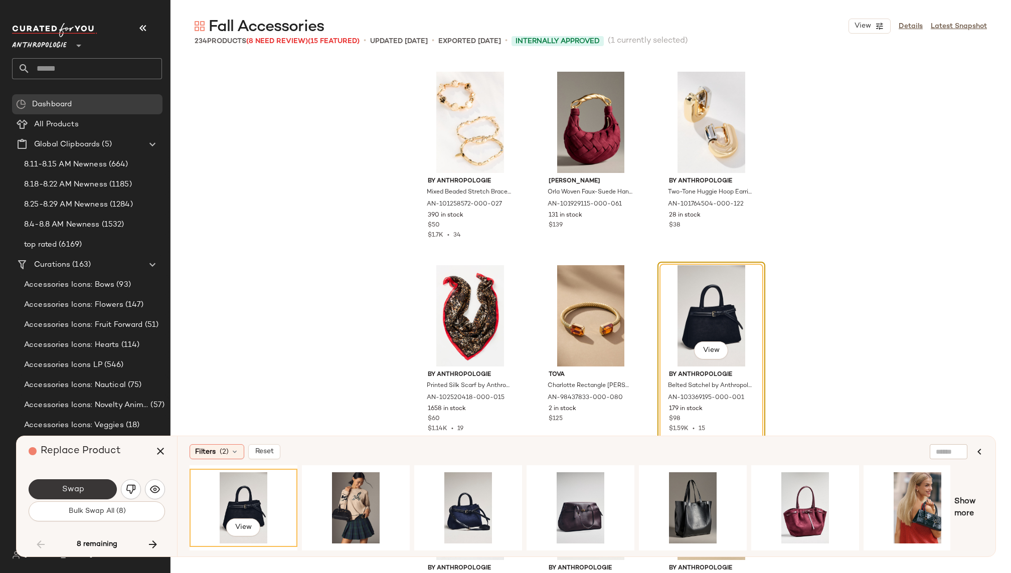
click at [83, 489] on span "Swap" at bounding box center [72, 490] width 23 height 10
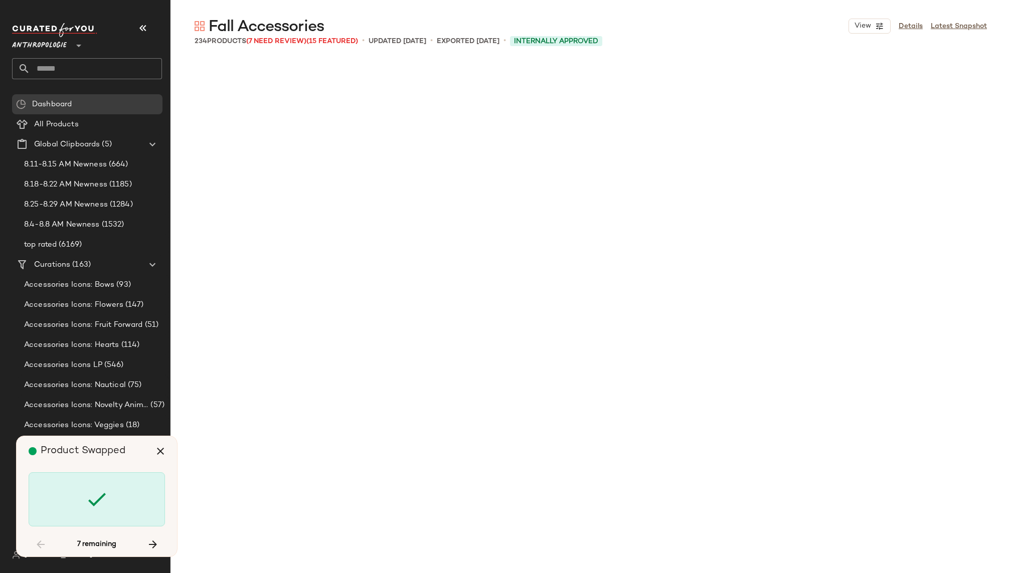
scroll to position [6775, 0]
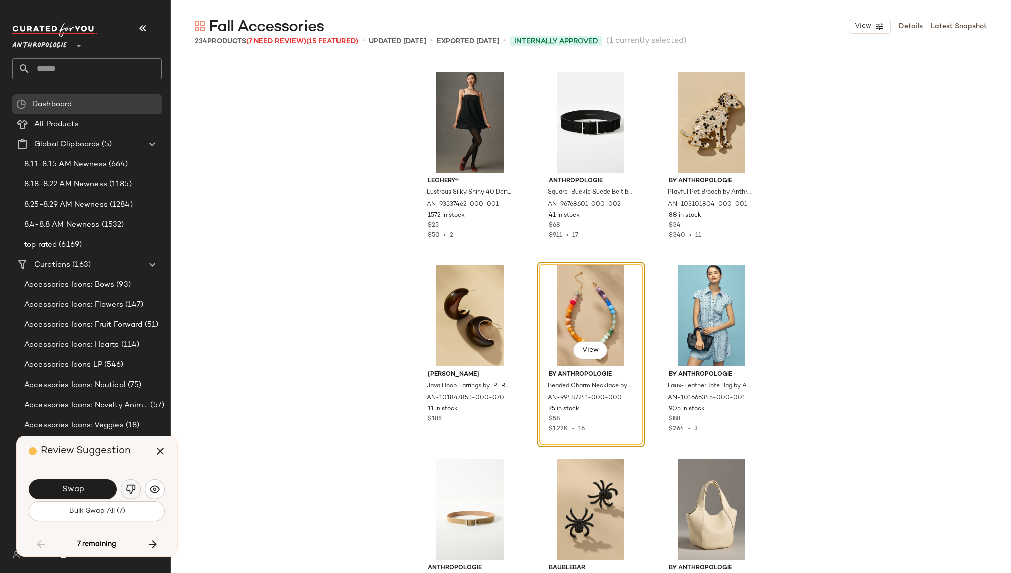
click at [132, 490] on img "button" at bounding box center [131, 489] width 10 height 10
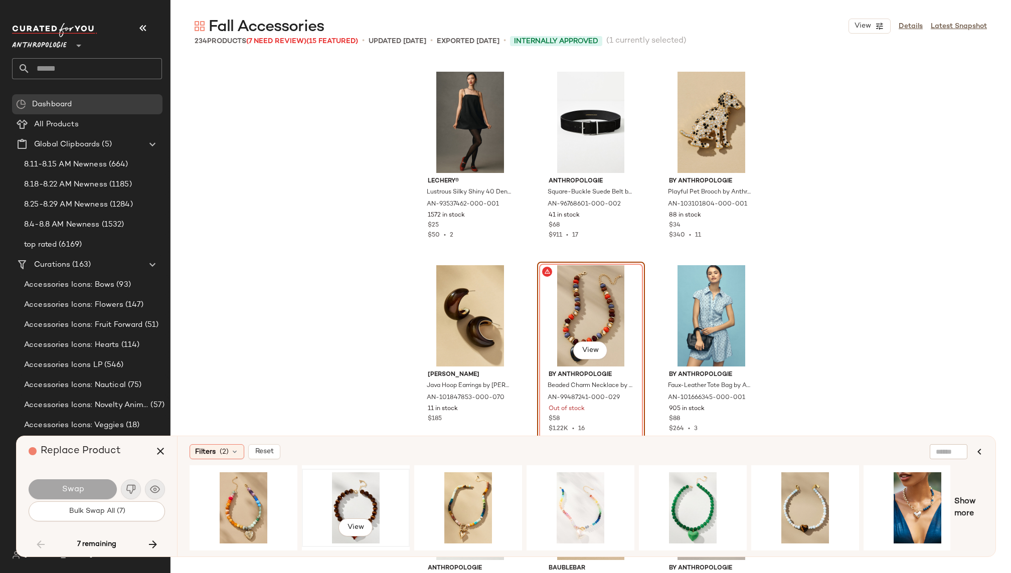
click at [345, 488] on div "View" at bounding box center [355, 507] width 101 height 71
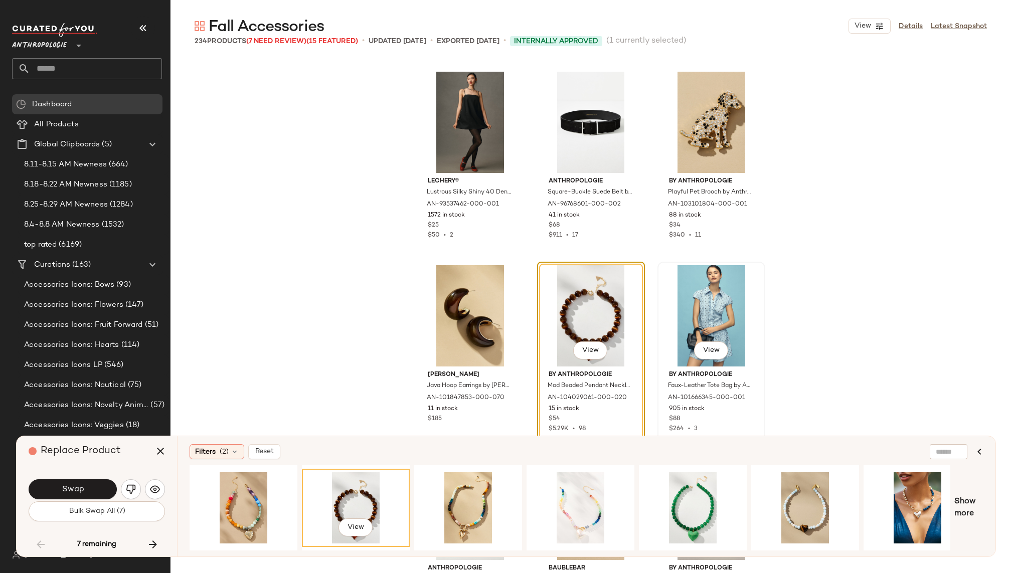
scroll to position [6803, 0]
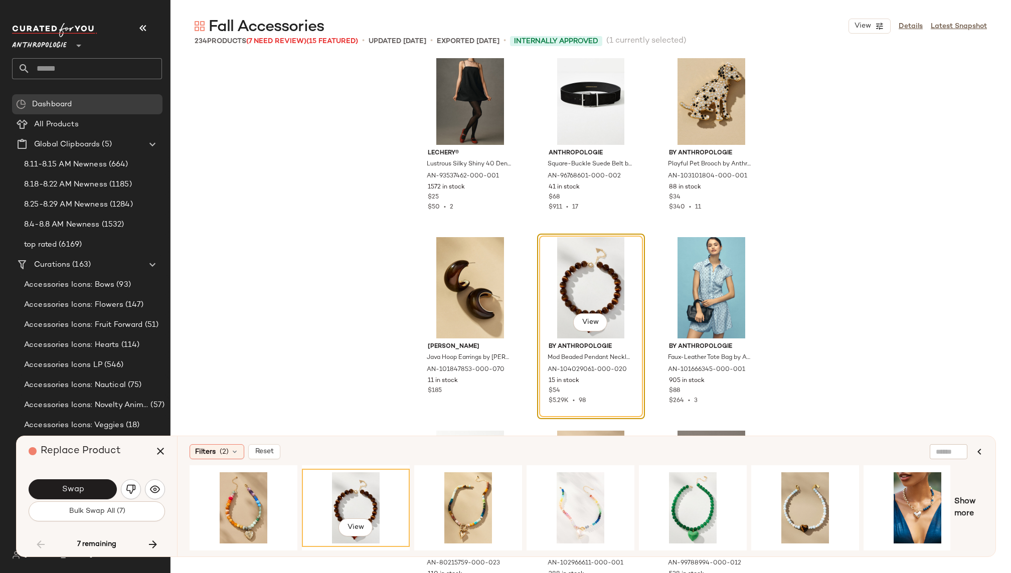
click at [93, 478] on div "Swap" at bounding box center [97, 489] width 136 height 24
click at [89, 489] on button "Swap" at bounding box center [73, 489] width 88 height 20
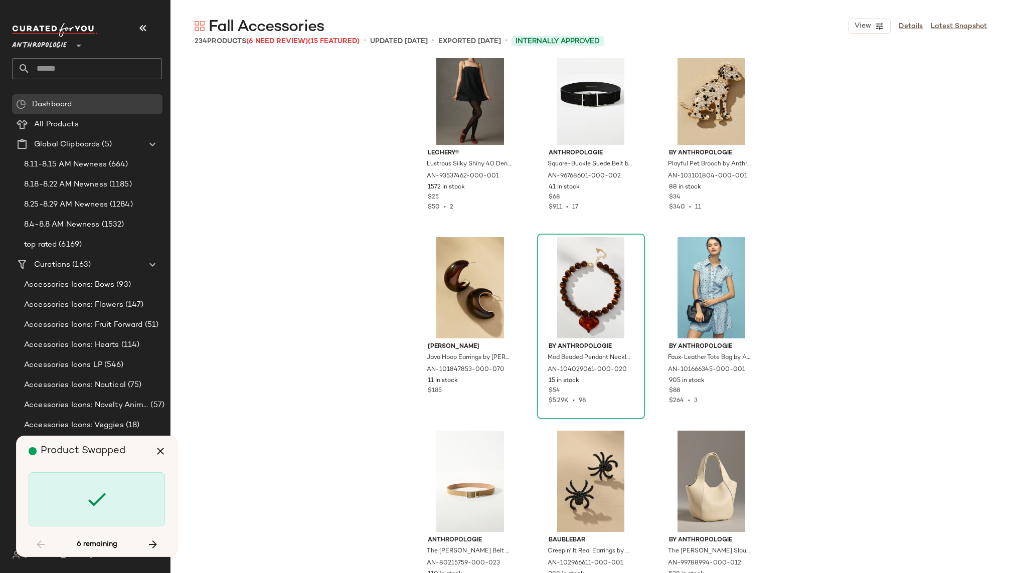
scroll to position [9291, 0]
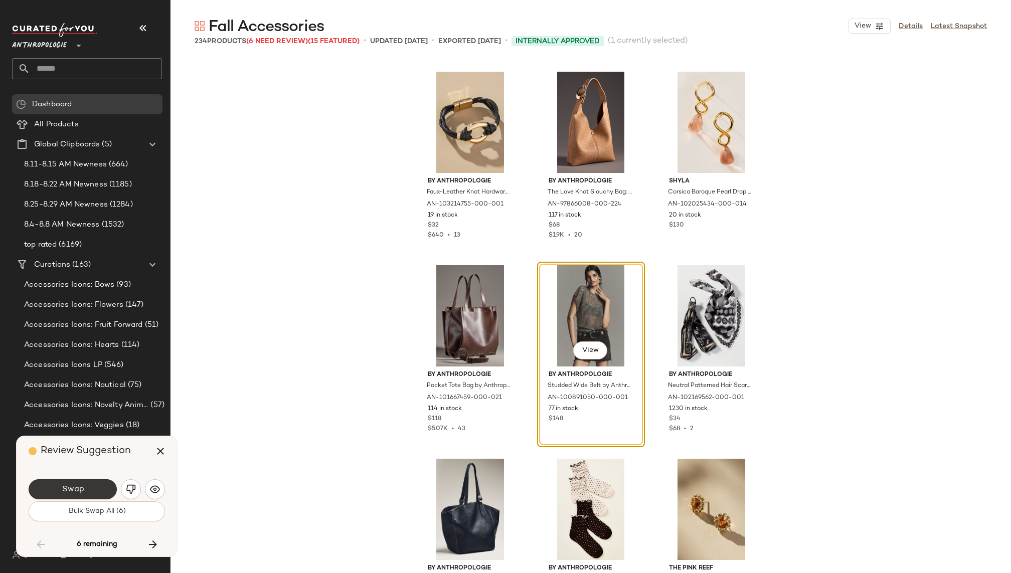
click at [90, 487] on button "Swap" at bounding box center [73, 489] width 88 height 20
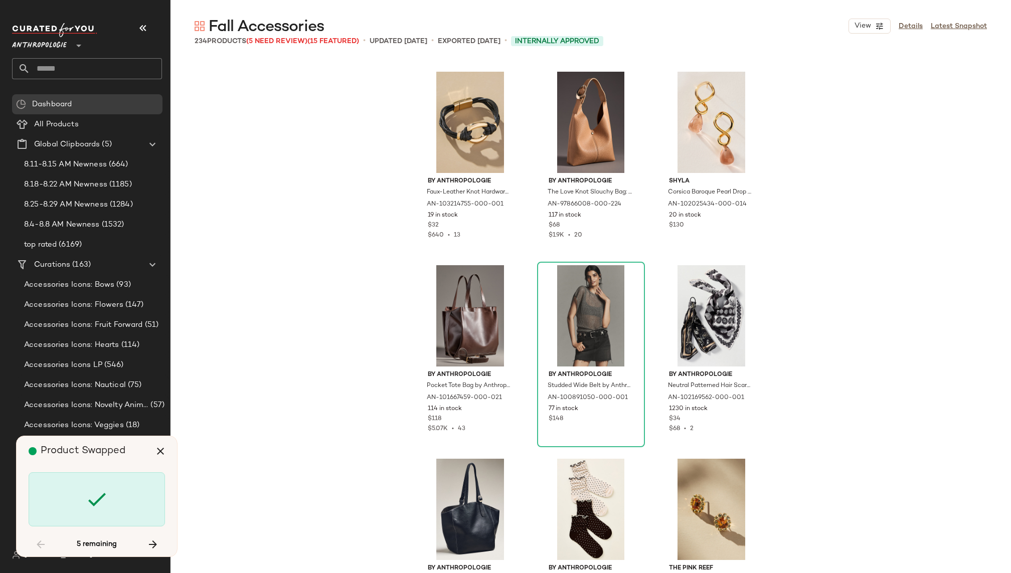
scroll to position [10840, 0]
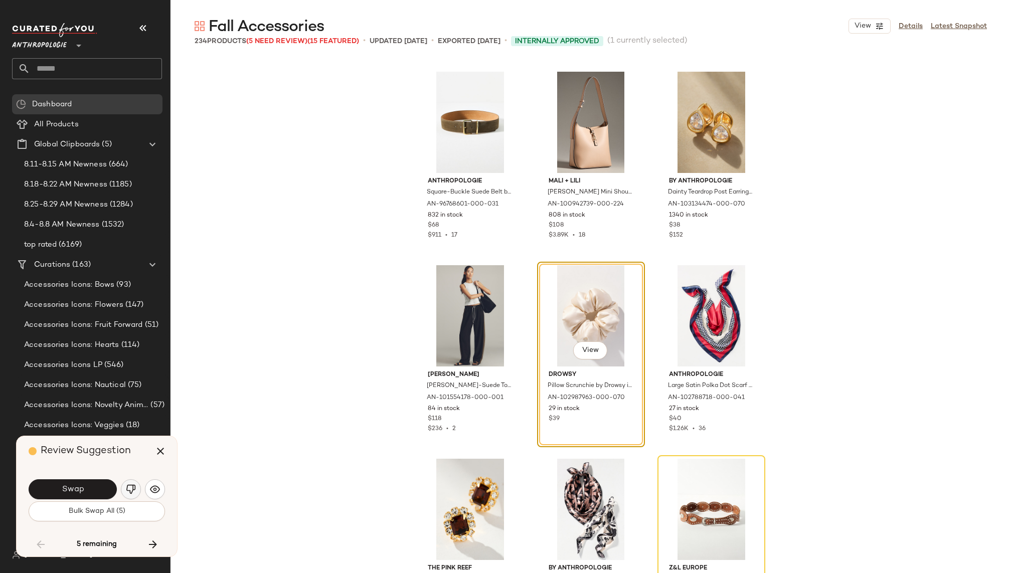
click at [131, 489] on img "button" at bounding box center [131, 489] width 10 height 10
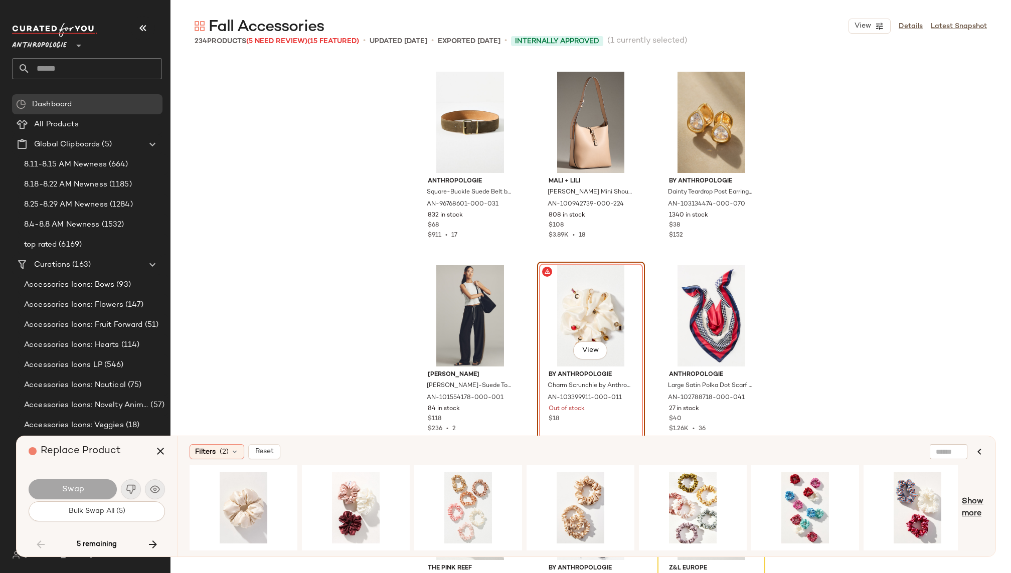
click at [973, 500] on span "Show more" at bounding box center [973, 508] width 22 height 24
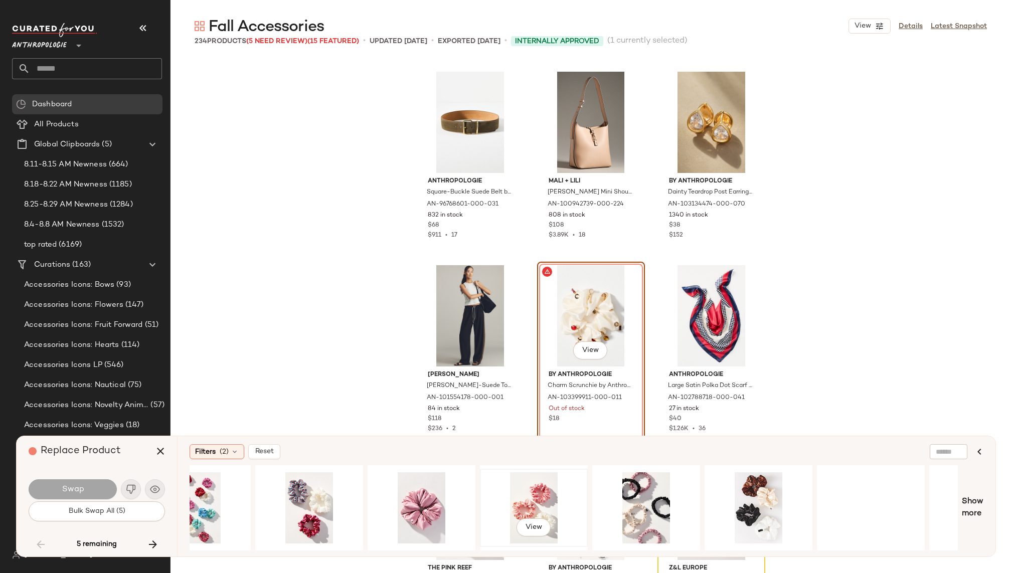
scroll to position [0, 658]
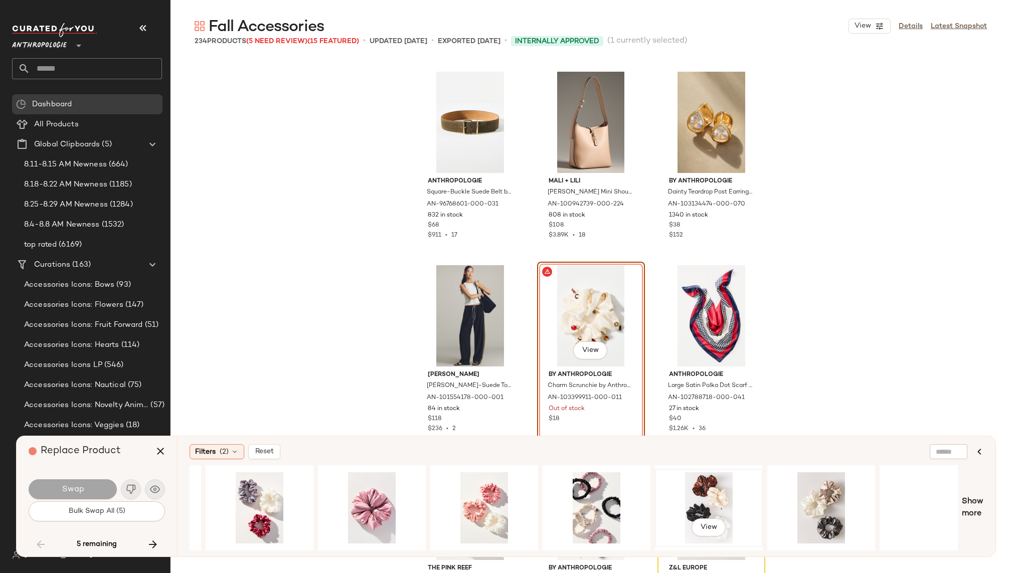
click at [717, 491] on div "View" at bounding box center [708, 507] width 101 height 71
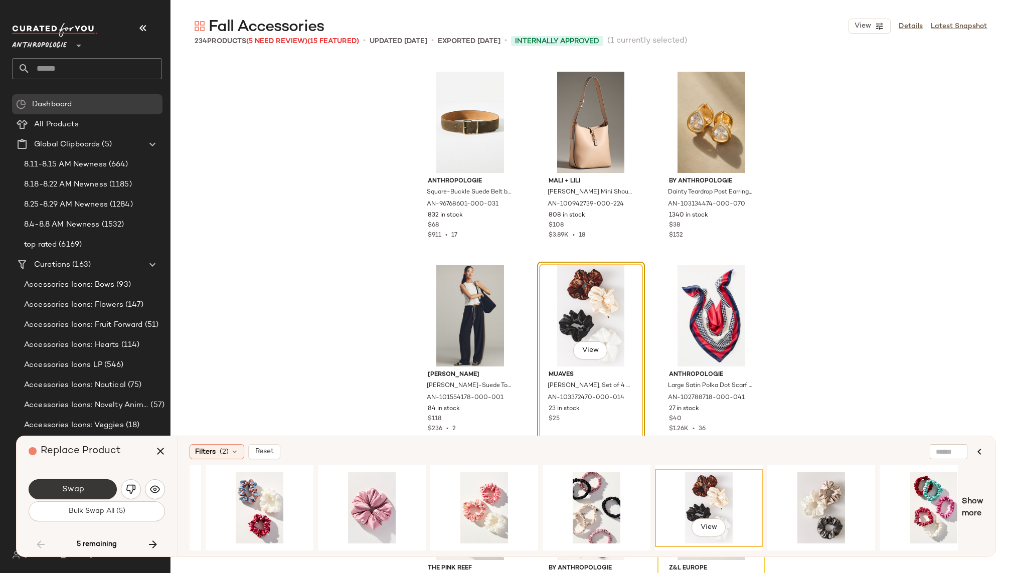
click at [71, 488] on span "Swap" at bounding box center [72, 490] width 23 height 10
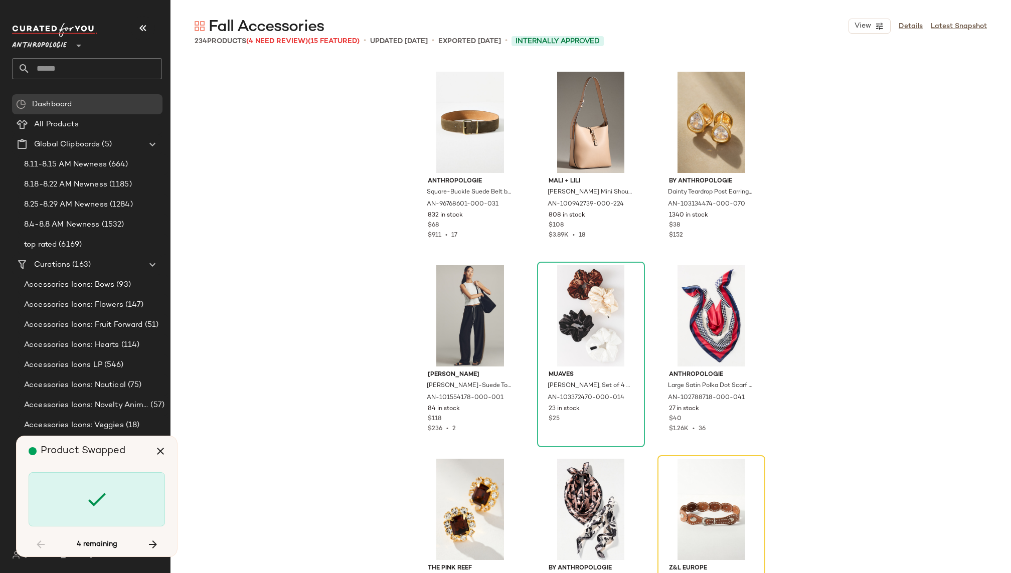
scroll to position [11033, 0]
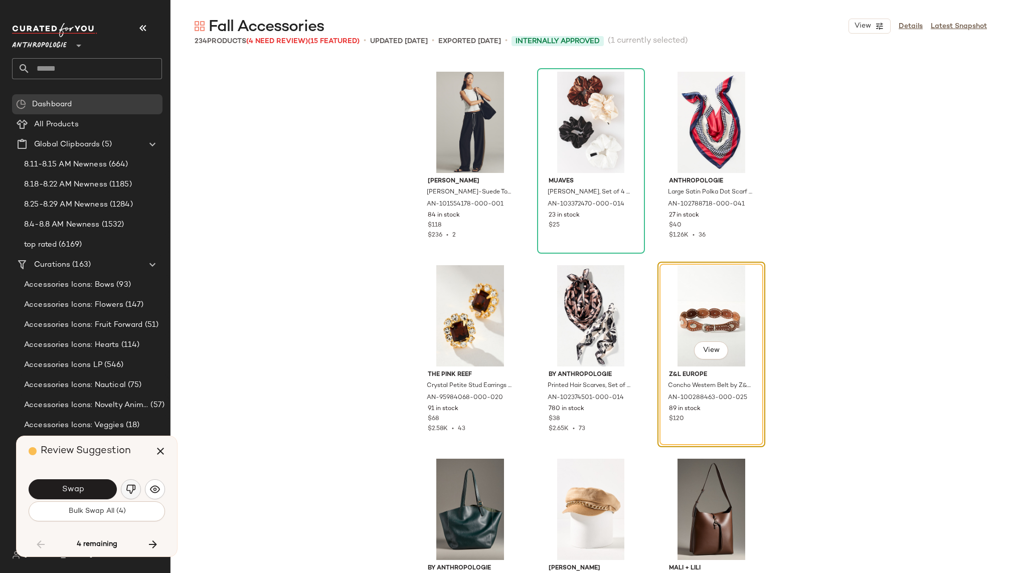
click at [126, 493] on img "button" at bounding box center [131, 489] width 10 height 10
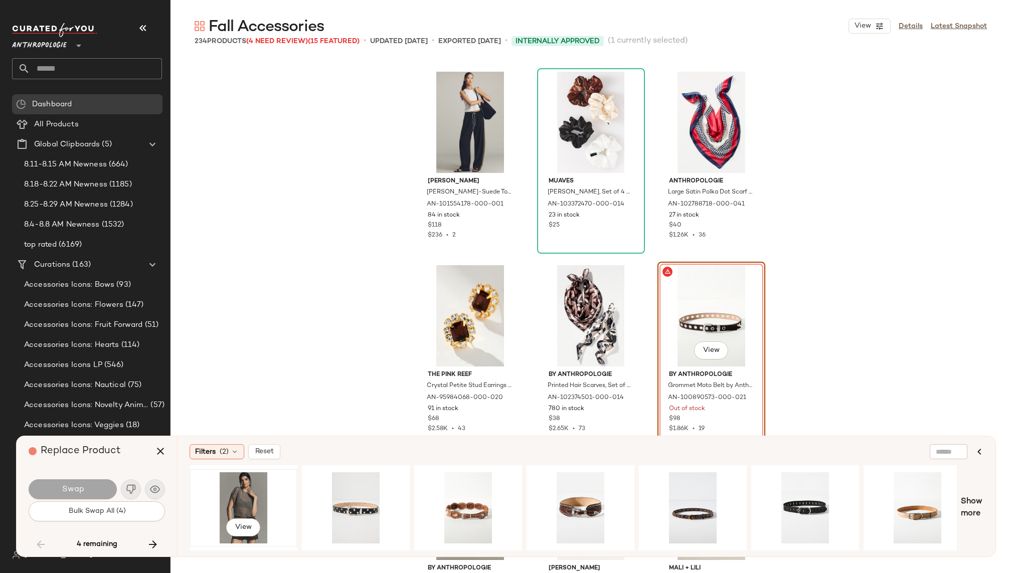
click at [245, 499] on div "View" at bounding box center [243, 507] width 101 height 71
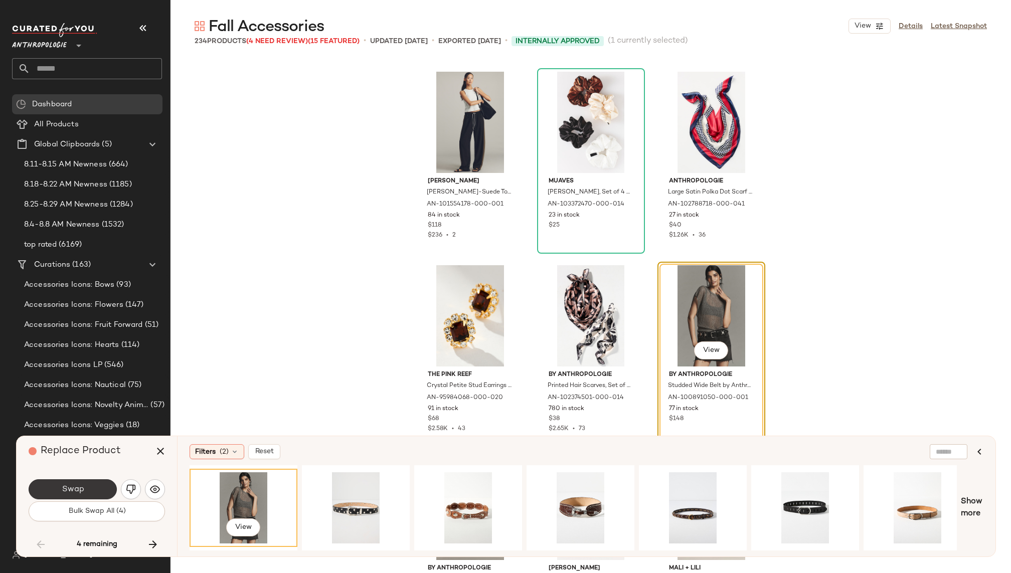
click at [77, 488] on span "Swap" at bounding box center [72, 490] width 23 height 10
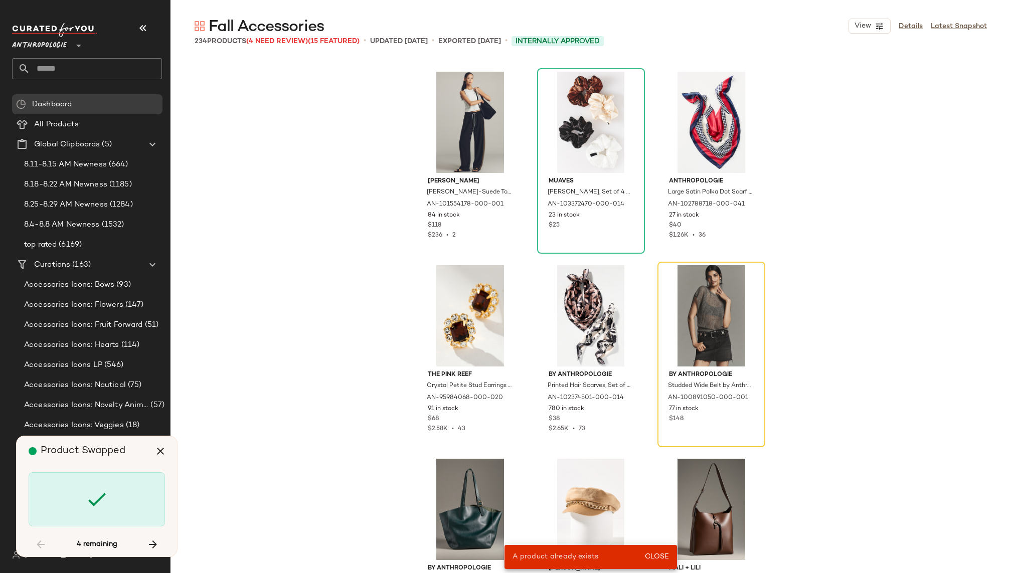
scroll to position [9291, 0]
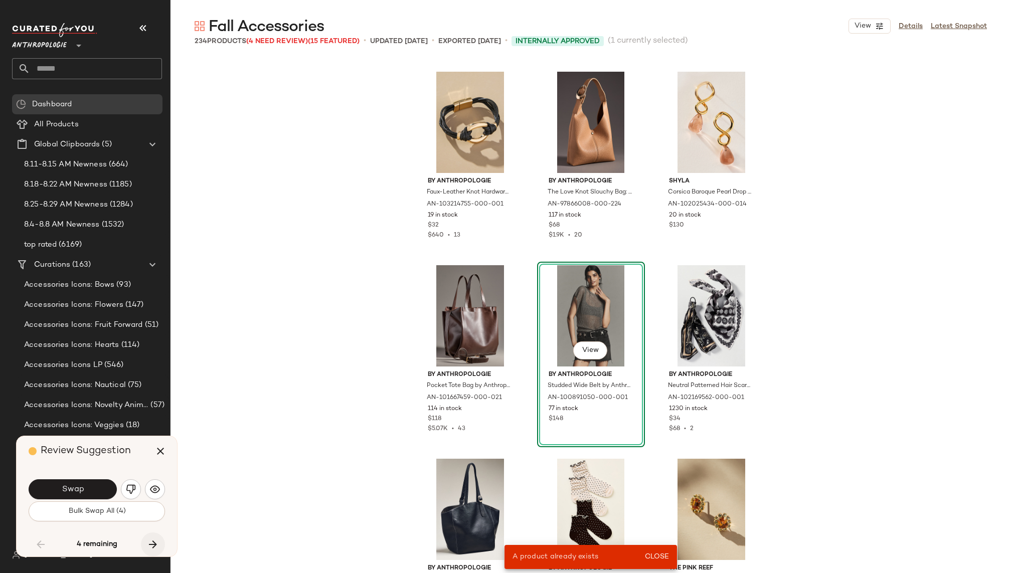
click at [148, 545] on icon "button" at bounding box center [153, 545] width 12 height 12
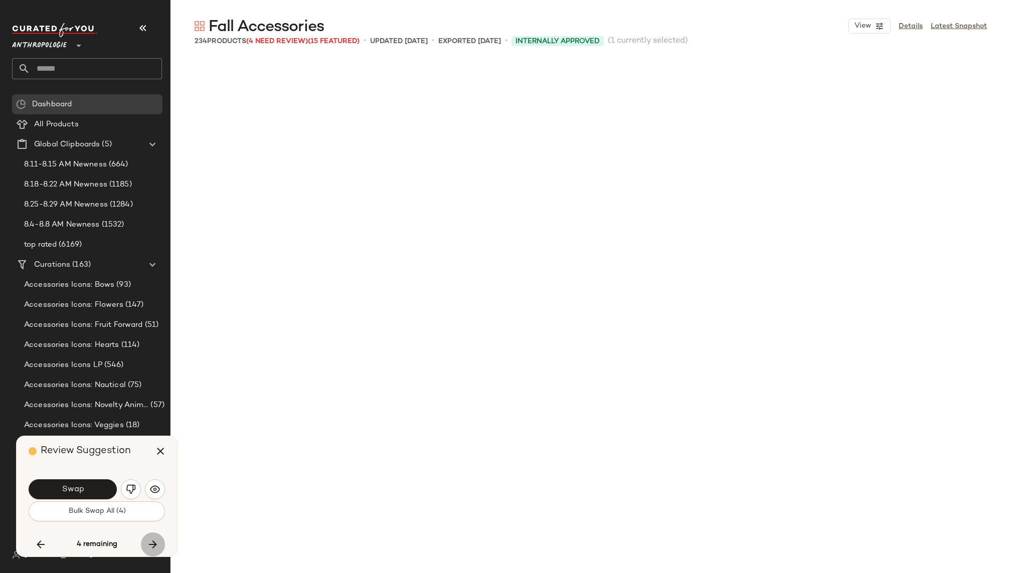
scroll to position [11808, 0]
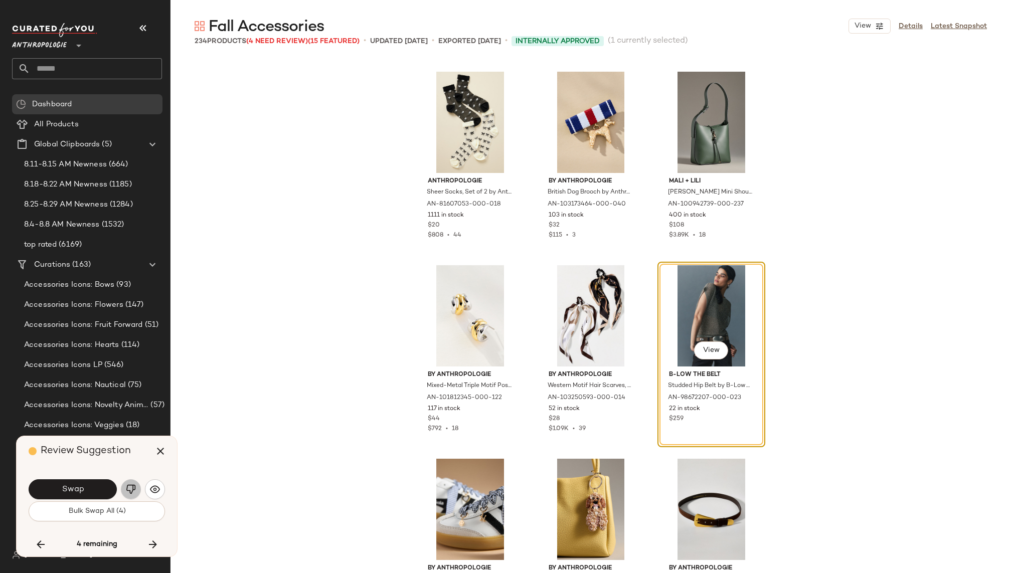
click at [128, 488] on img "button" at bounding box center [131, 489] width 10 height 10
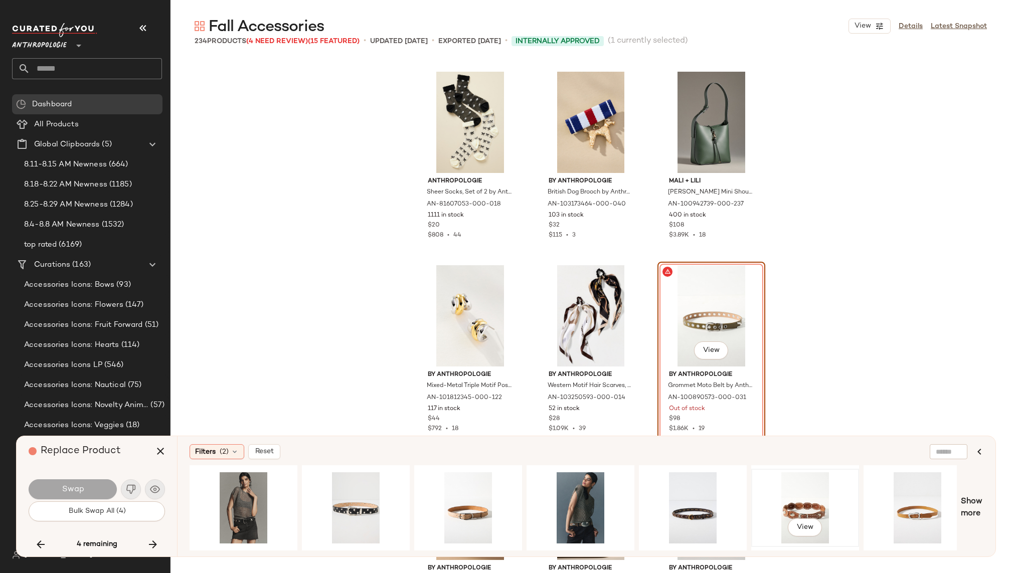
click at [782, 499] on div "View" at bounding box center [805, 507] width 101 height 71
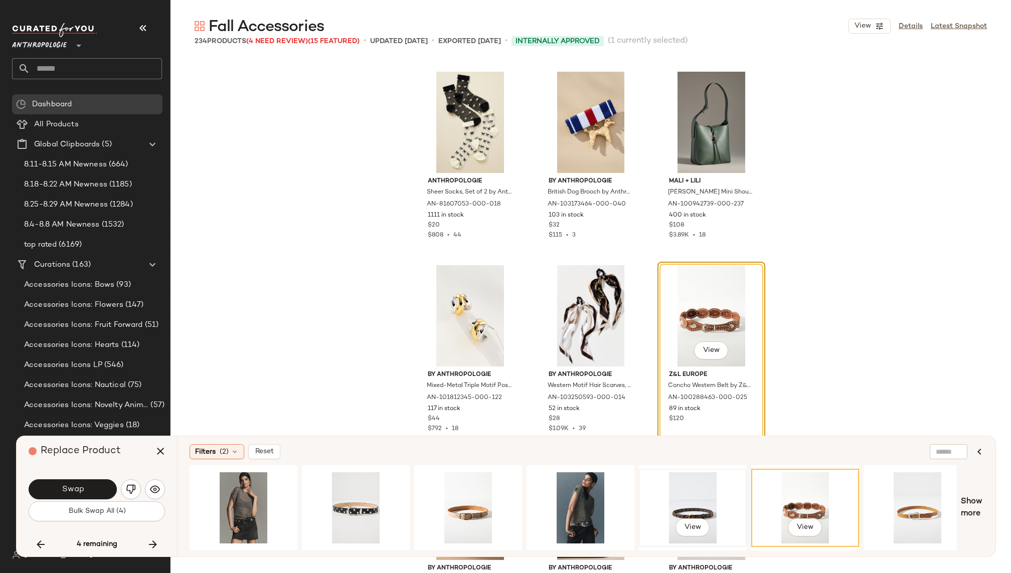
click at [675, 497] on div "View" at bounding box center [692, 507] width 101 height 71
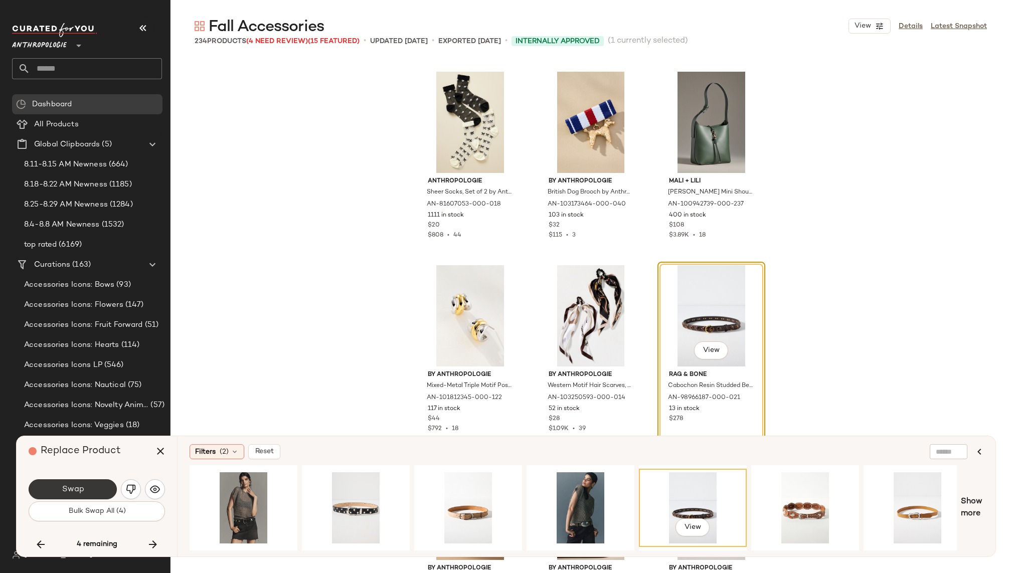
click at [88, 489] on button "Swap" at bounding box center [73, 489] width 88 height 20
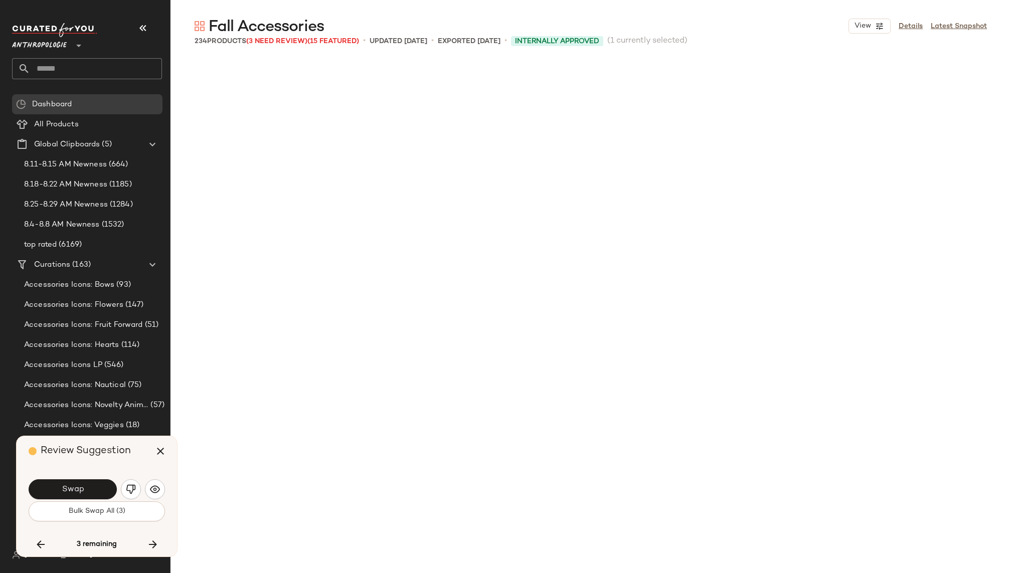
scroll to position [12388, 0]
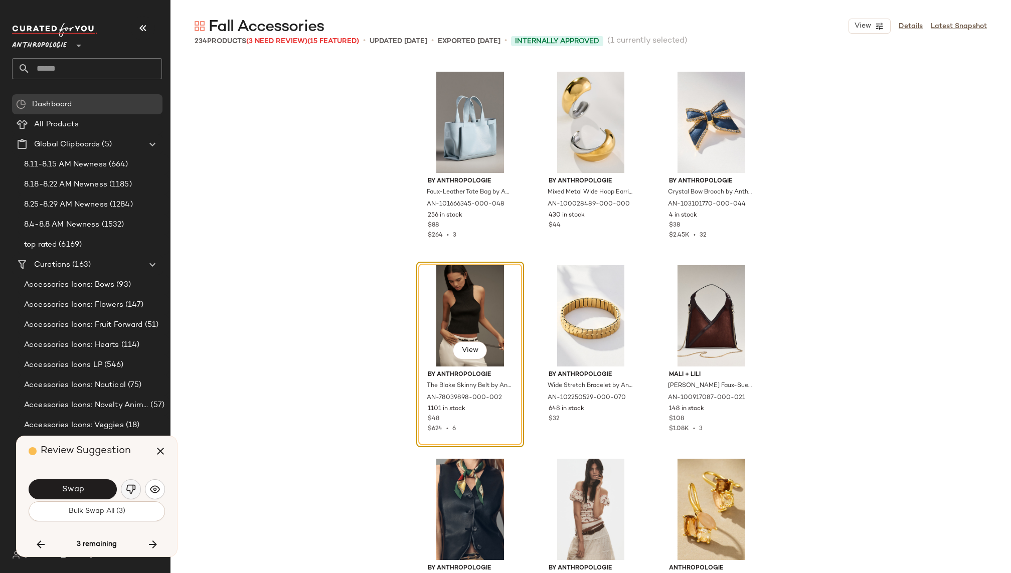
click at [130, 488] on img "button" at bounding box center [131, 489] width 10 height 10
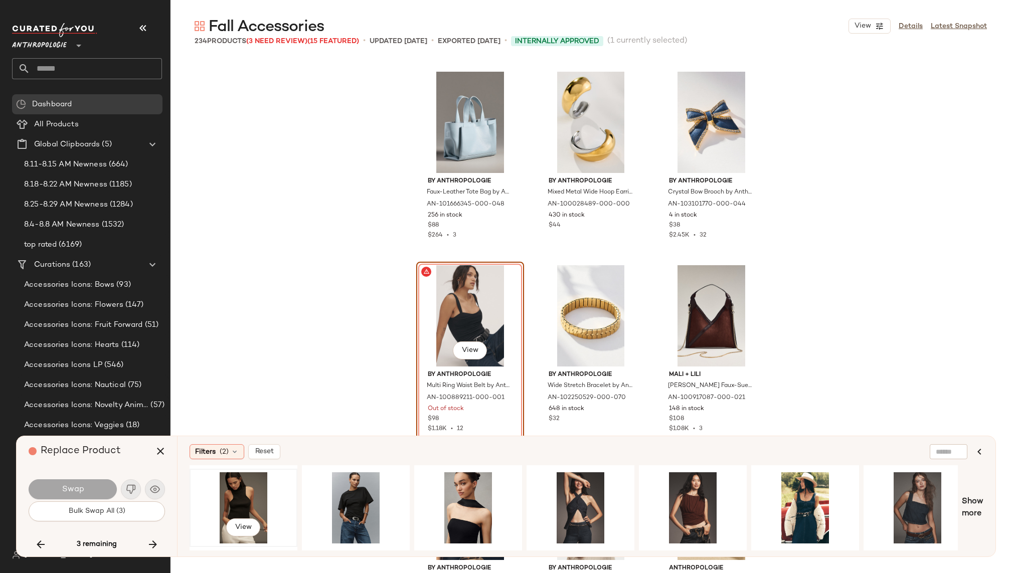
click at [241, 492] on div "View" at bounding box center [243, 507] width 101 height 71
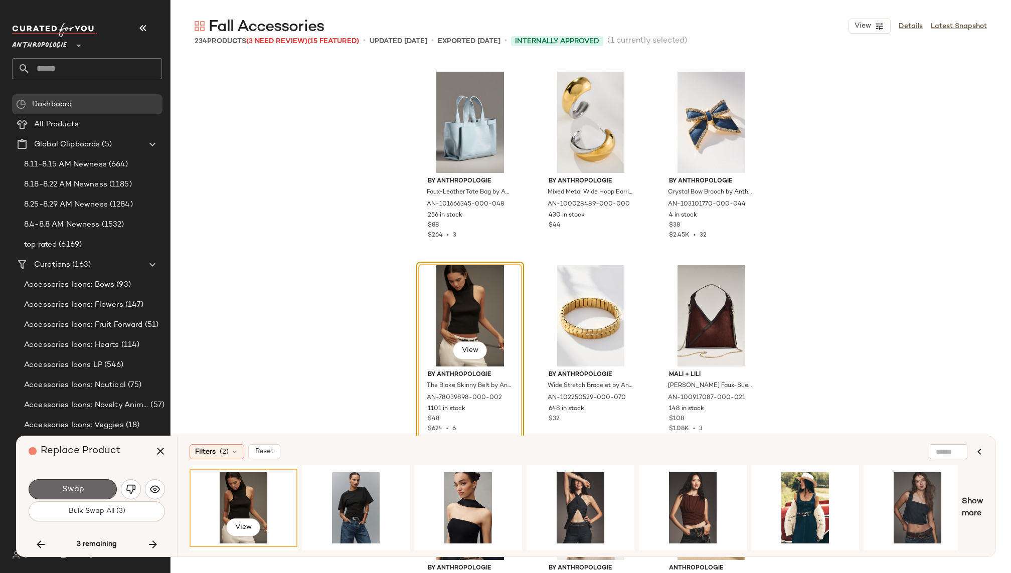
click at [75, 488] on span "Swap" at bounding box center [72, 490] width 23 height 10
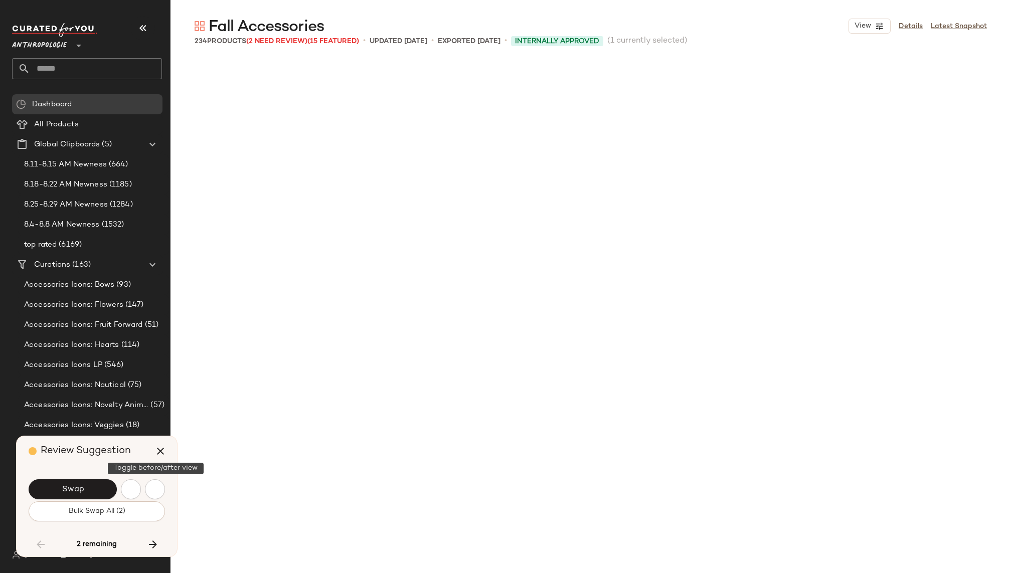
scroll to position [9291, 0]
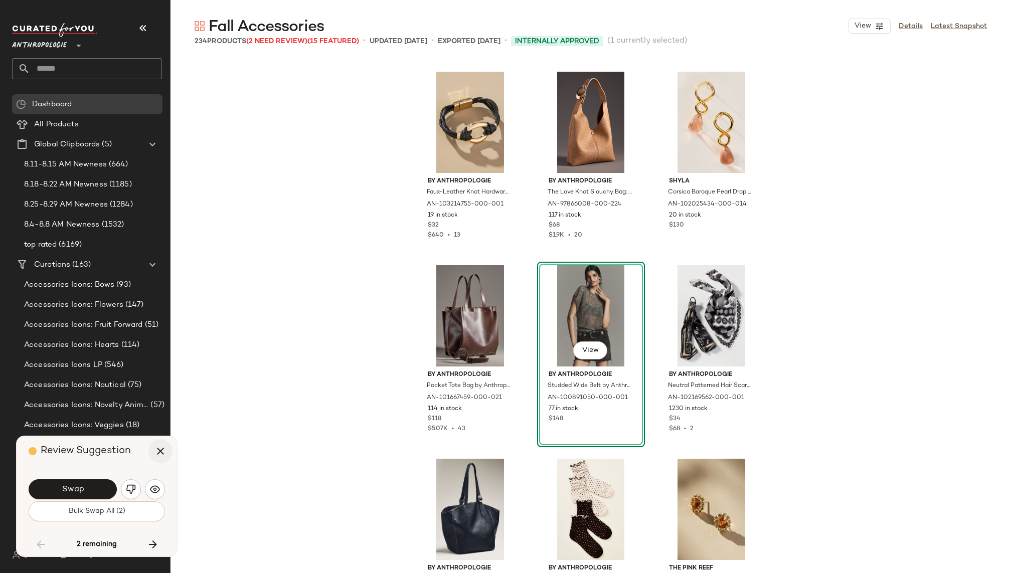
click at [156, 447] on icon "button" at bounding box center [160, 451] width 12 height 12
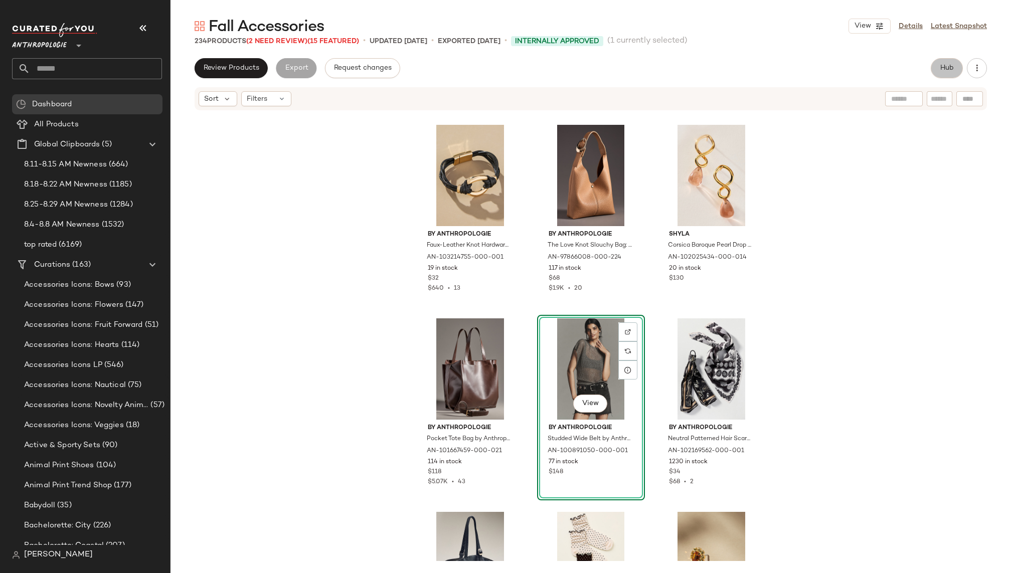
click at [950, 66] on span "Hub" at bounding box center [947, 68] width 14 height 8
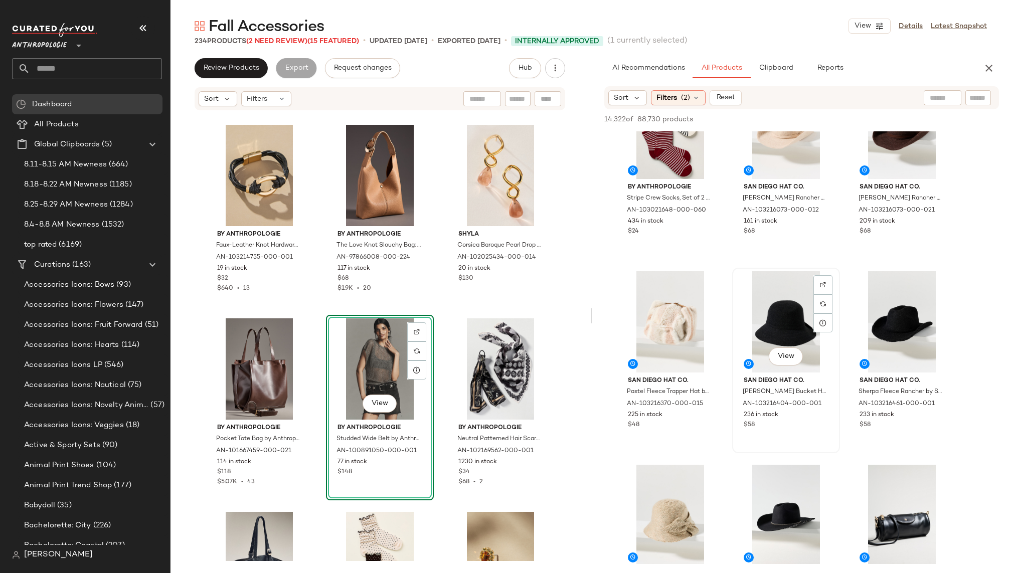
scroll to position [855, 0]
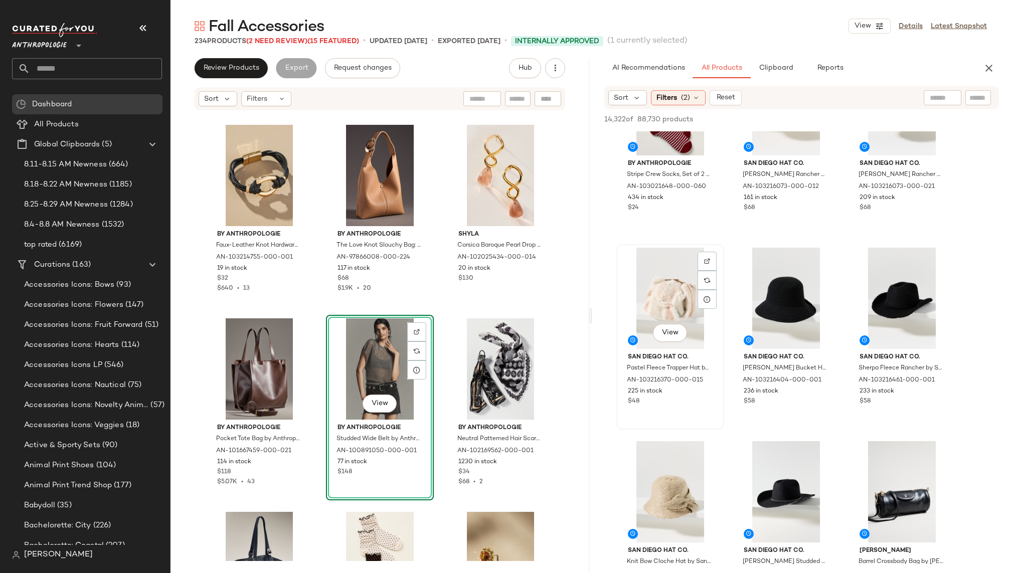
click at [663, 307] on div "View" at bounding box center [670, 298] width 101 height 101
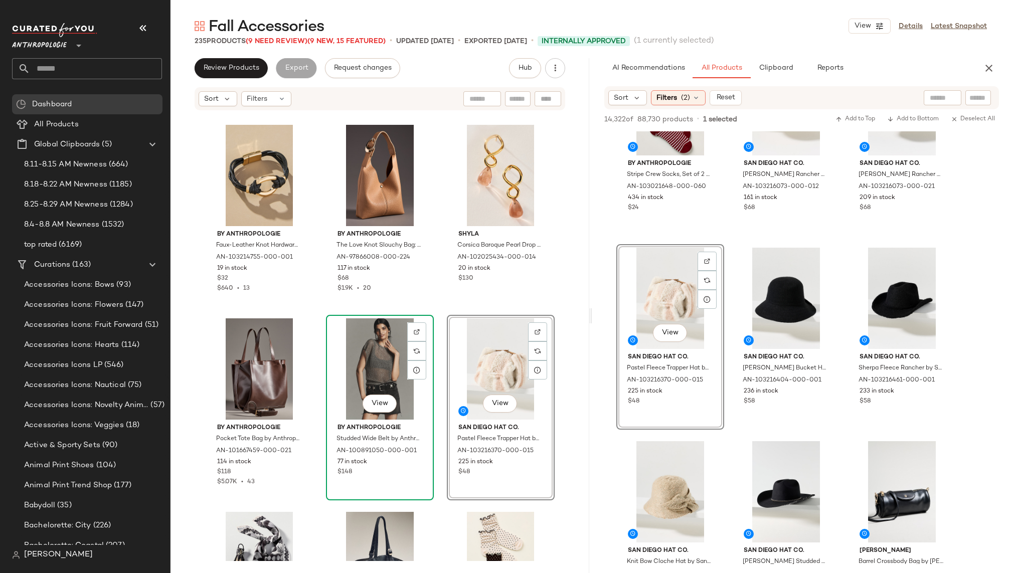
click at [374, 348] on div "View" at bounding box center [379, 368] width 101 height 101
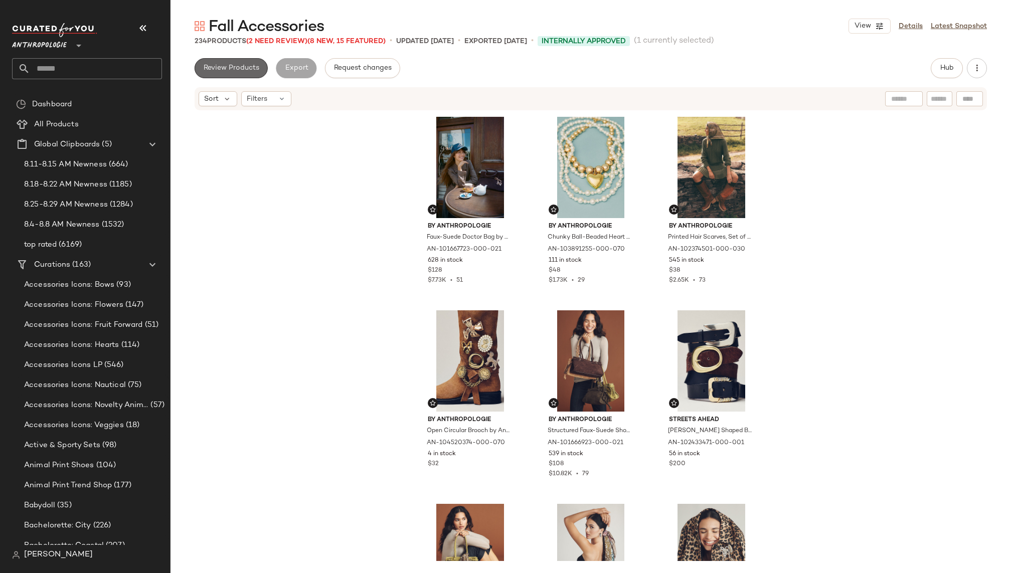
click at [236, 70] on span "Review Products" at bounding box center [231, 68] width 56 height 8
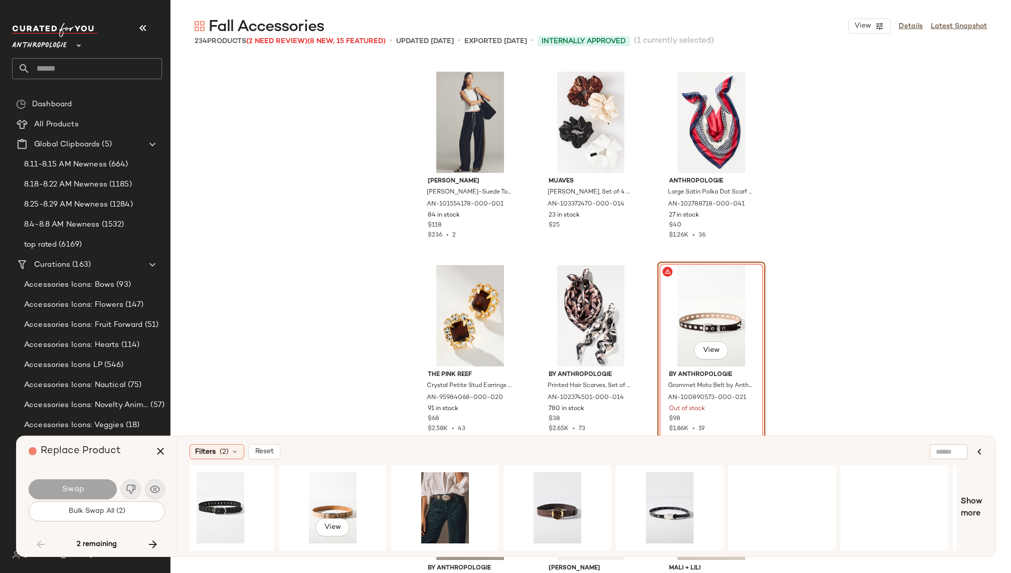
scroll to position [0, 620]
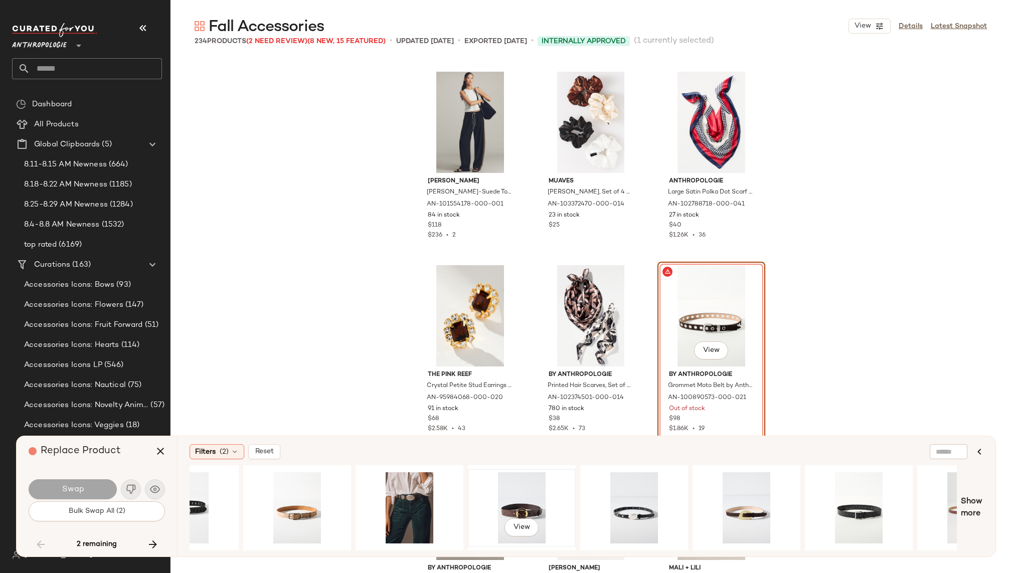
click at [521, 494] on div "View" at bounding box center [521, 507] width 101 height 71
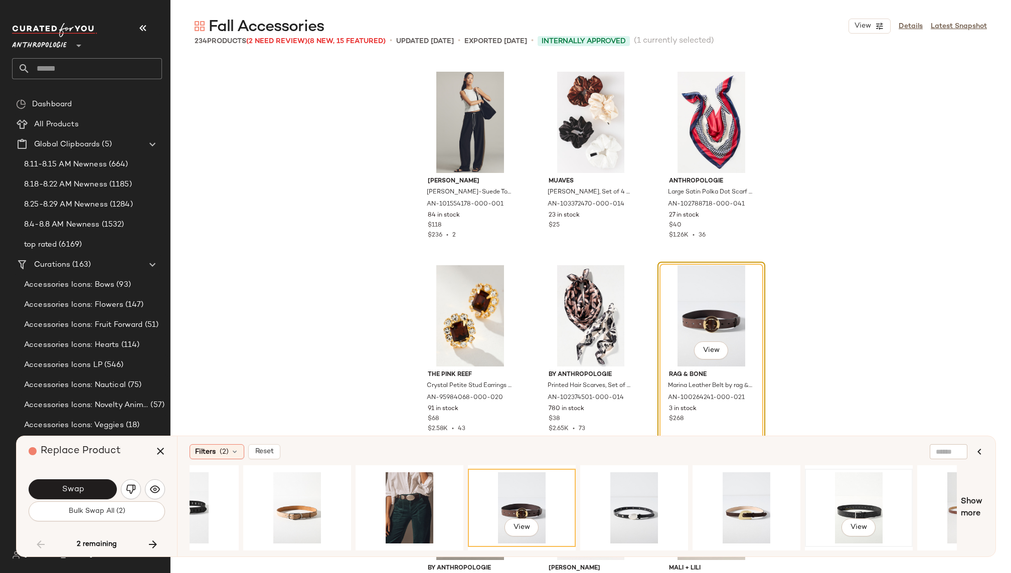
click at [843, 496] on div "View" at bounding box center [858, 507] width 101 height 71
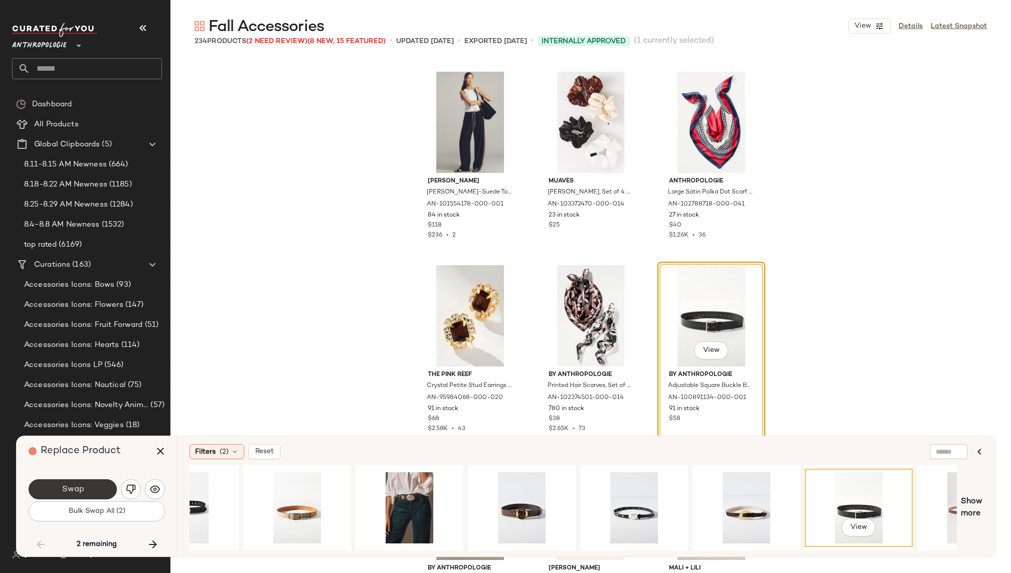
click at [67, 487] on span "Swap" at bounding box center [72, 490] width 23 height 10
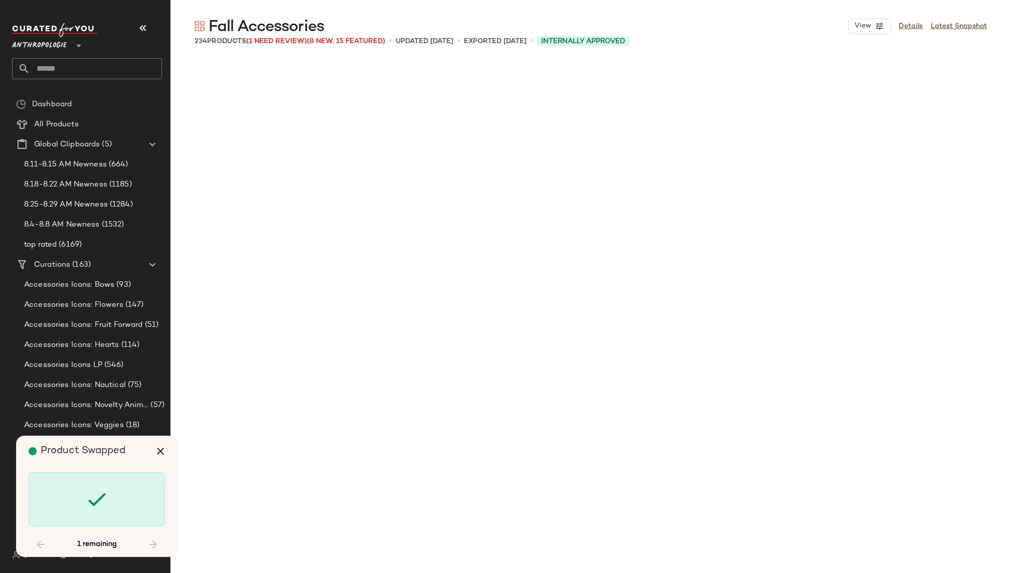
scroll to position [12969, 0]
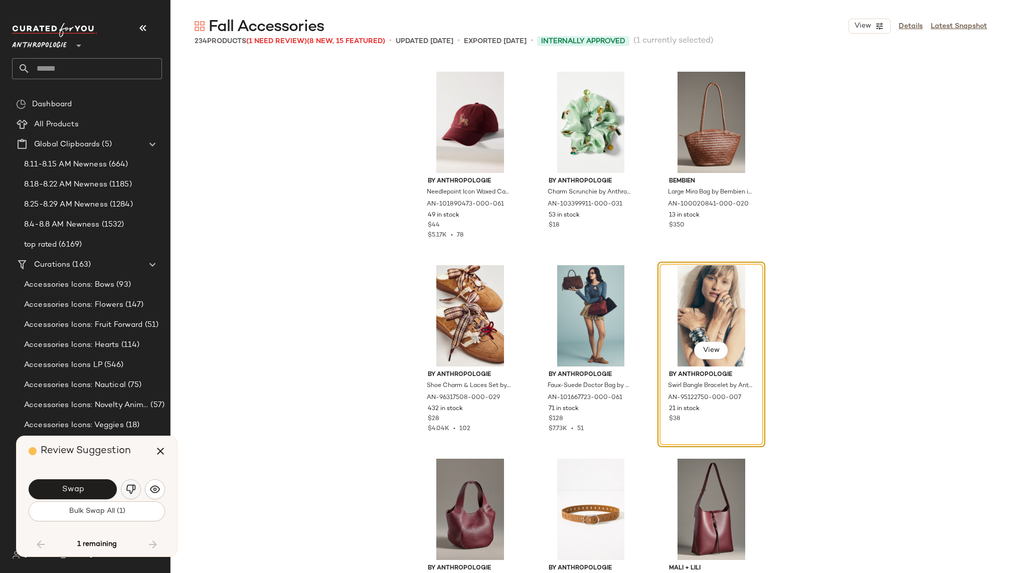
click at [129, 487] on img "button" at bounding box center [131, 489] width 10 height 10
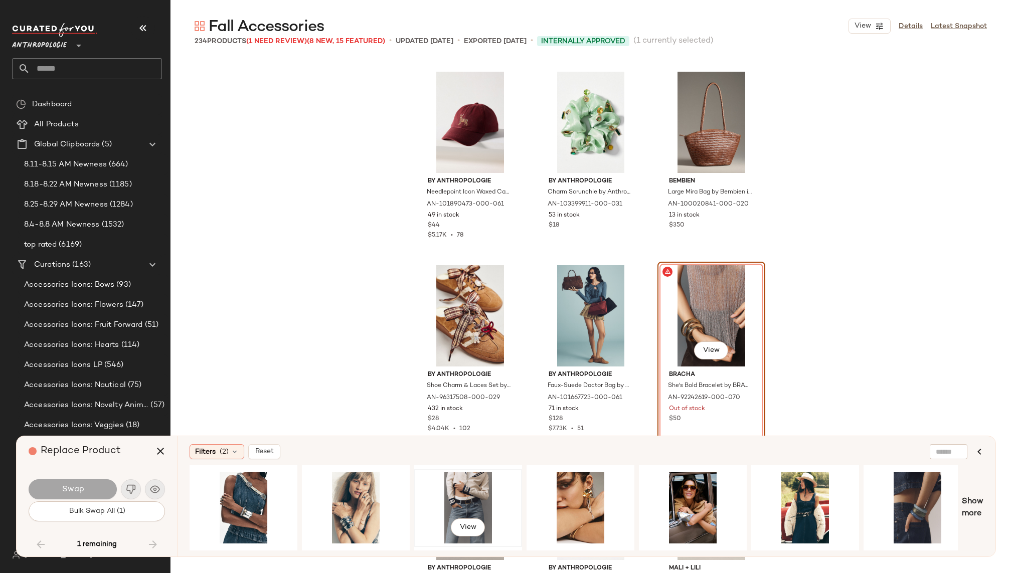
click at [479, 494] on div "View" at bounding box center [468, 507] width 101 height 71
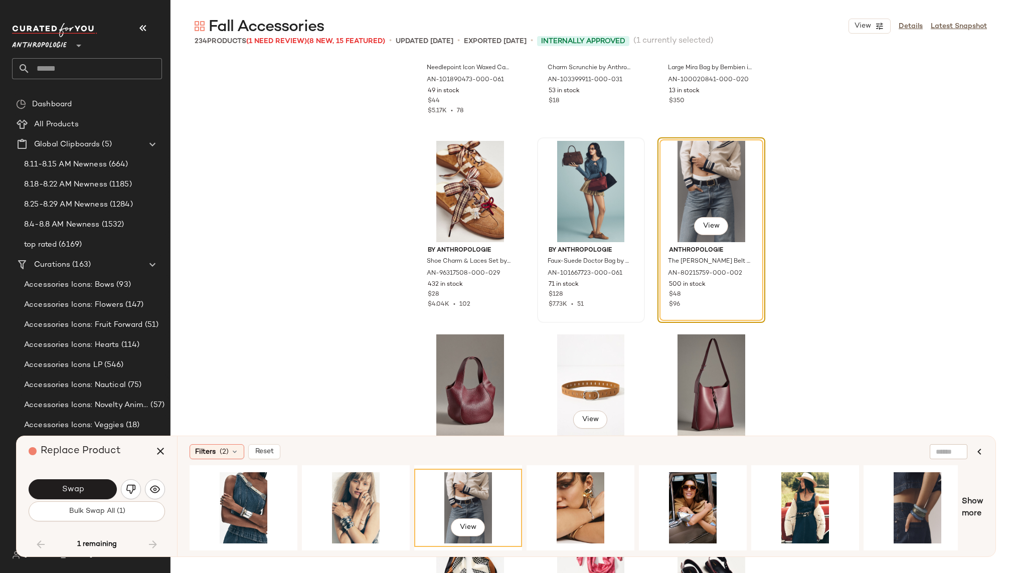
scroll to position [13079, 0]
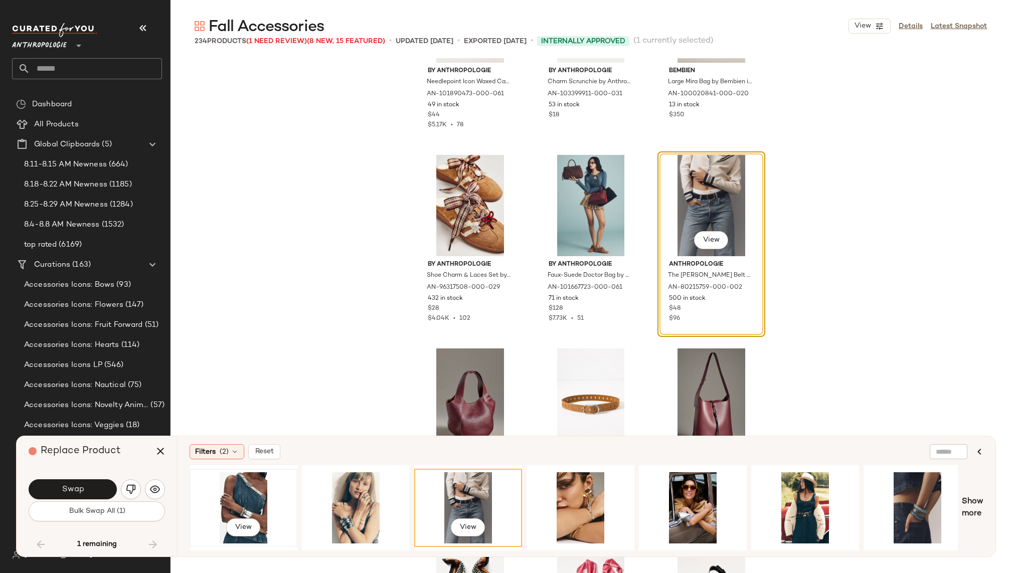
click at [241, 493] on div "View" at bounding box center [243, 507] width 101 height 71
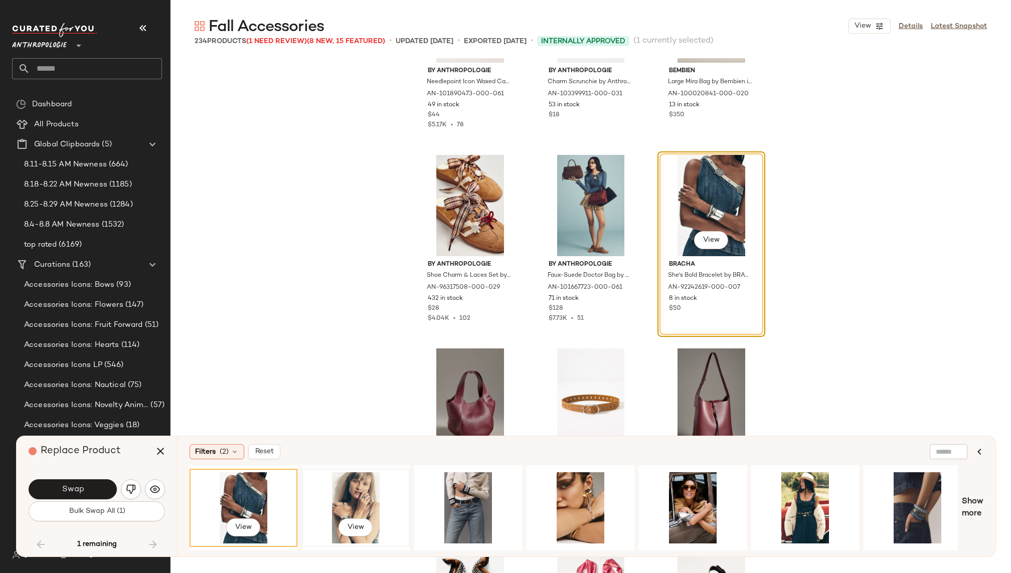
click at [337, 493] on div "View" at bounding box center [355, 507] width 101 height 71
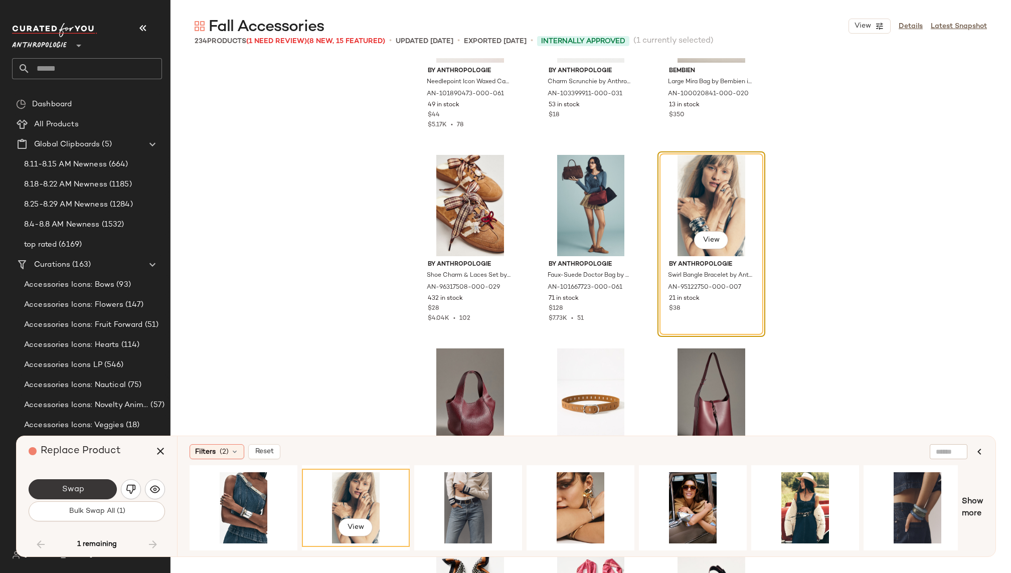
click at [96, 494] on button "Swap" at bounding box center [73, 489] width 88 height 20
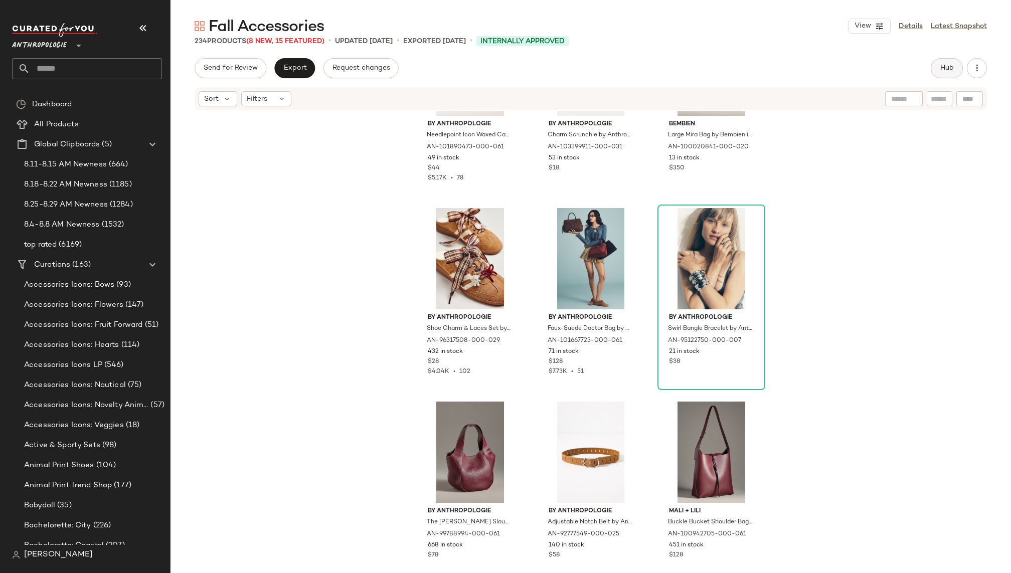
click at [938, 67] on button "Hub" at bounding box center [947, 68] width 32 height 20
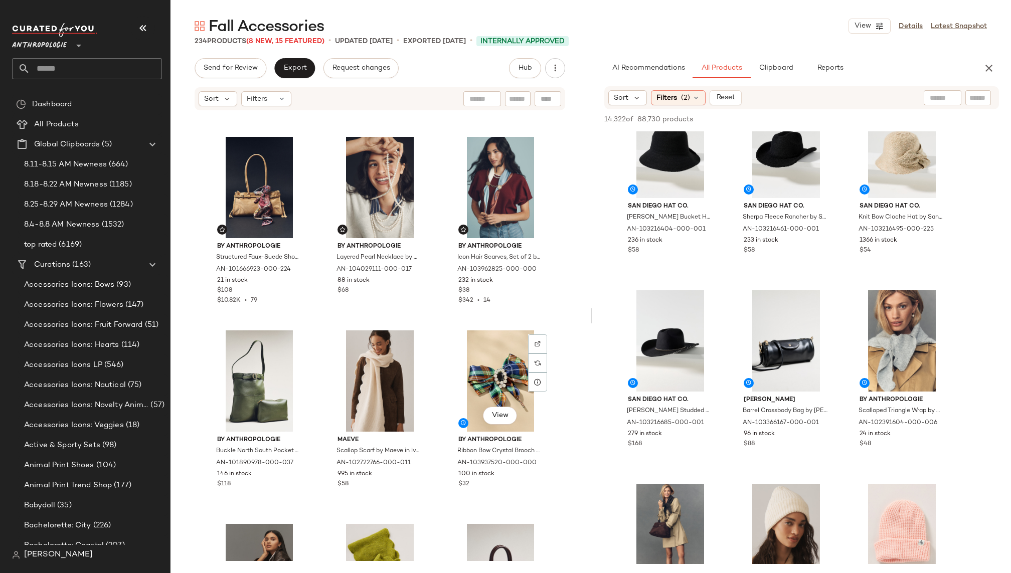
scroll to position [779, 0]
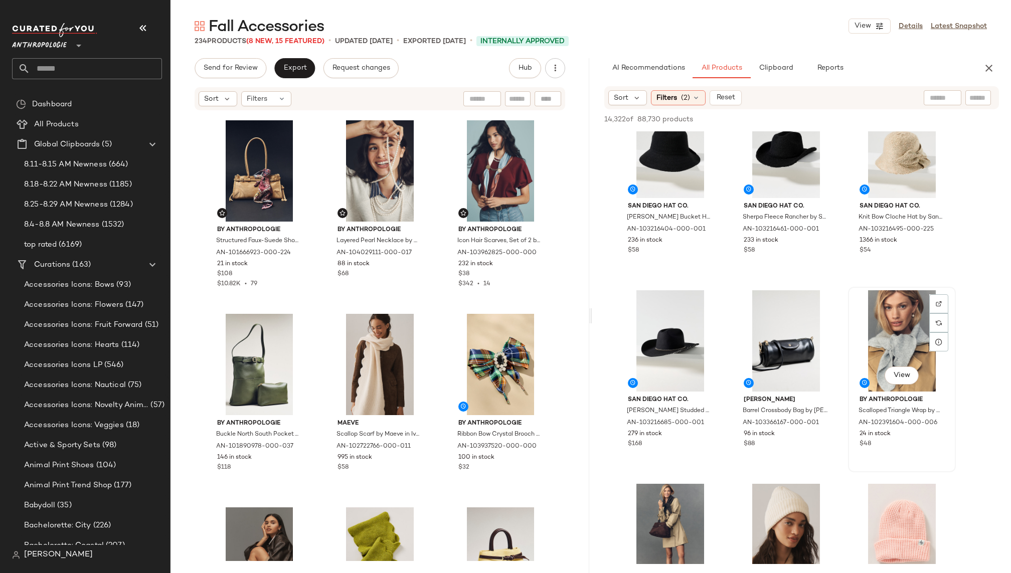
click at [874, 338] on div "View" at bounding box center [901, 340] width 101 height 101
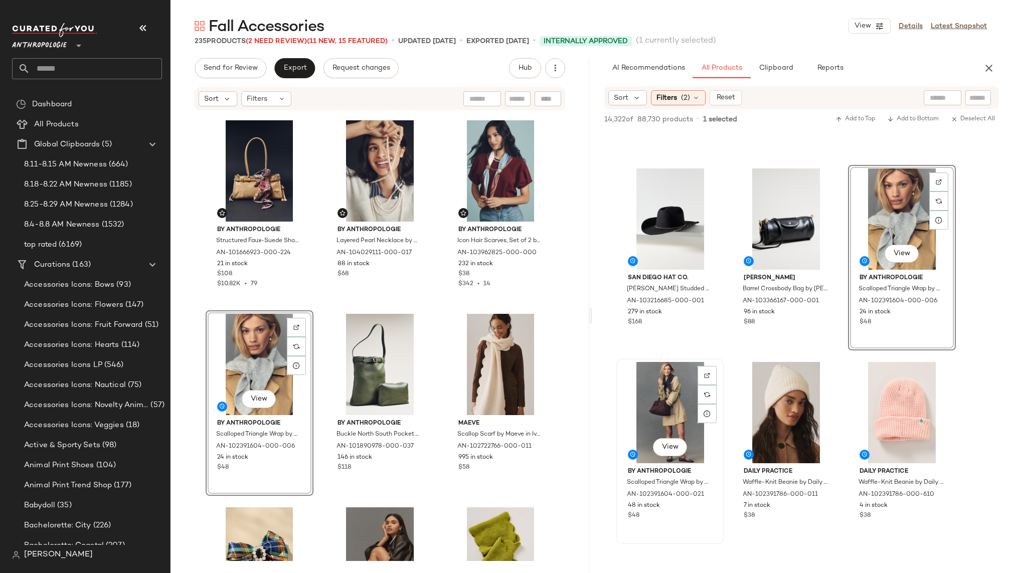
scroll to position [1166, 0]
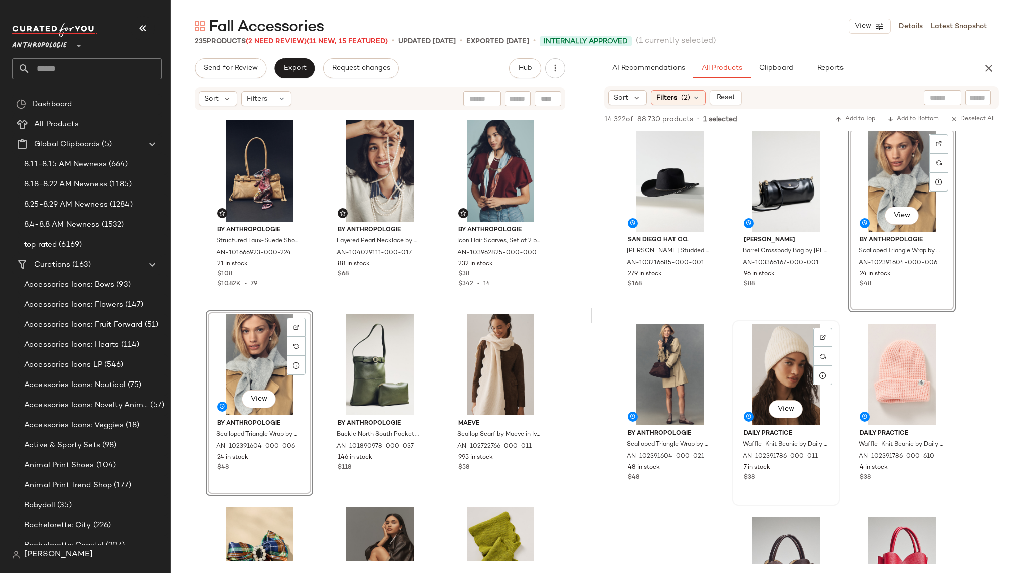
click at [756, 385] on div "View" at bounding box center [786, 374] width 101 height 101
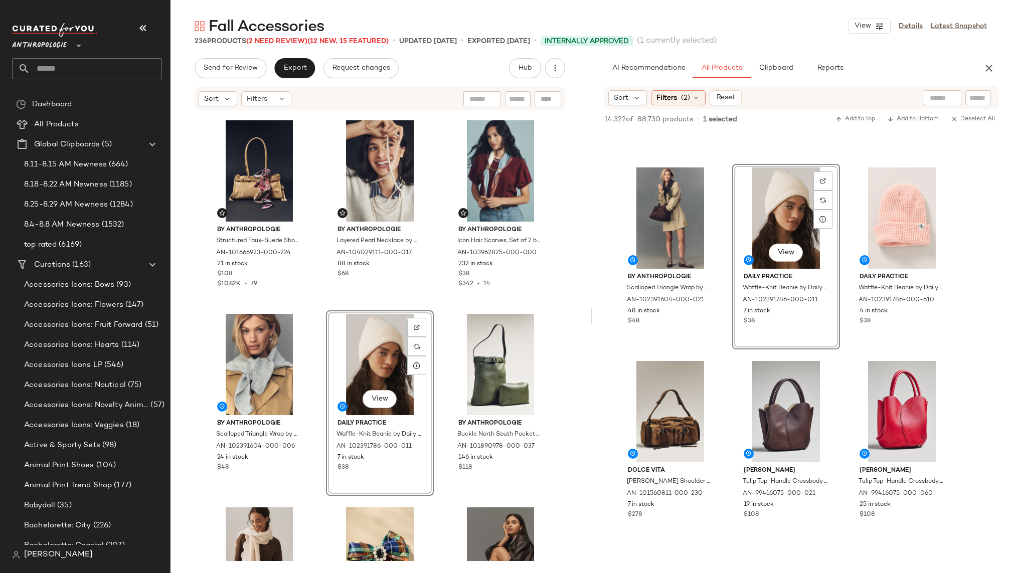
scroll to position [1331, 0]
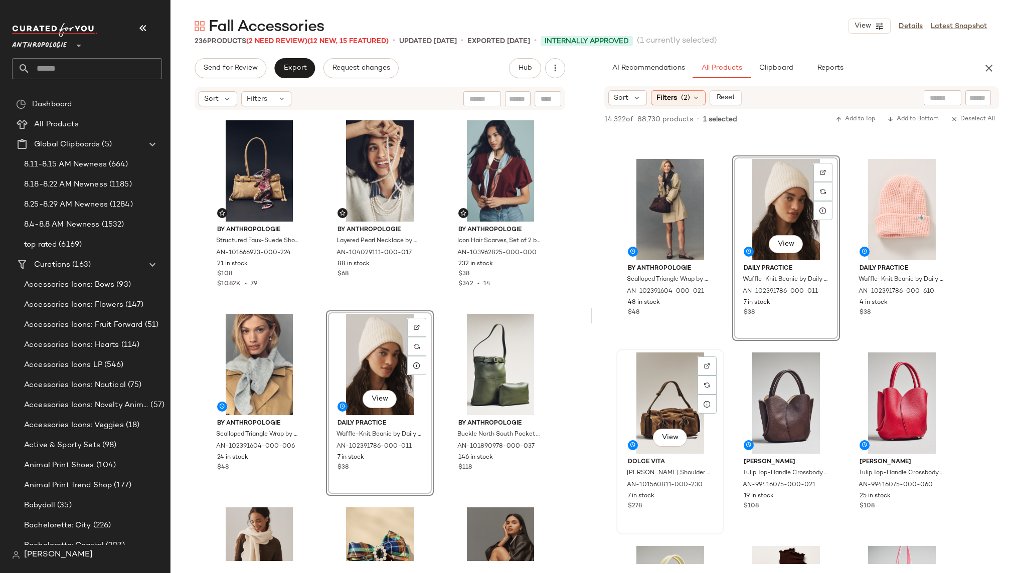
click at [652, 402] on div "View" at bounding box center [670, 403] width 101 height 101
